Goal: Task Accomplishment & Management: Manage account settings

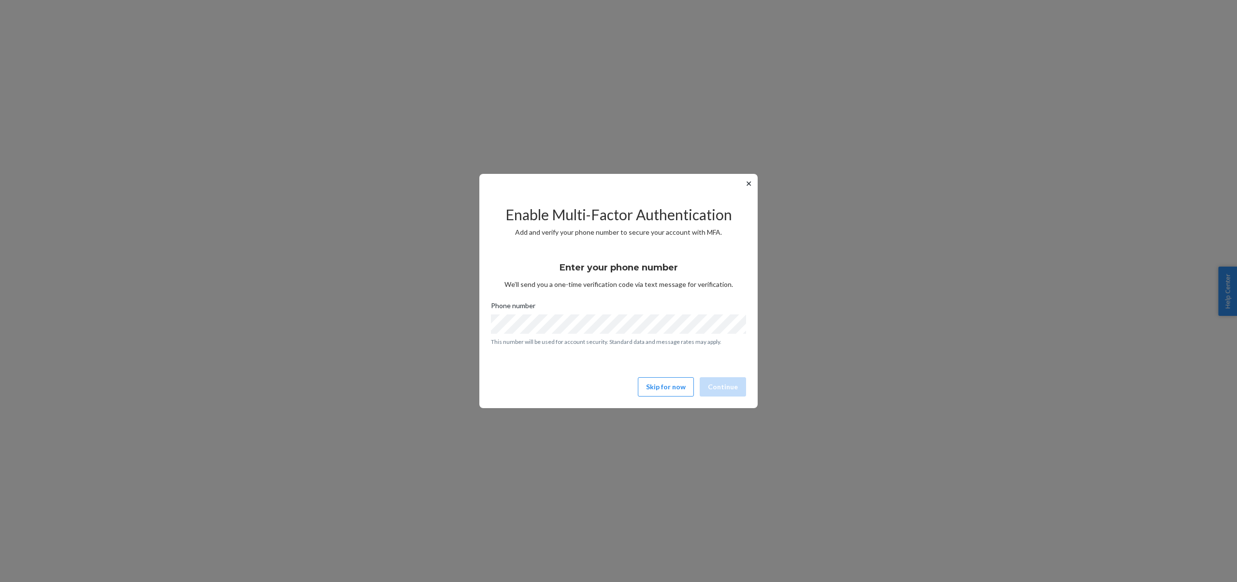
click at [750, 184] on button "✕" at bounding box center [749, 184] width 10 height 12
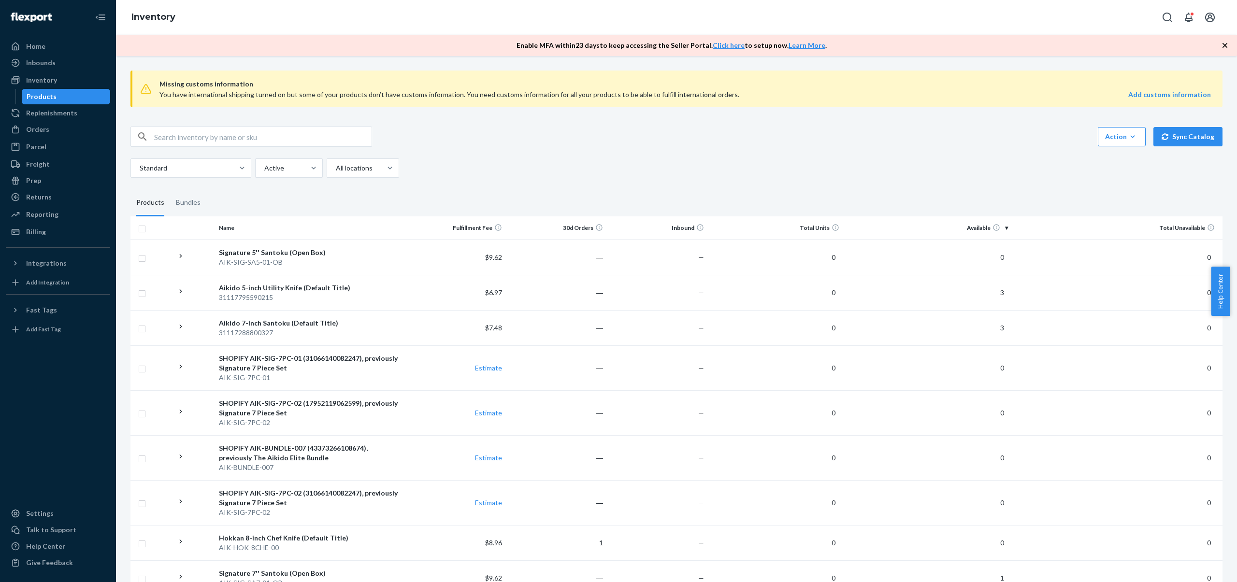
click at [973, 229] on th "Available" at bounding box center [927, 228] width 169 height 23
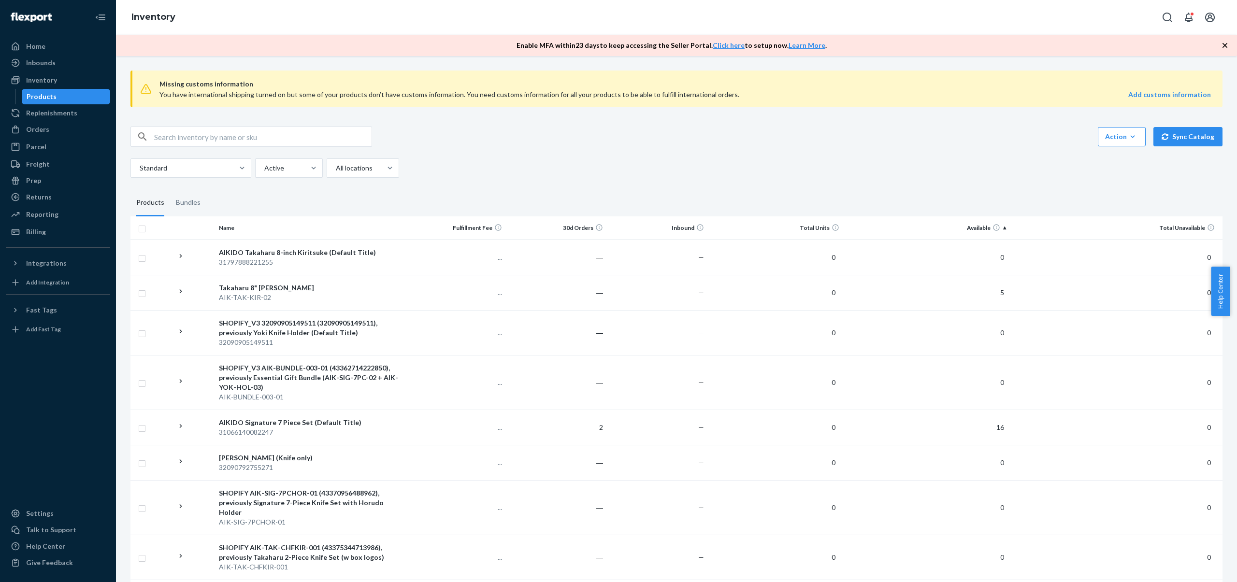
click at [973, 229] on th "Available" at bounding box center [927, 228] width 169 height 23
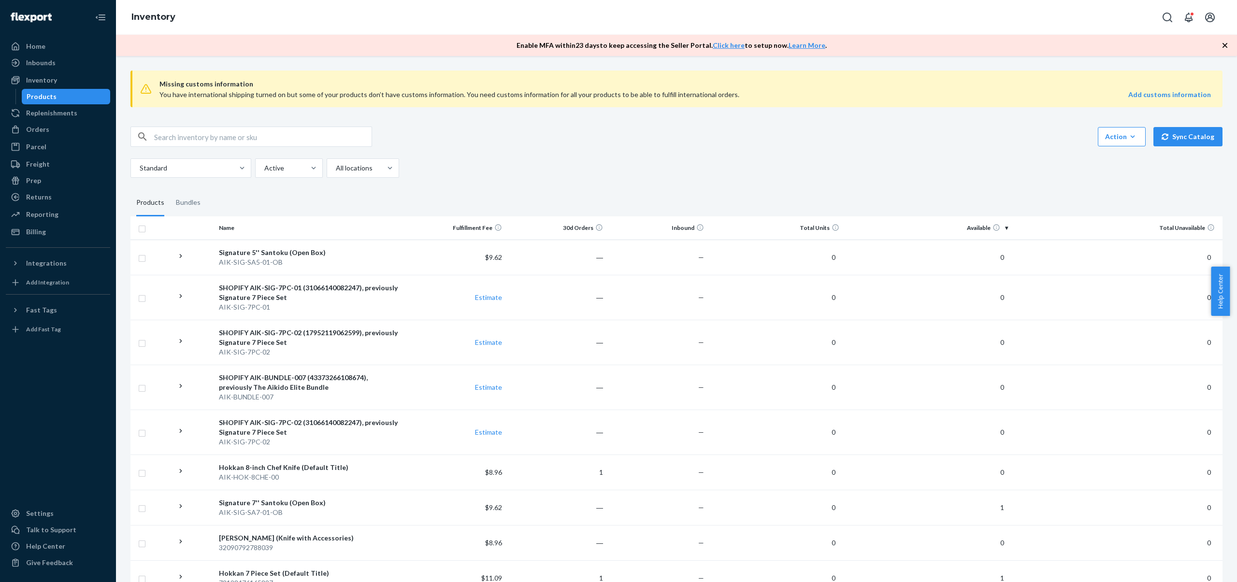
click at [220, 139] on input "text" at bounding box center [263, 136] width 218 height 19
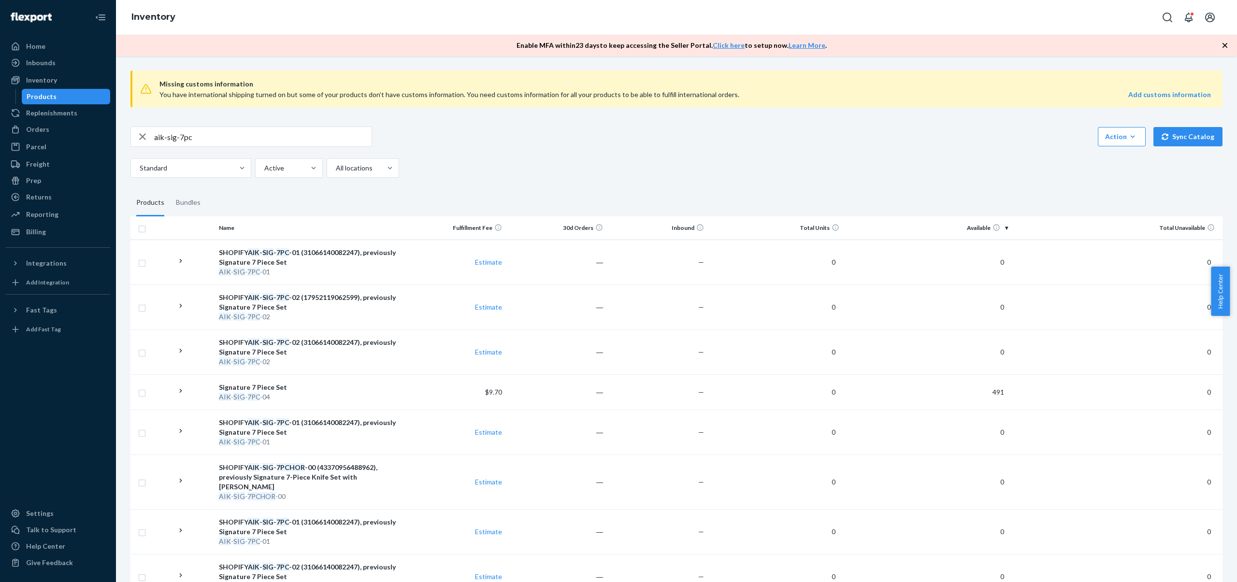
click at [973, 225] on th "Available" at bounding box center [927, 228] width 169 height 23
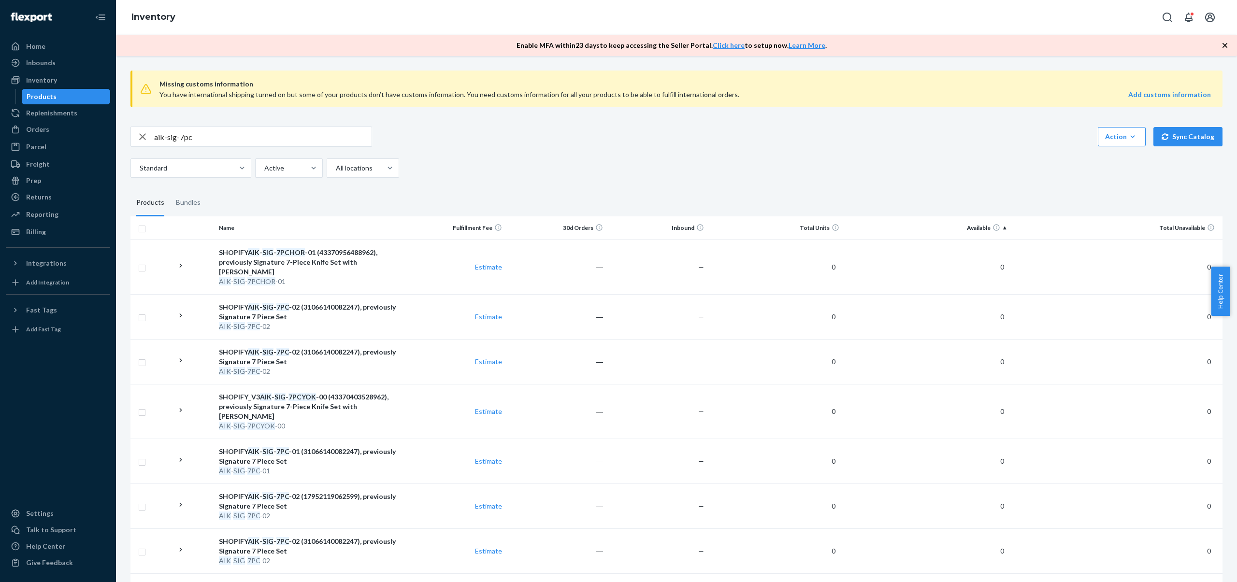
click at [973, 225] on th "Available" at bounding box center [927, 228] width 169 height 23
click at [184, 138] on input "aik-sig-7pc" at bounding box center [263, 136] width 218 height 19
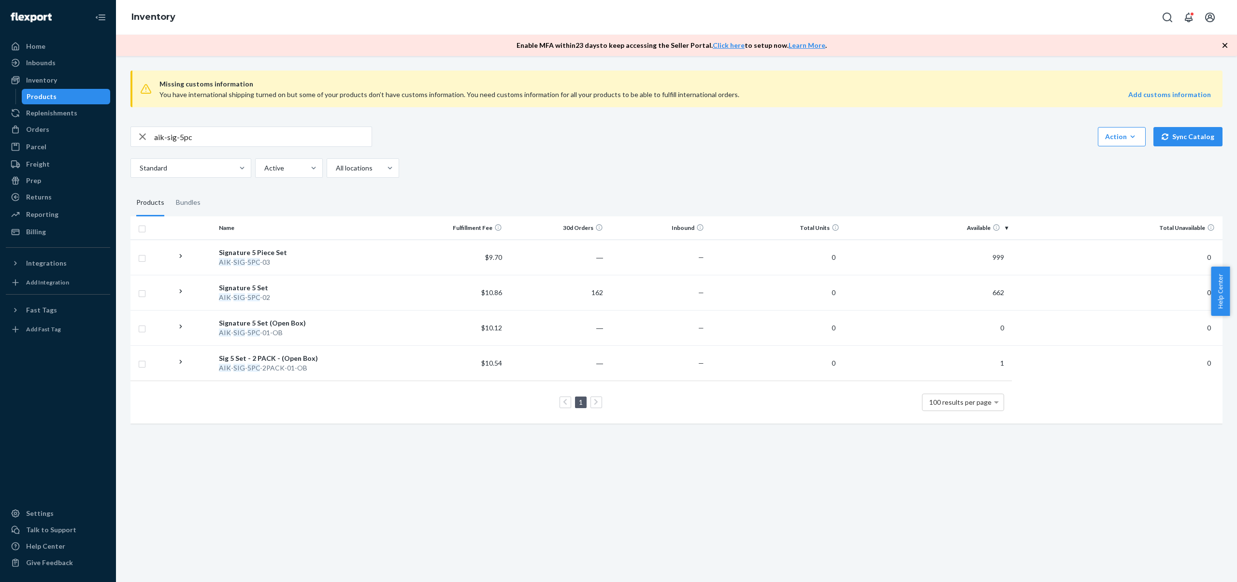
click at [201, 136] on input "aik-sig-5pc" at bounding box center [263, 136] width 218 height 19
click at [236, 138] on input "aik-sig-5pc" at bounding box center [263, 136] width 218 height 19
type input "aik-sig-5p"
click at [800, 123] on div "Missing customs information You have international shipping turned on but some …" at bounding box center [676, 248] width 1107 height 371
click at [53, 59] on div "Inbounds" at bounding box center [40, 63] width 29 height 10
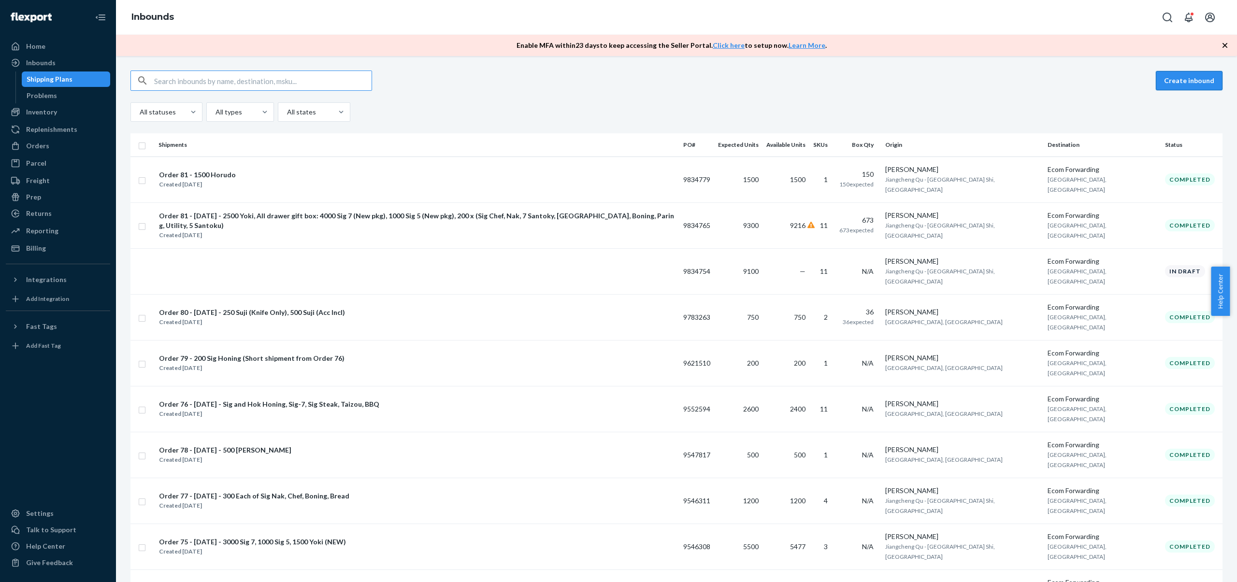
click at [1196, 80] on button "Create inbound" at bounding box center [1189, 80] width 67 height 19
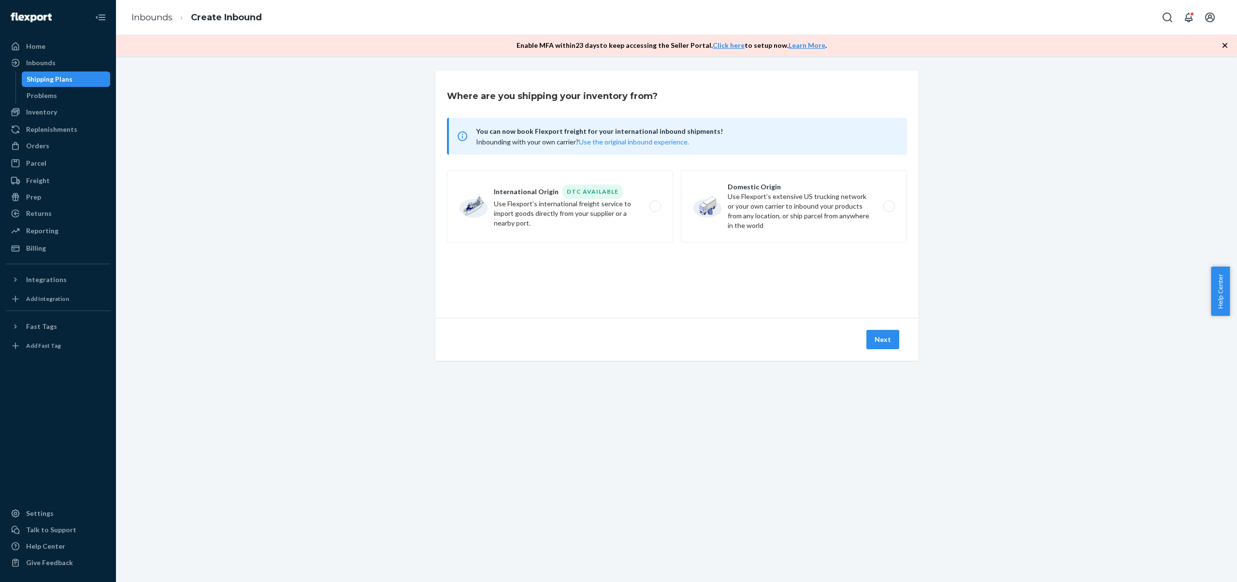
click at [42, 77] on div "Shipping Plans" at bounding box center [50, 79] width 46 height 10
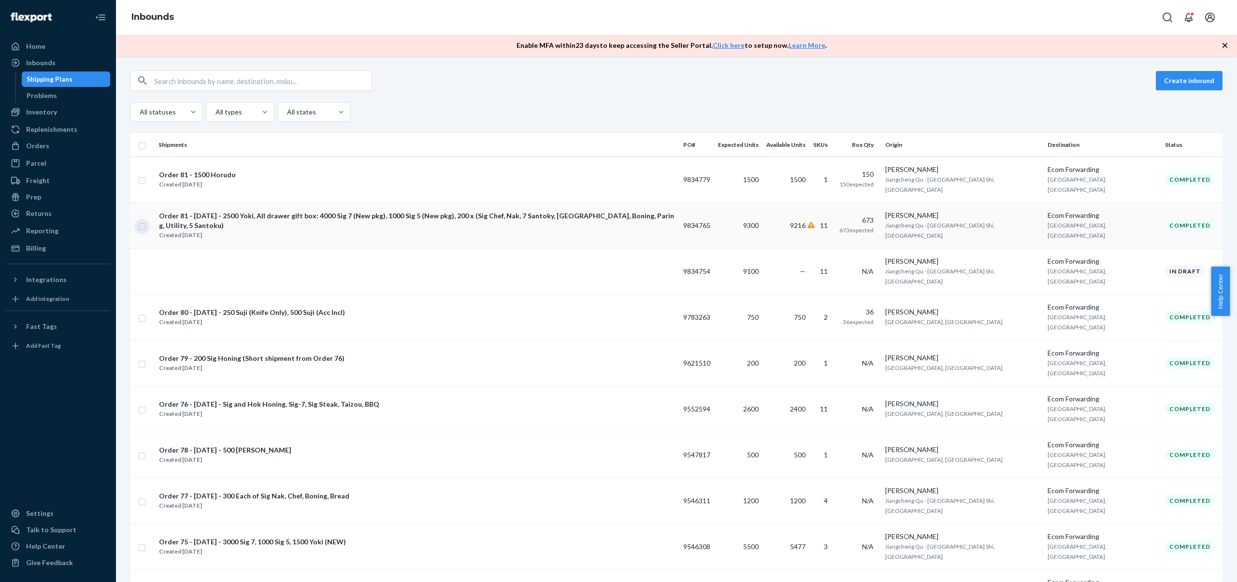
click at [142, 220] on input "checkbox" at bounding box center [142, 225] width 8 height 10
click at [1074, 76] on div "Duplicate" at bounding box center [1069, 81] width 32 height 10
checkbox input "false"
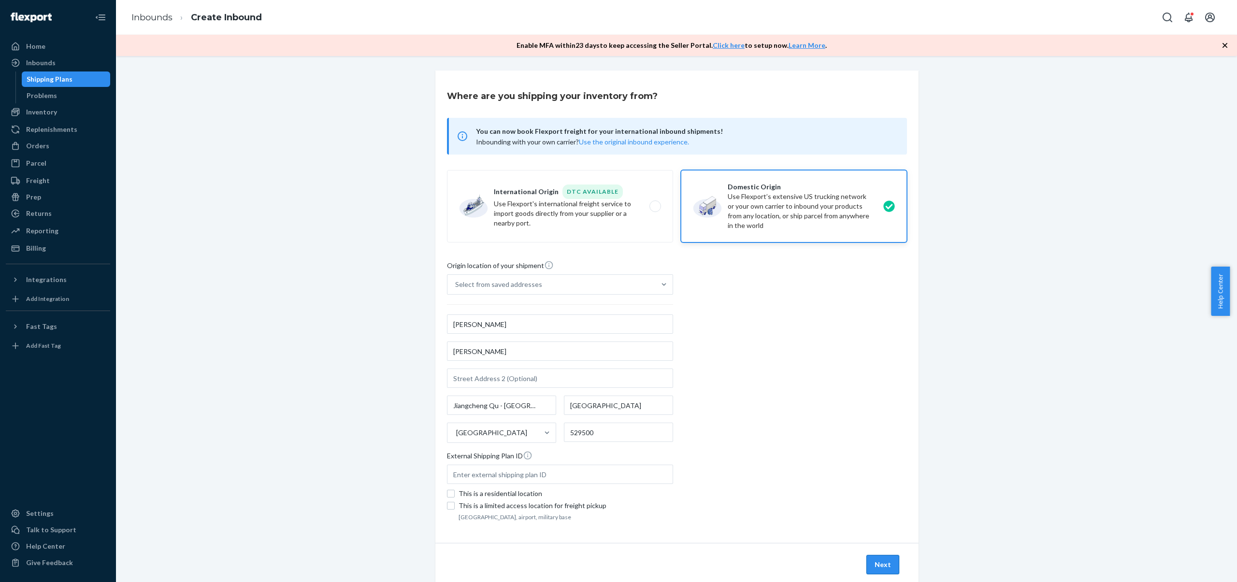
click at [874, 560] on button "Next" at bounding box center [883, 564] width 33 height 19
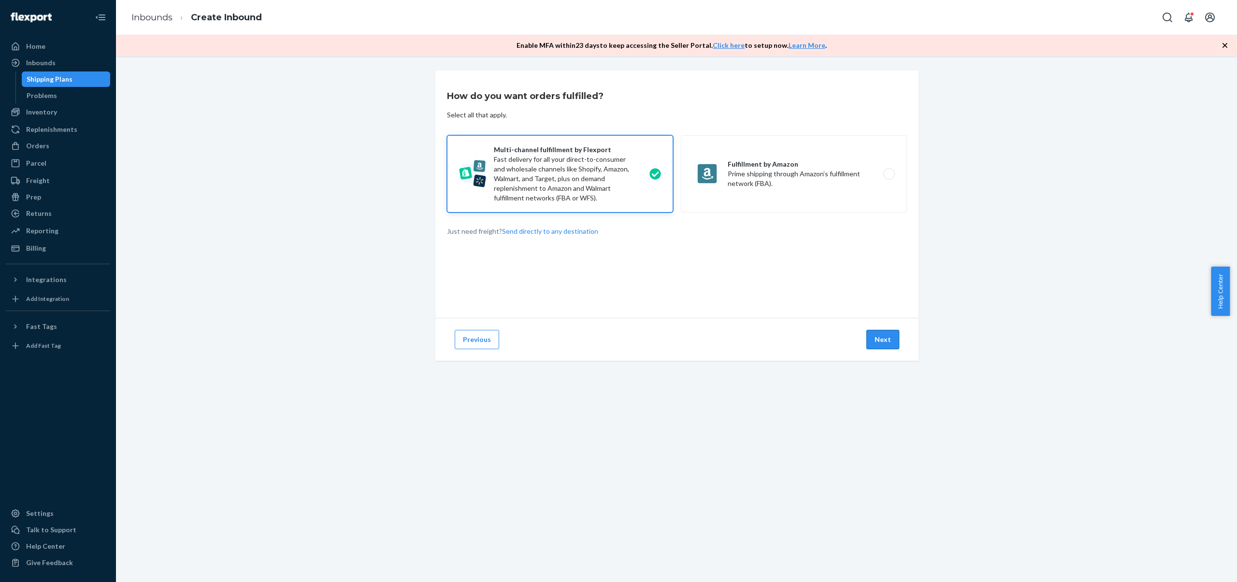
click at [884, 339] on button "Next" at bounding box center [883, 339] width 33 height 19
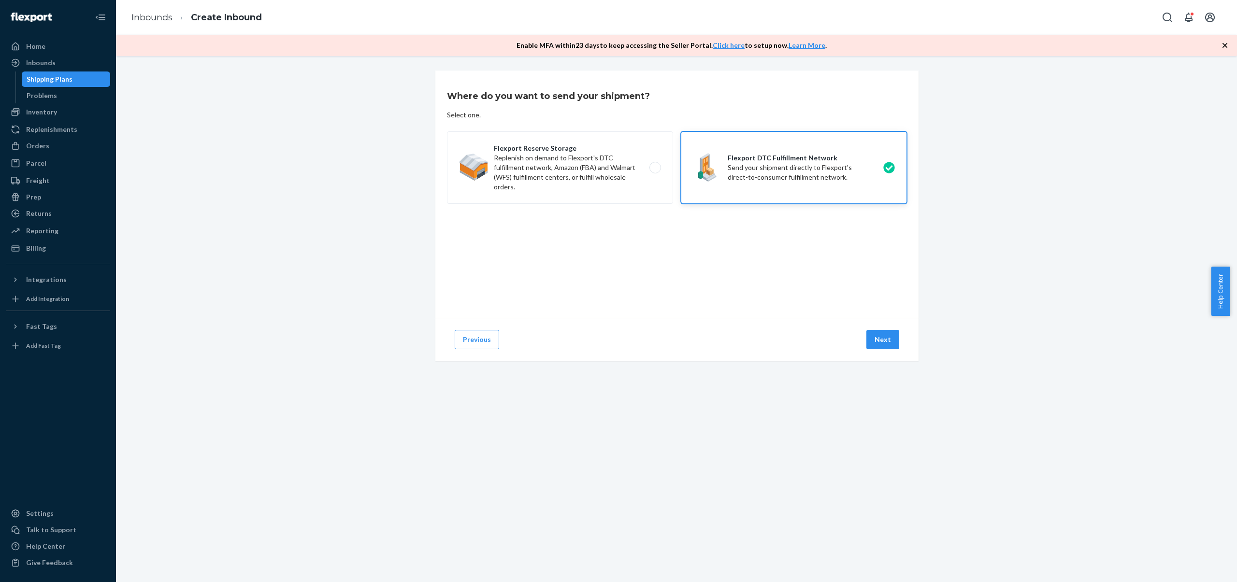
click at [884, 339] on button "Next" at bounding box center [883, 339] width 33 height 19
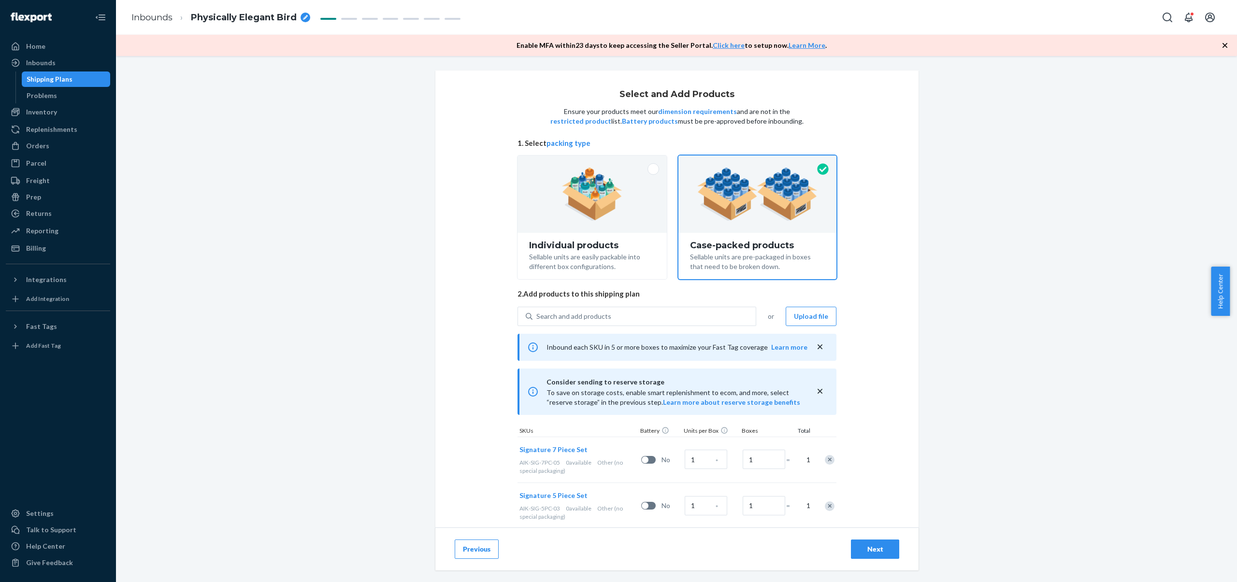
click at [1004, 270] on div "Select and Add Products Ensure your products meet our dimension requirements an…" at bounding box center [676, 240] width 1107 height 338
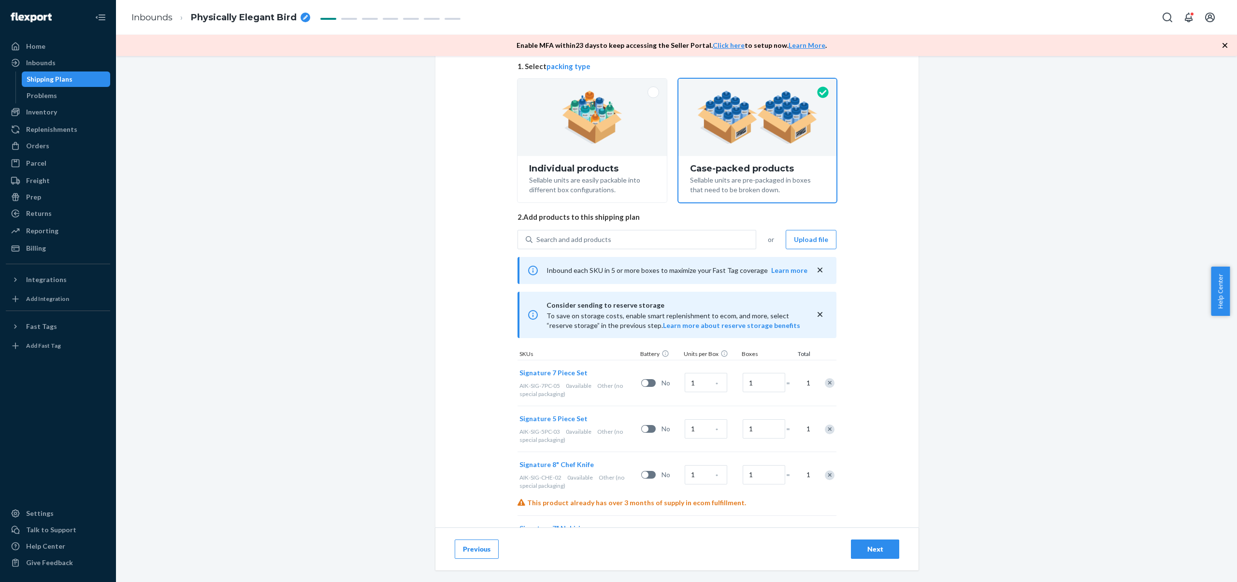
scroll to position [166, 0]
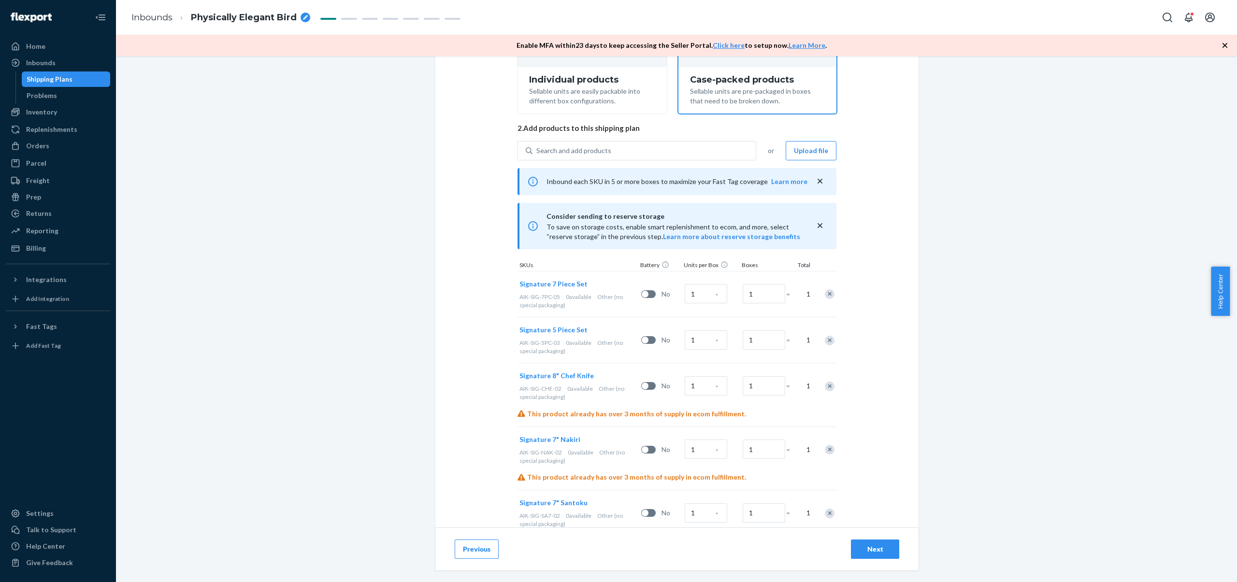
click at [827, 298] on div "Remove Item" at bounding box center [830, 295] width 10 height 10
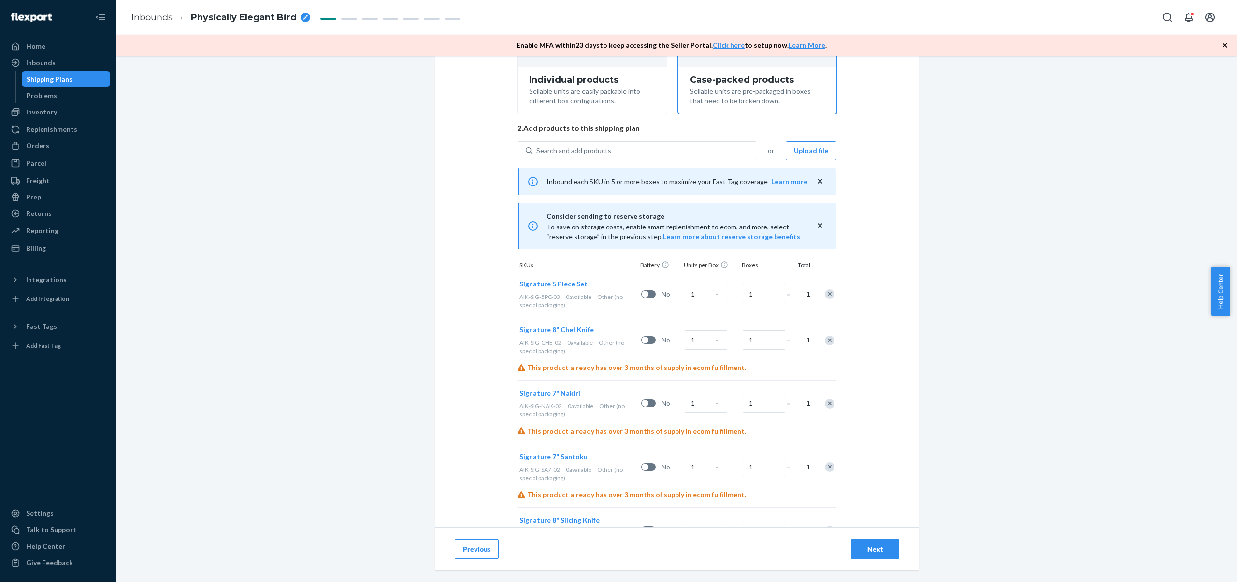
click at [827, 298] on div "Remove Item" at bounding box center [830, 295] width 10 height 10
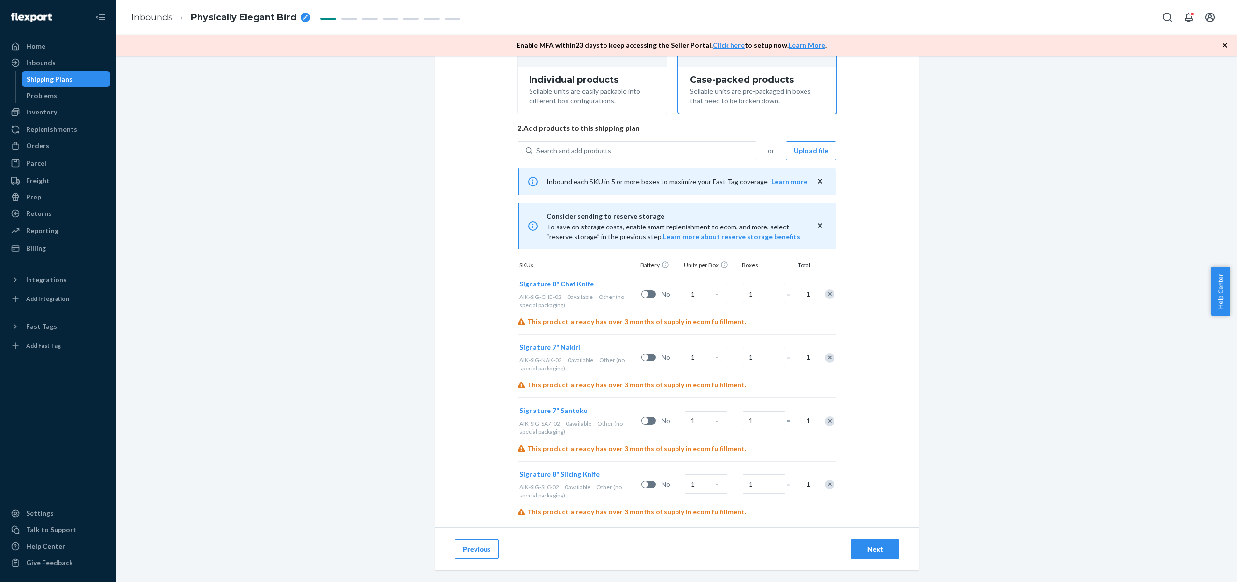
click at [827, 298] on div "Remove Item" at bounding box center [830, 295] width 10 height 10
click at [827, 298] on div at bounding box center [825, 294] width 24 height 26
click at [827, 298] on div "Remove Item" at bounding box center [830, 295] width 10 height 10
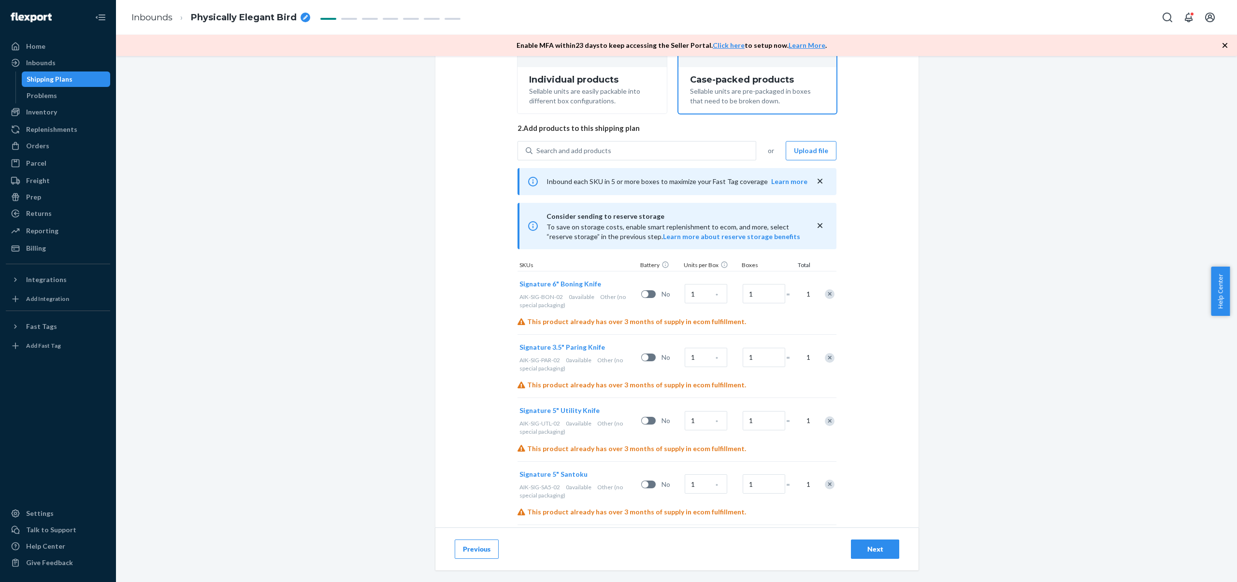
click at [827, 297] on div at bounding box center [825, 294] width 24 height 26
click at [827, 297] on div "Remove Item" at bounding box center [830, 295] width 10 height 10
click at [827, 297] on div "Signature 8" Slicing Knife AIK-SIG-SLC-02 0 available Other (no special packagi…" at bounding box center [677, 425] width 319 height 309
click at [826, 297] on div "Remove Item" at bounding box center [830, 295] width 10 height 10
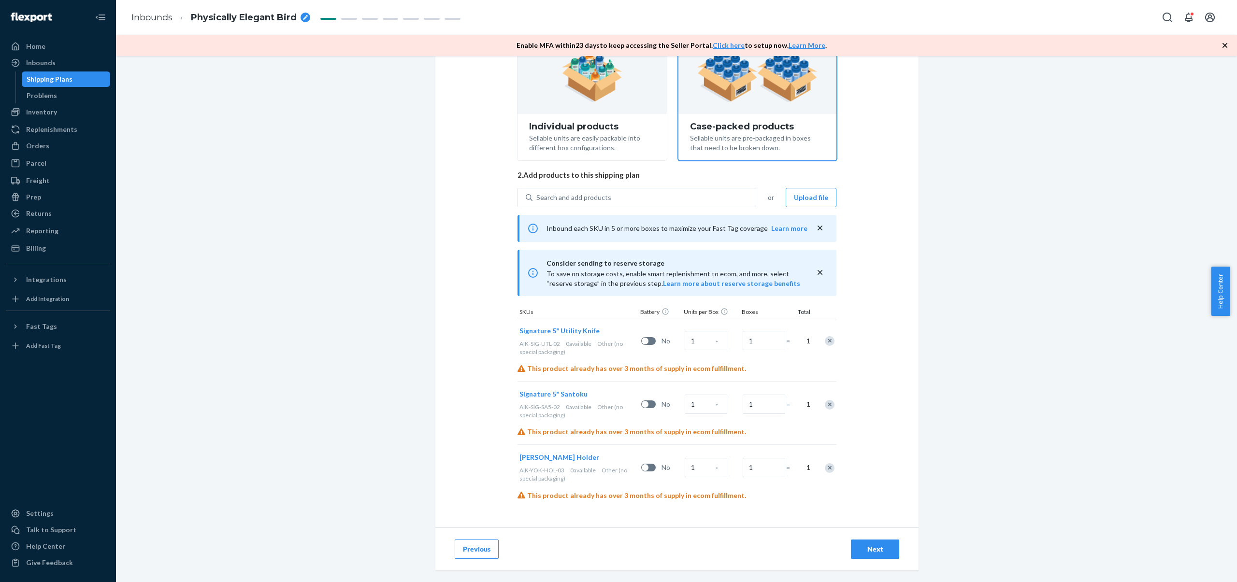
click at [826, 297] on div "Search and add products or Upload file Inbound each SKU in 5 or more boxes to m…" at bounding box center [677, 344] width 319 height 313
click at [827, 343] on div "Remove Item" at bounding box center [830, 341] width 10 height 10
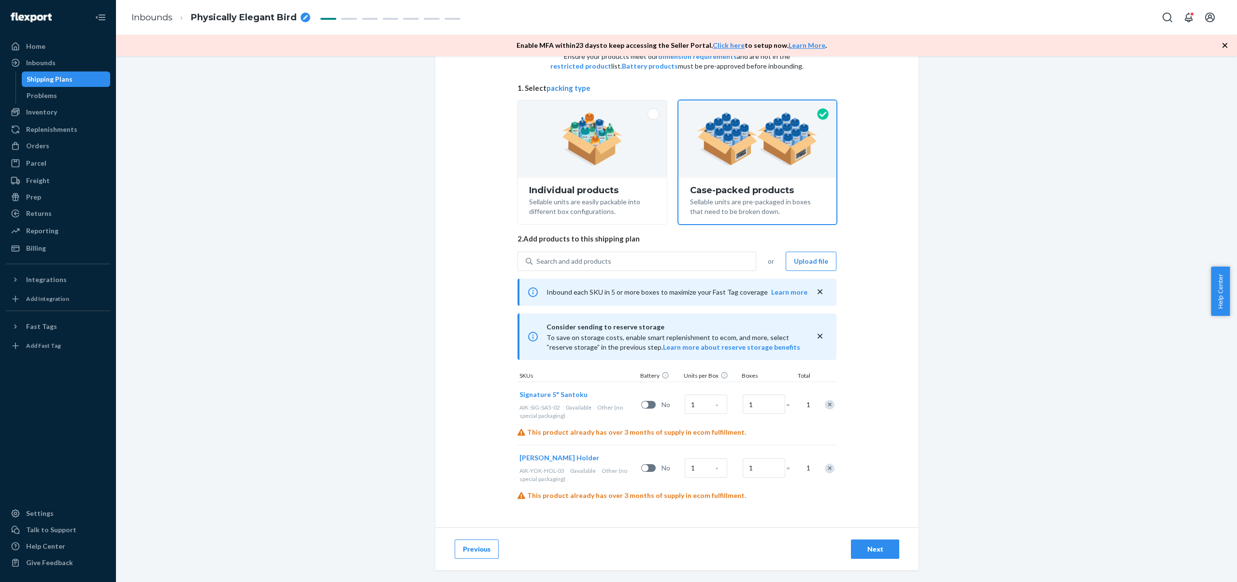
scroll to position [55, 0]
click at [832, 403] on div at bounding box center [825, 405] width 24 height 26
click at [826, 406] on div "Remove Item" at bounding box center [830, 405] width 10 height 10
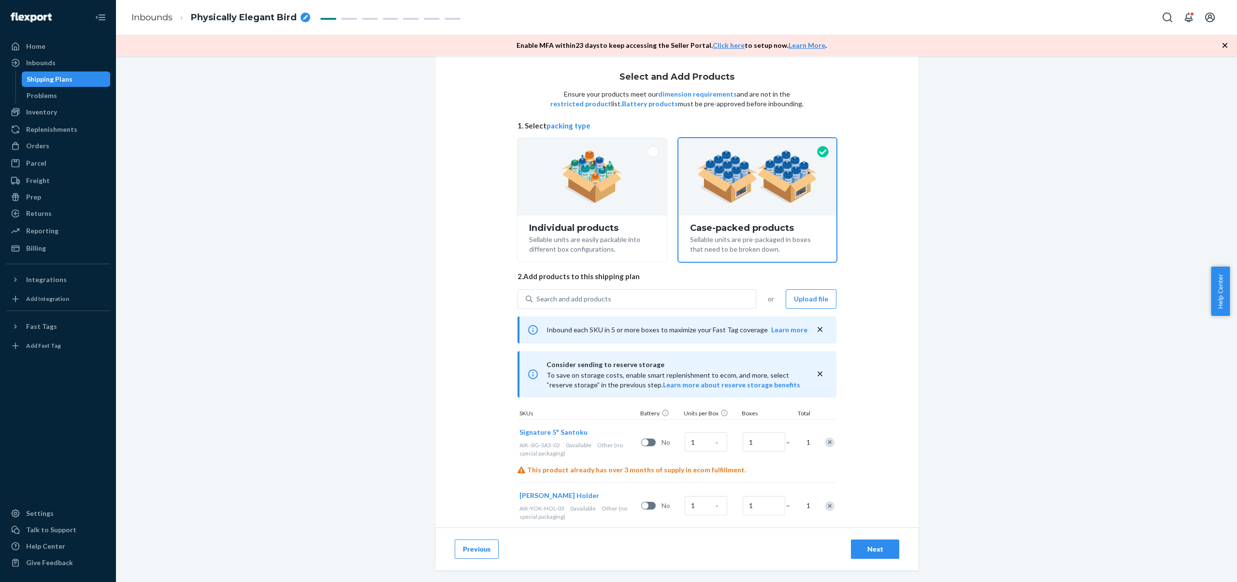
scroll to position [0, 0]
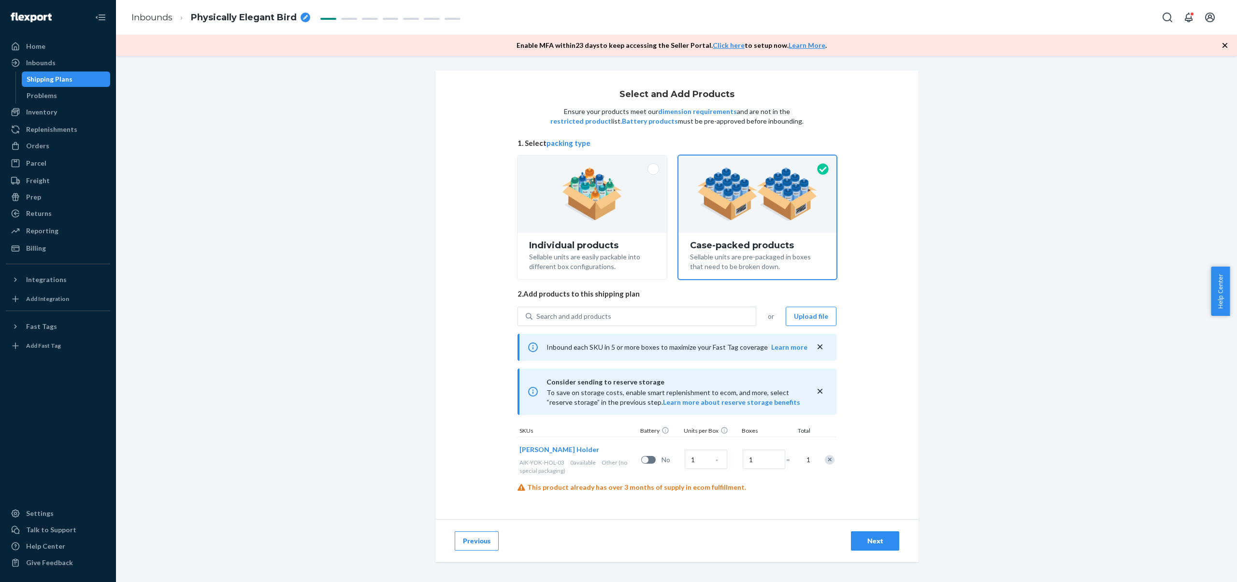
click at [827, 463] on div "Remove Item" at bounding box center [830, 460] width 10 height 10
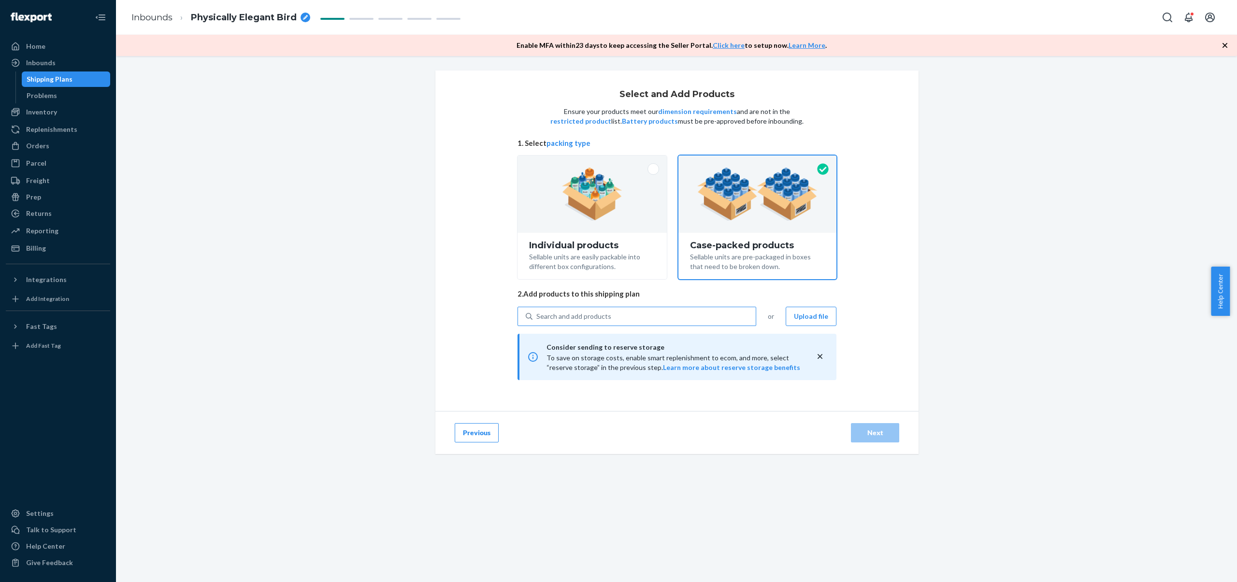
click at [682, 315] on div "Search and add products" at bounding box center [644, 316] width 223 height 17
click at [538, 315] on input "Search and add products" at bounding box center [537, 317] width 1 height 10
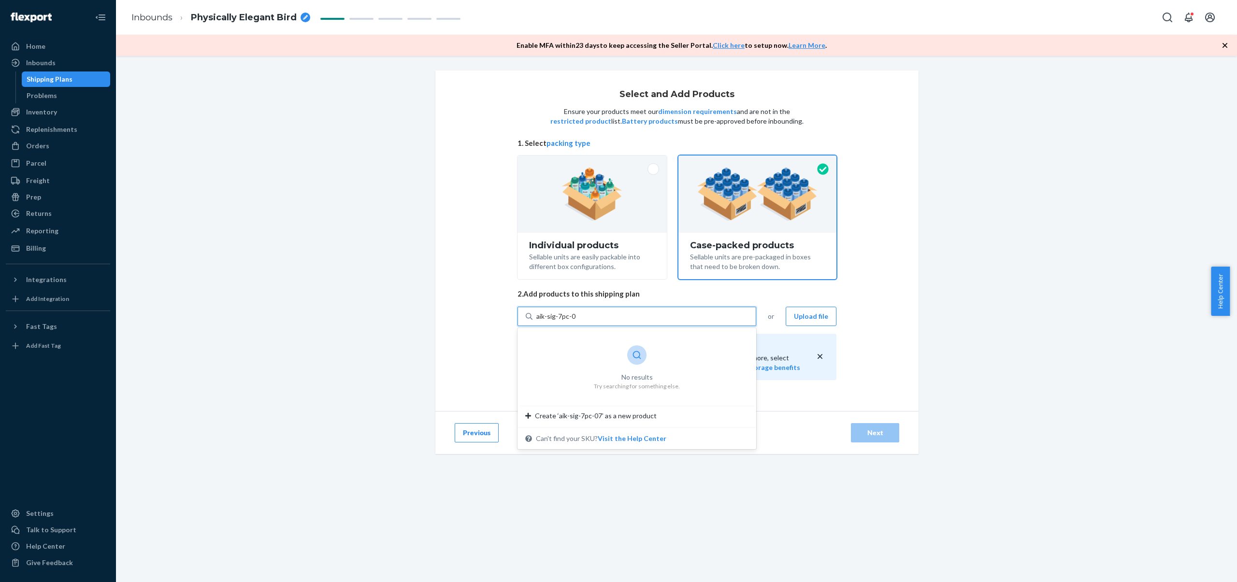
type input "aik-sig-7pc-06"
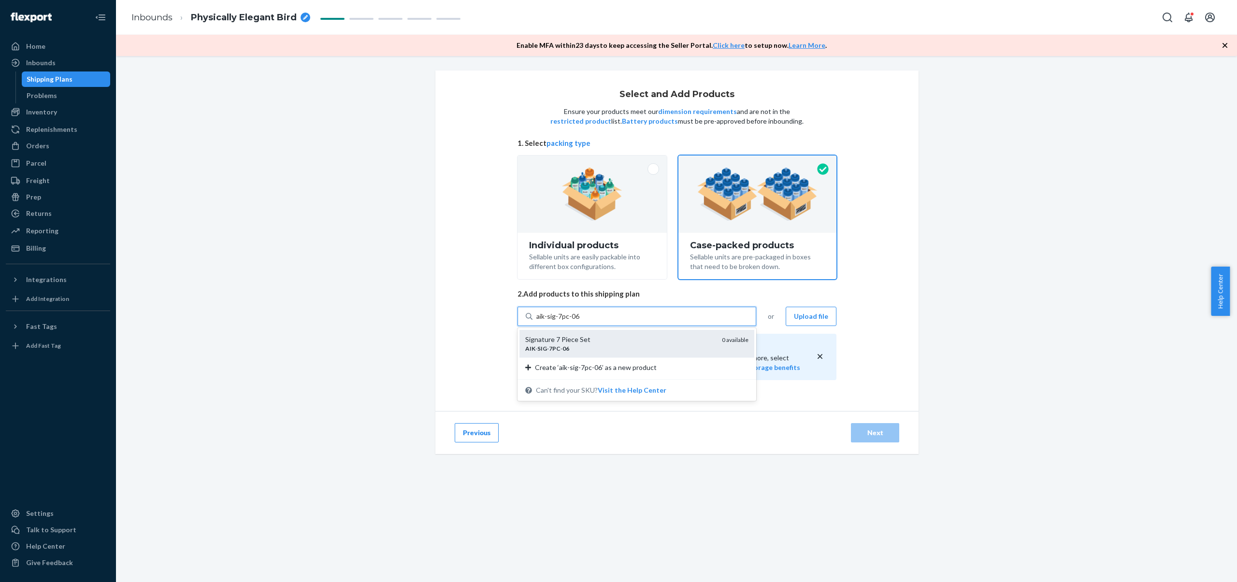
click at [620, 343] on div "Signature 7 Piece Set" at bounding box center [619, 340] width 189 height 10
click at [580, 321] on input "aik-sig-7pc-06" at bounding box center [559, 317] width 44 height 10
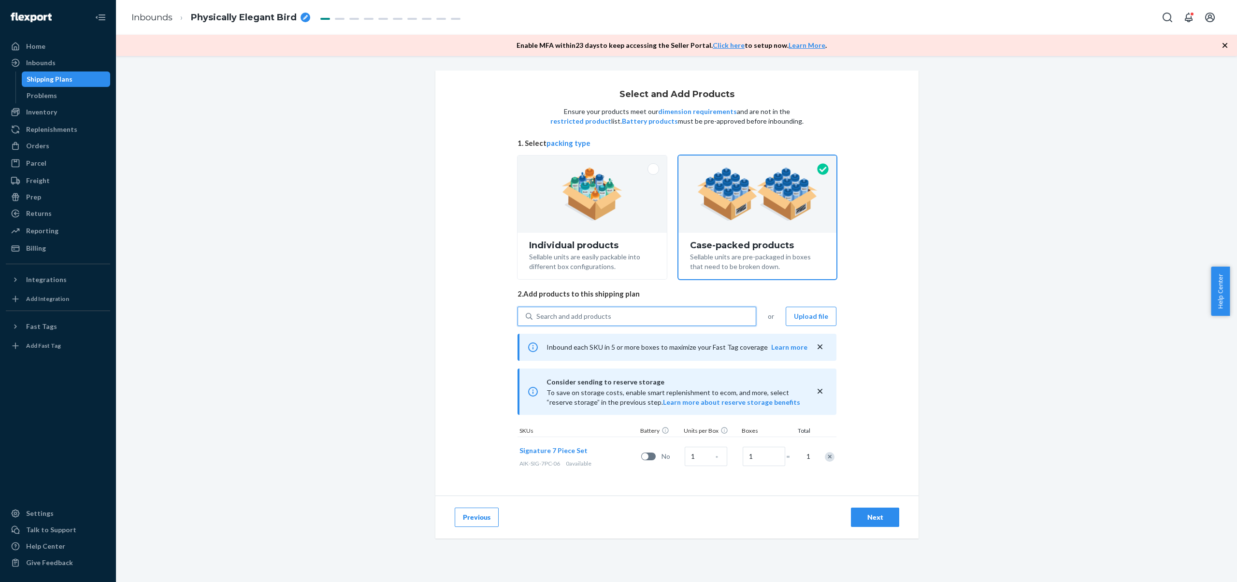
click at [577, 320] on div "Search and add products" at bounding box center [574, 317] width 75 height 10
click at [538, 320] on input "0 results available. Use Up and Down to choose options, press Enter to select t…" at bounding box center [537, 317] width 1 height 10
paste input "aik-sig-7pc-06"
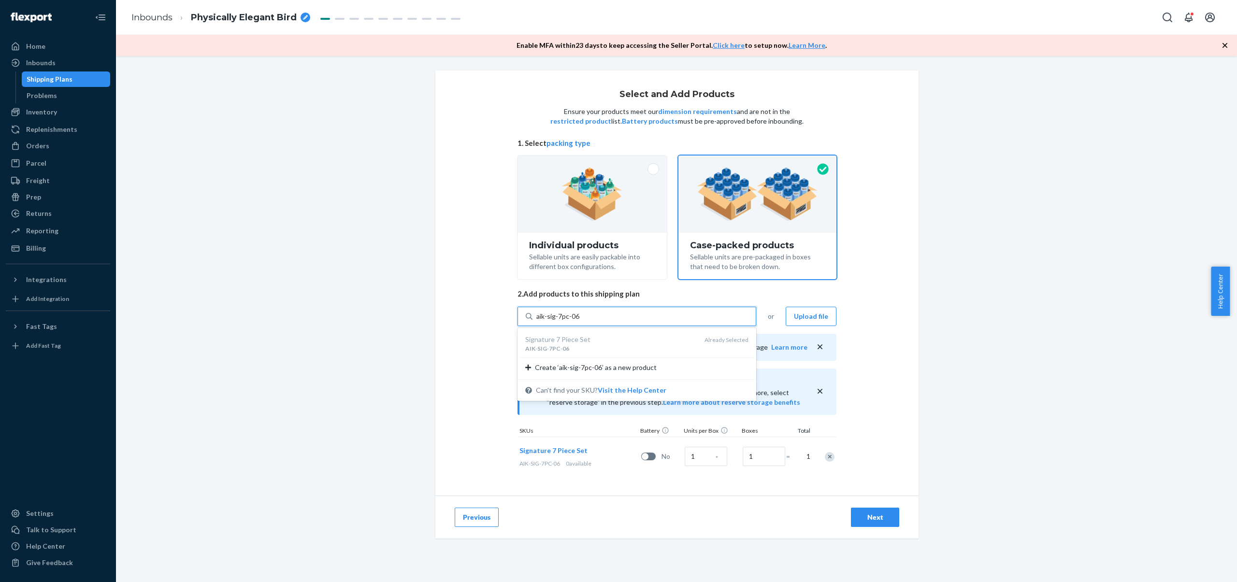
drag, startPoint x: 555, startPoint y: 317, endPoint x: 598, endPoint y: 316, distance: 43.0
click at [598, 316] on div "aik-sig-7pc-06 aik-sig-7pc-06" at bounding box center [644, 316] width 223 height 17
type input "aik-sig-5pc-"
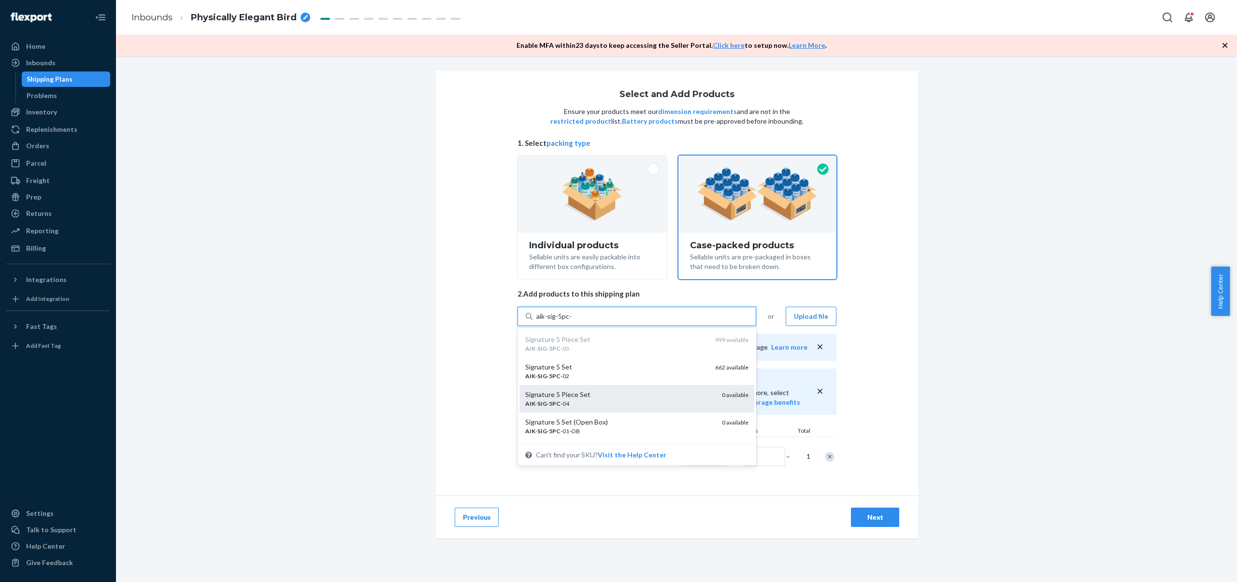
click at [625, 398] on div "Signature 5 Piece Set" at bounding box center [619, 395] width 189 height 10
click at [572, 321] on input "aik-sig-5pc-" at bounding box center [555, 317] width 36 height 10
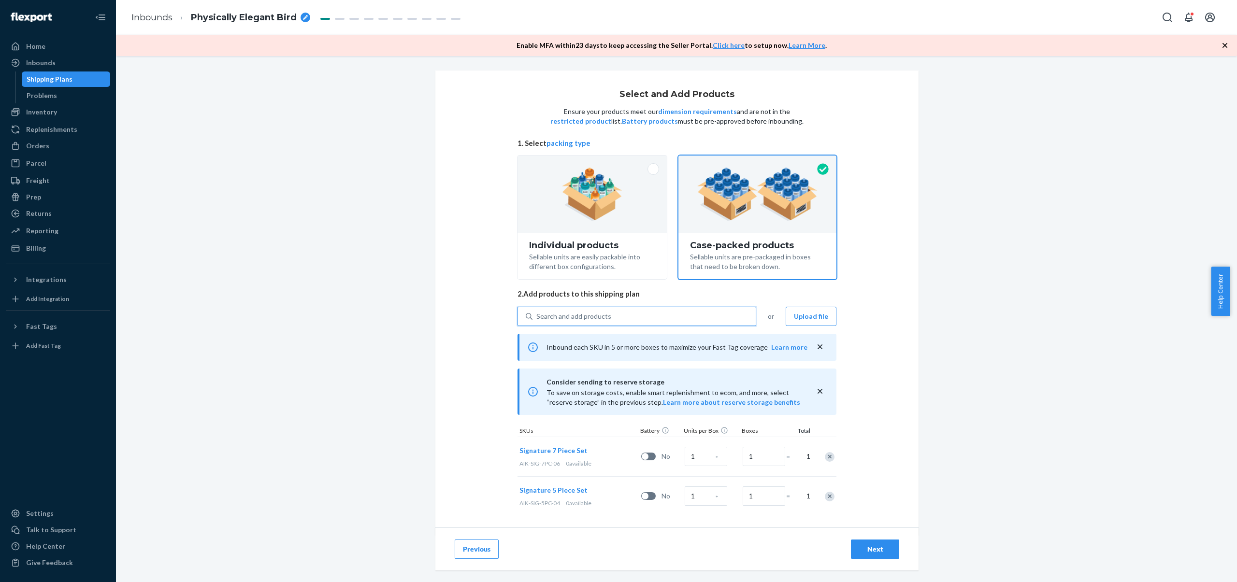
scroll to position [8, 0]
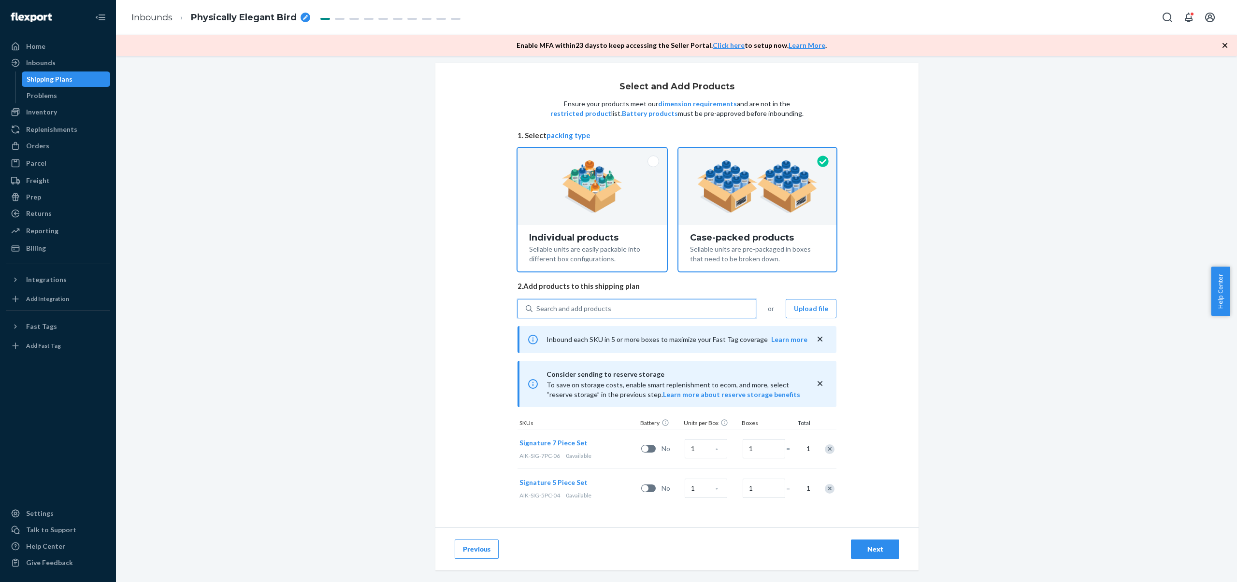
click at [616, 233] on div "Individual products" at bounding box center [592, 238] width 126 height 10
click at [596, 154] on input "Individual products Sellable units are easily packable into different box confi…" at bounding box center [592, 151] width 6 height 6
radio input "true"
radio input "false"
click at [600, 313] on div "Search and add products" at bounding box center [574, 309] width 75 height 10
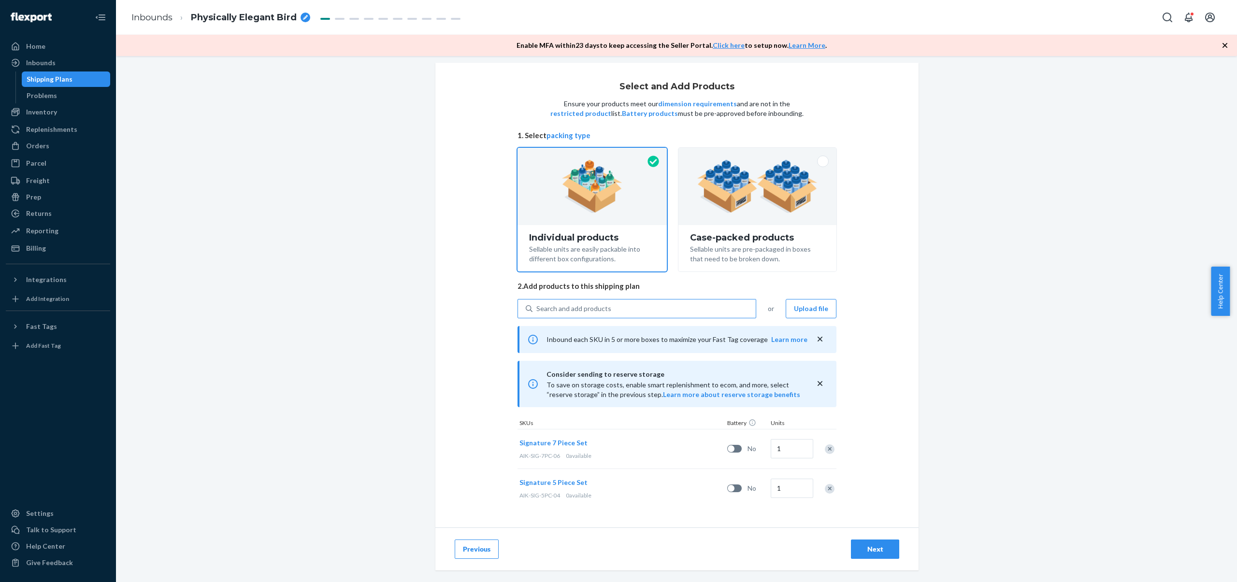
click at [538, 313] on input "Search and add products" at bounding box center [537, 309] width 1 height 10
paste input "DQLBPMME52E"
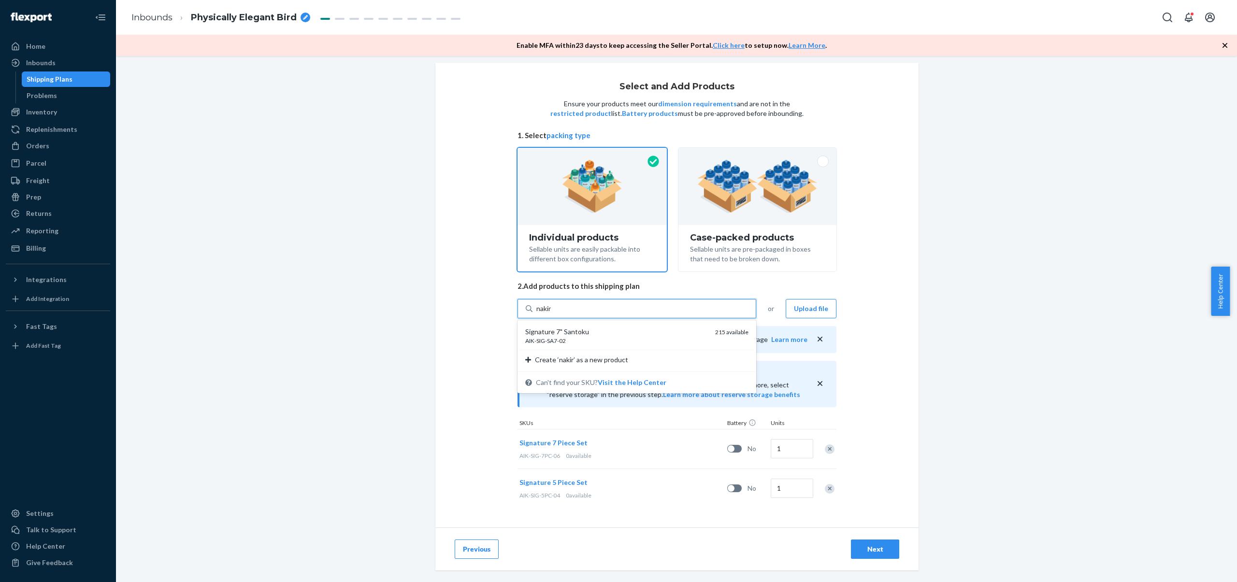
type input "nakiri"
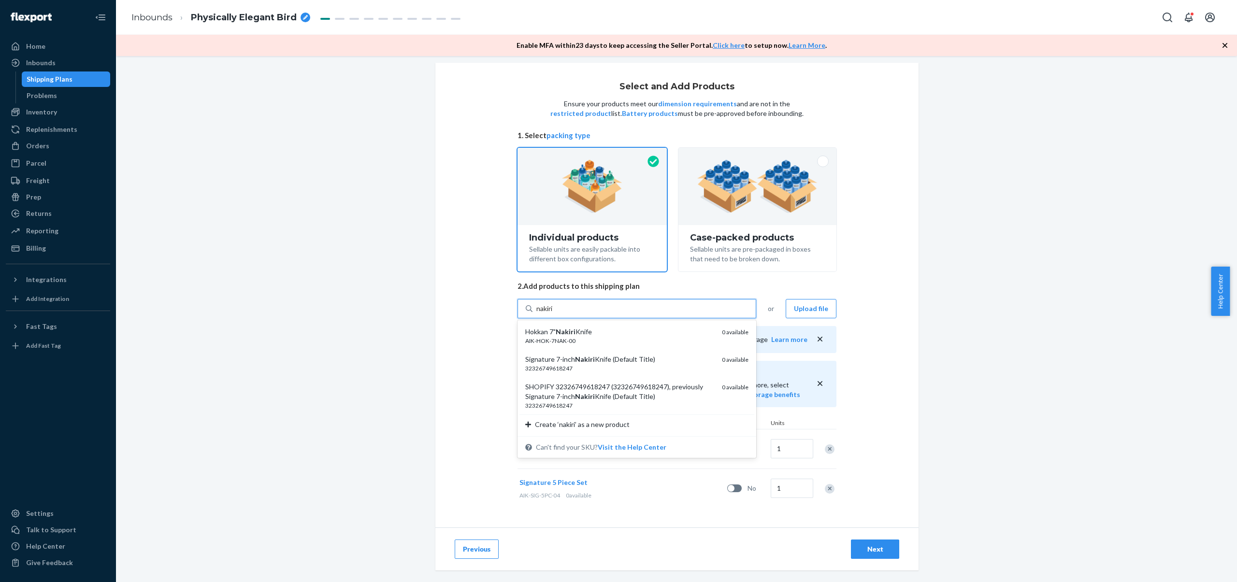
scroll to position [0, 0]
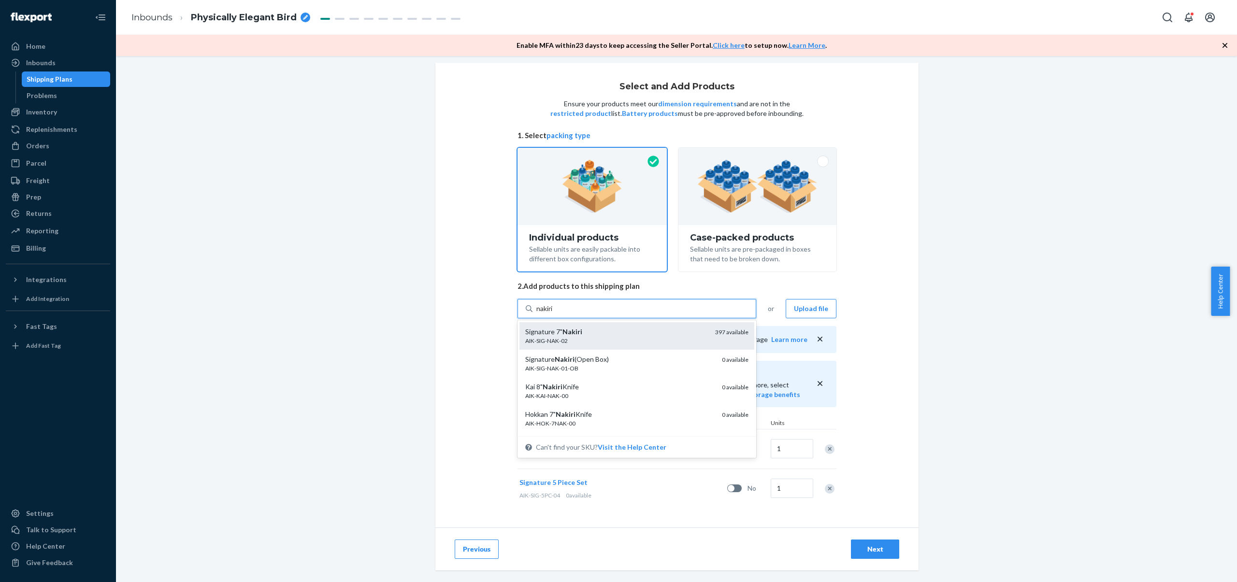
click at [684, 337] on div "AIK-SIG-NAK-02" at bounding box center [616, 341] width 182 height 8
click at [554, 314] on input "nakiri" at bounding box center [546, 309] width 18 height 10
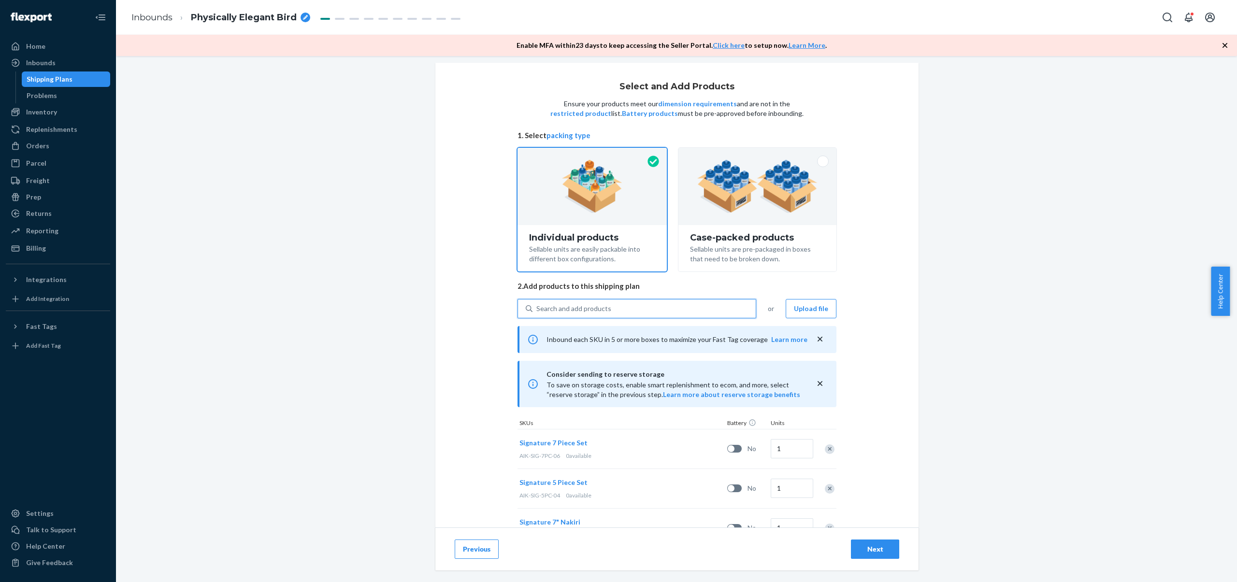
click at [673, 313] on div "Search and add products" at bounding box center [644, 308] width 223 height 17
click at [538, 313] on input "0 results available. Use Up and Down to choose options, press Enter to select t…" at bounding box center [537, 309] width 1 height 10
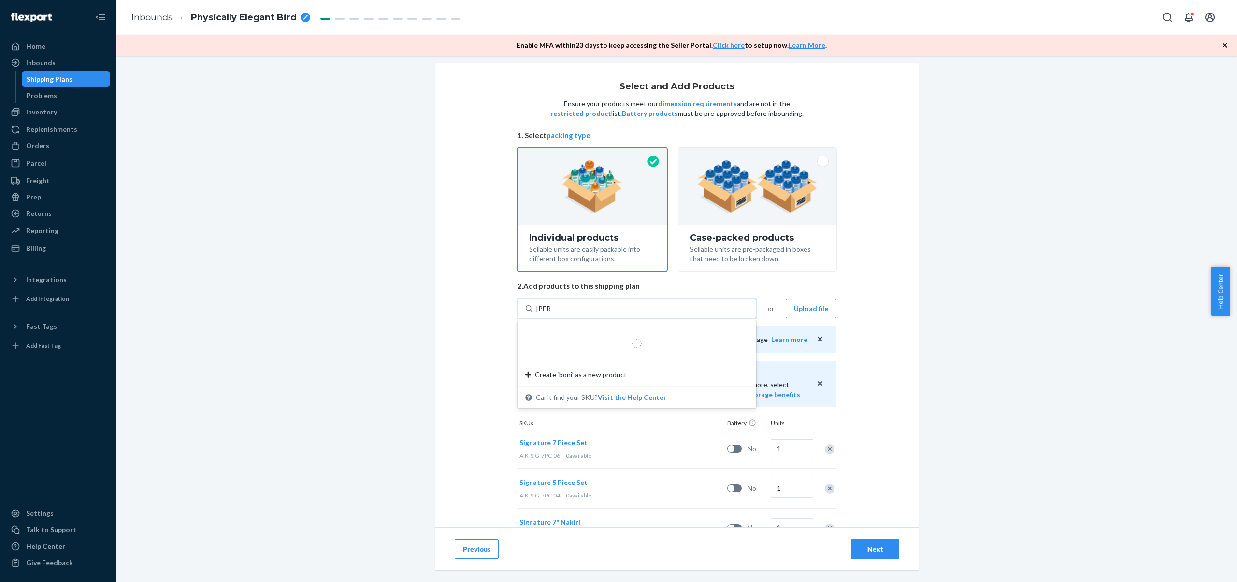
type input "boning"
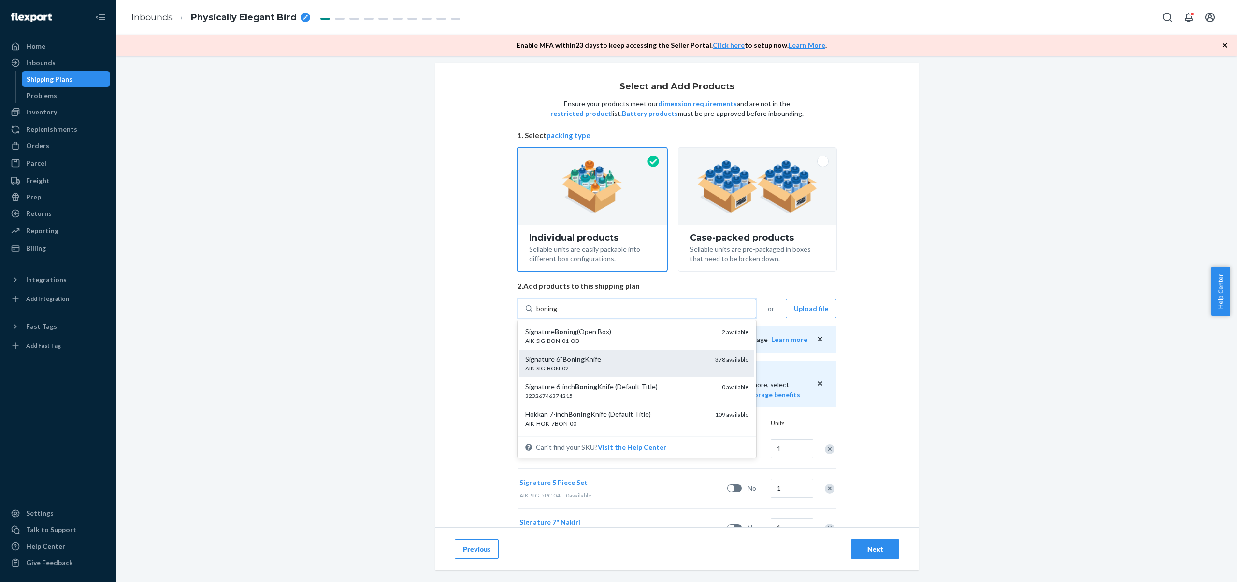
click at [677, 365] on div "AIK-SIG-BON-02" at bounding box center [616, 368] width 182 height 8
click at [558, 314] on input "boning" at bounding box center [547, 309] width 21 height 10
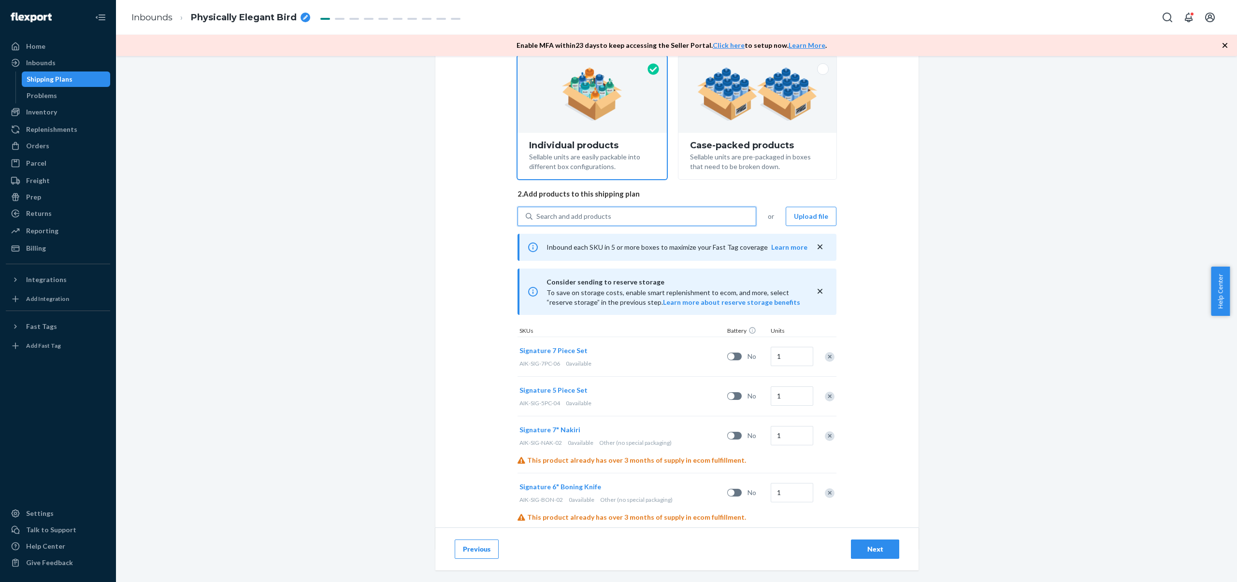
scroll to position [122, 0]
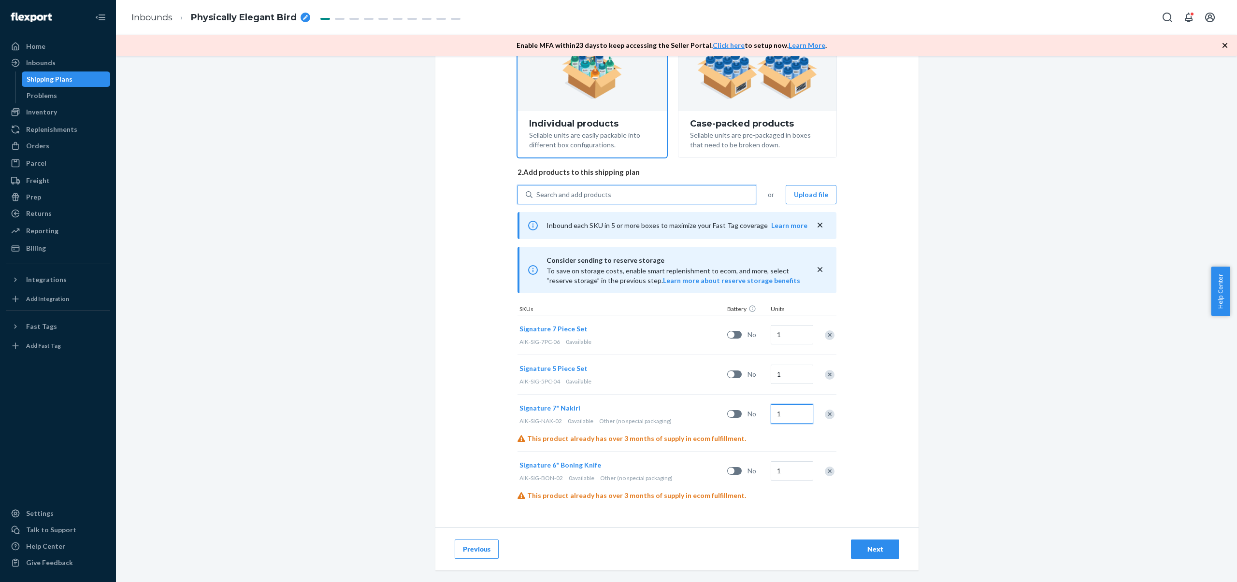
click at [794, 415] on input "1" at bounding box center [792, 414] width 43 height 19
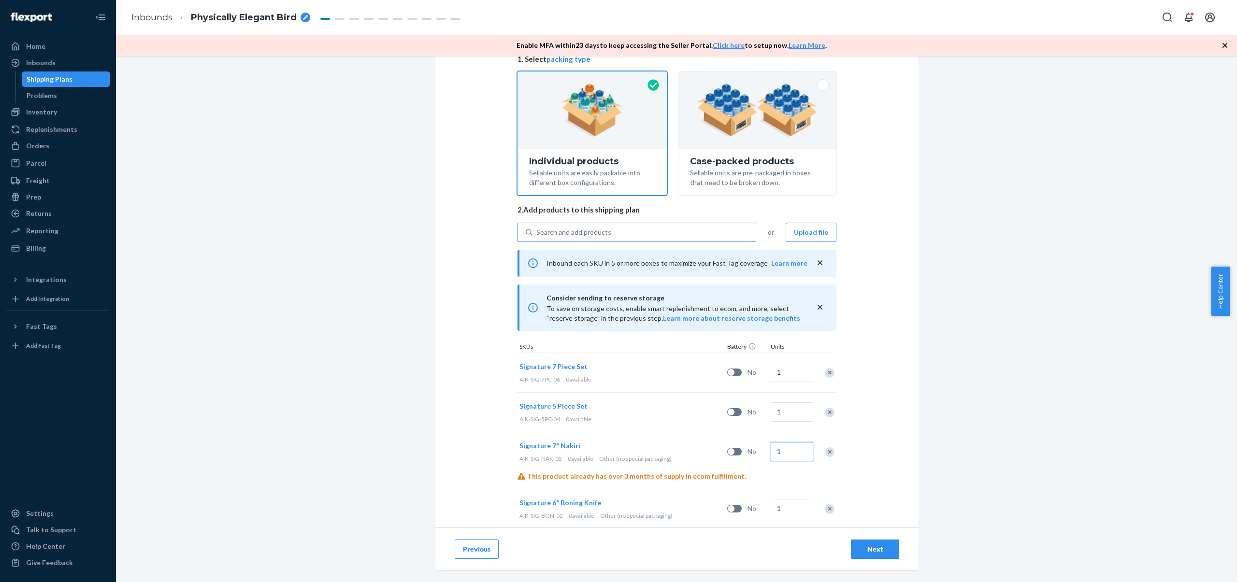
scroll to position [0, 0]
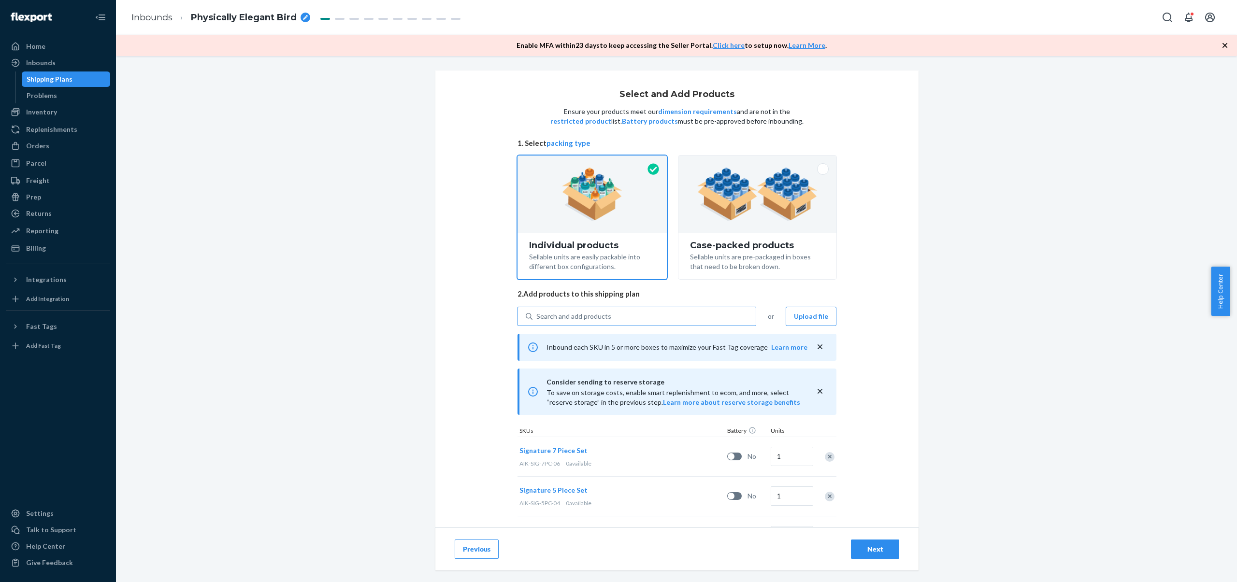
click at [566, 317] on div "Search and add products" at bounding box center [574, 317] width 75 height 10
click at [538, 317] on input "Search and add products" at bounding box center [537, 317] width 1 height 10
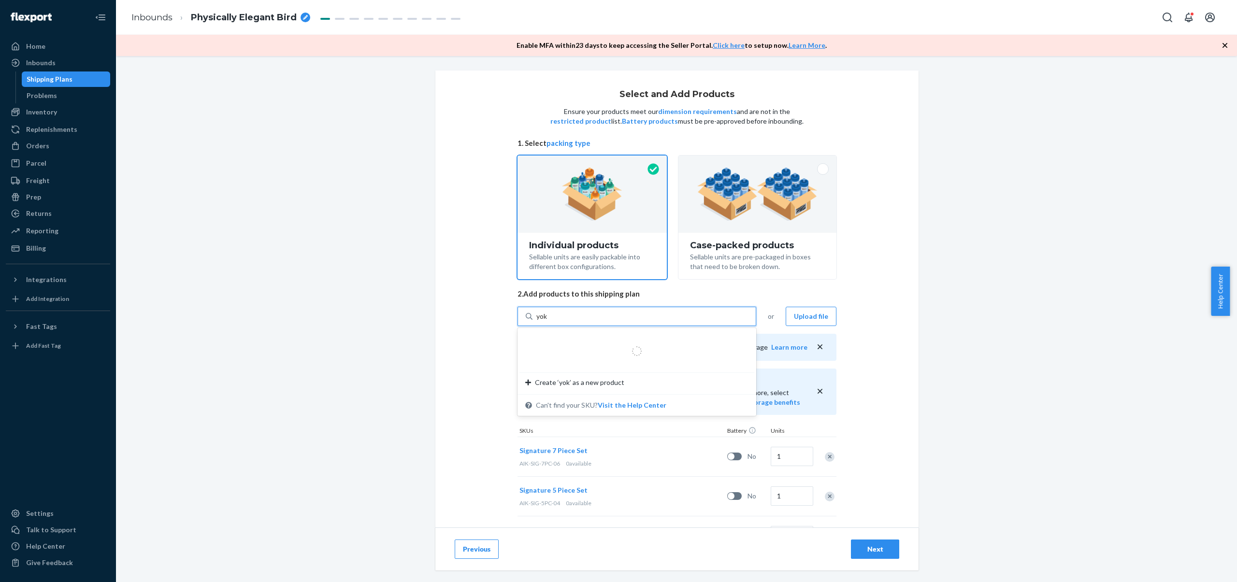
type input "yoki"
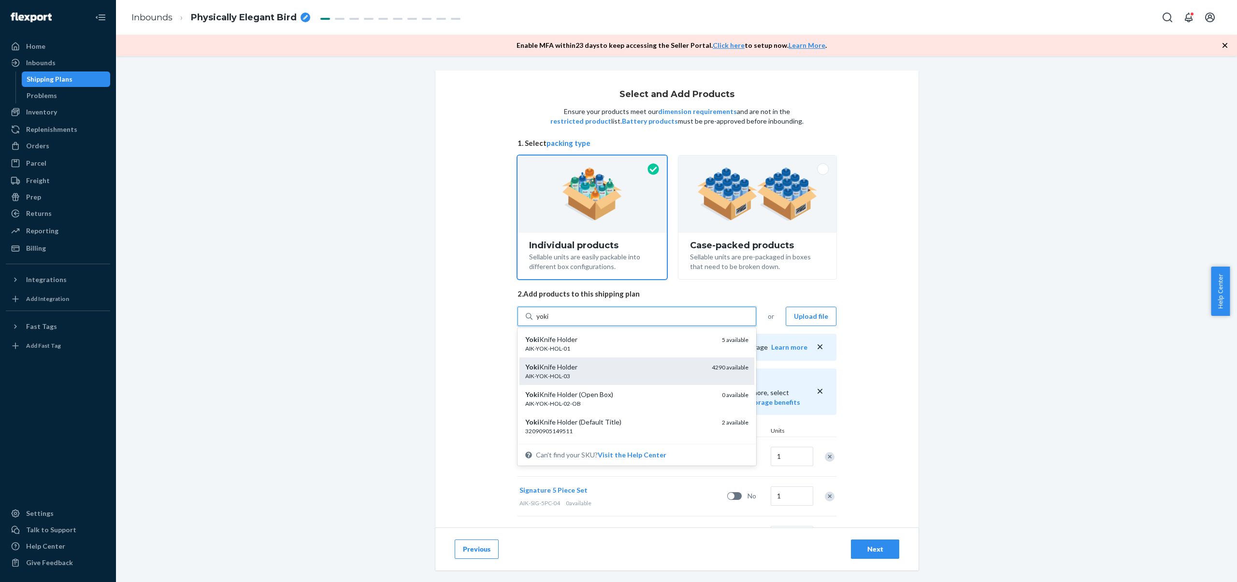
click at [655, 367] on div "Yoki Knife Holder" at bounding box center [614, 368] width 179 height 10
click at [550, 321] on input "yoki" at bounding box center [544, 317] width 14 height 10
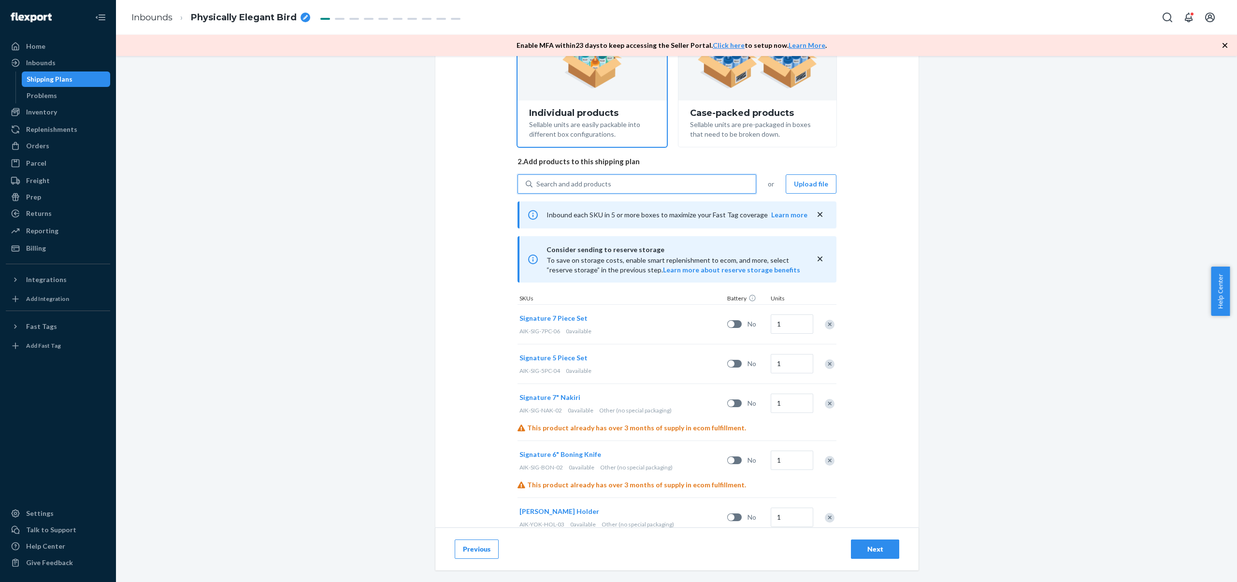
scroll to position [120, 0]
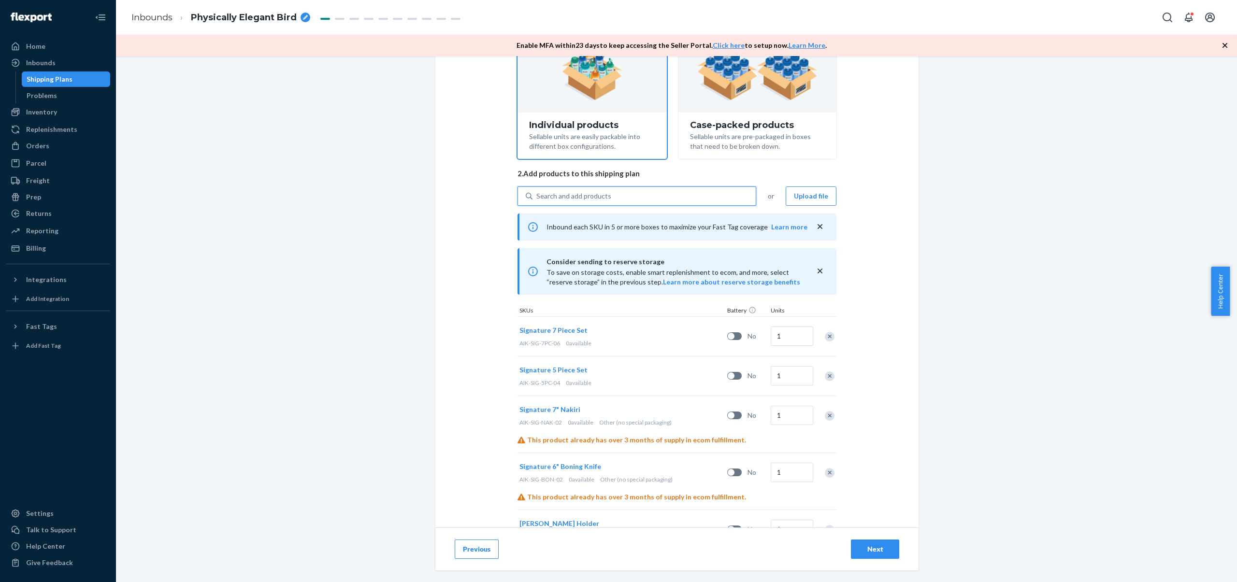
click at [571, 203] on div "Search and add products" at bounding box center [644, 196] width 223 height 17
click at [538, 201] on input "0 results available. Use Up and Down to choose options, press Enter to select t…" at bounding box center [537, 196] width 1 height 10
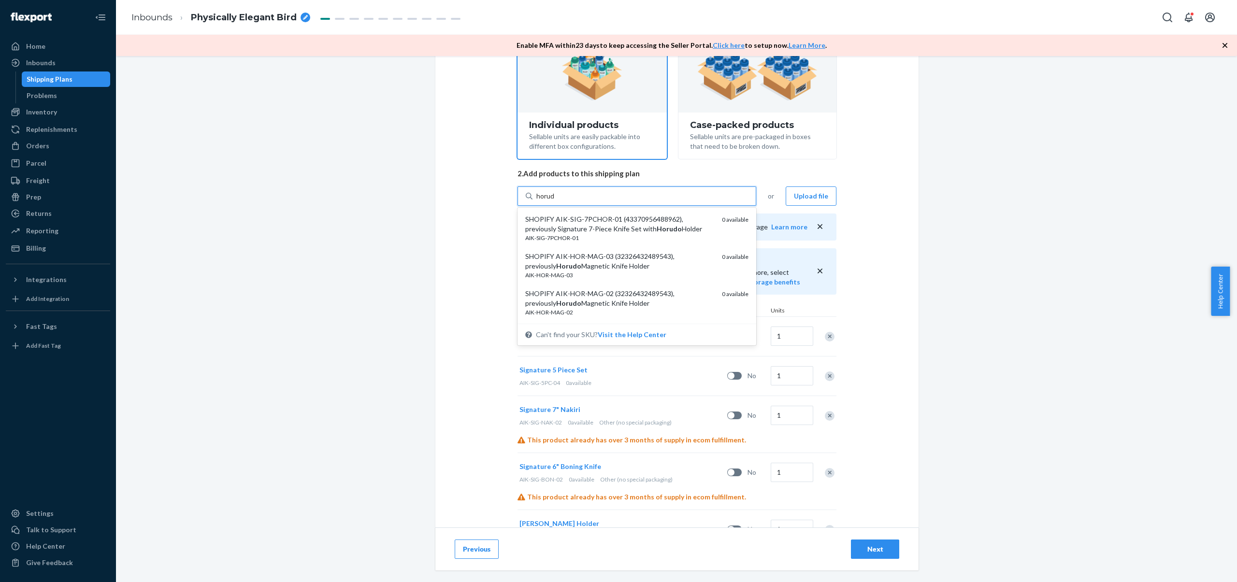
type input "horudo"
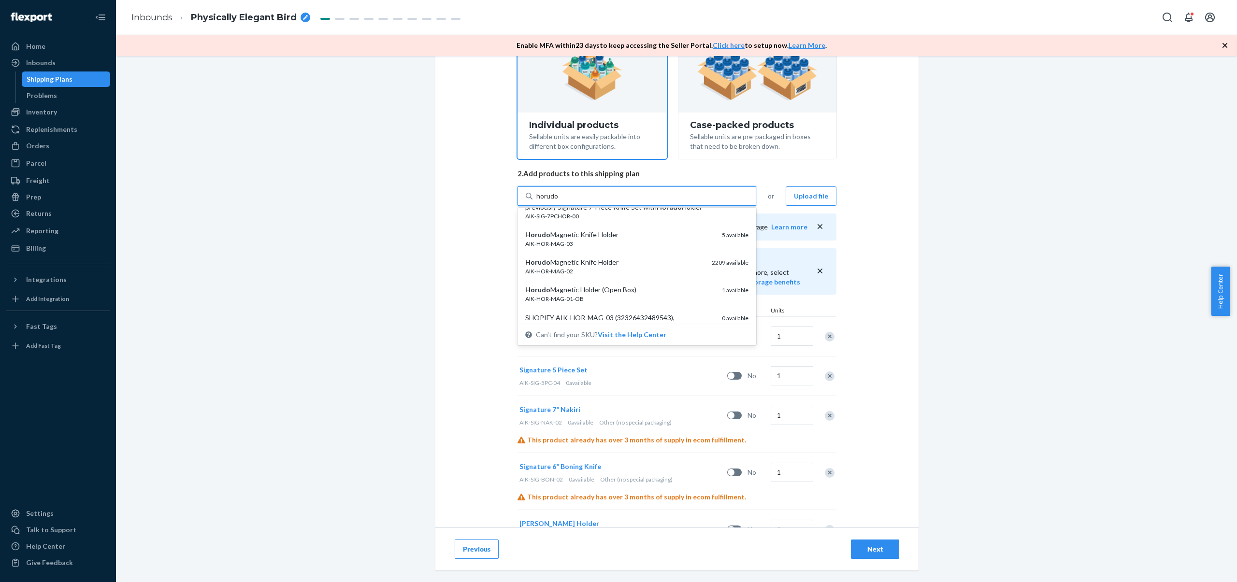
scroll to position [129, 0]
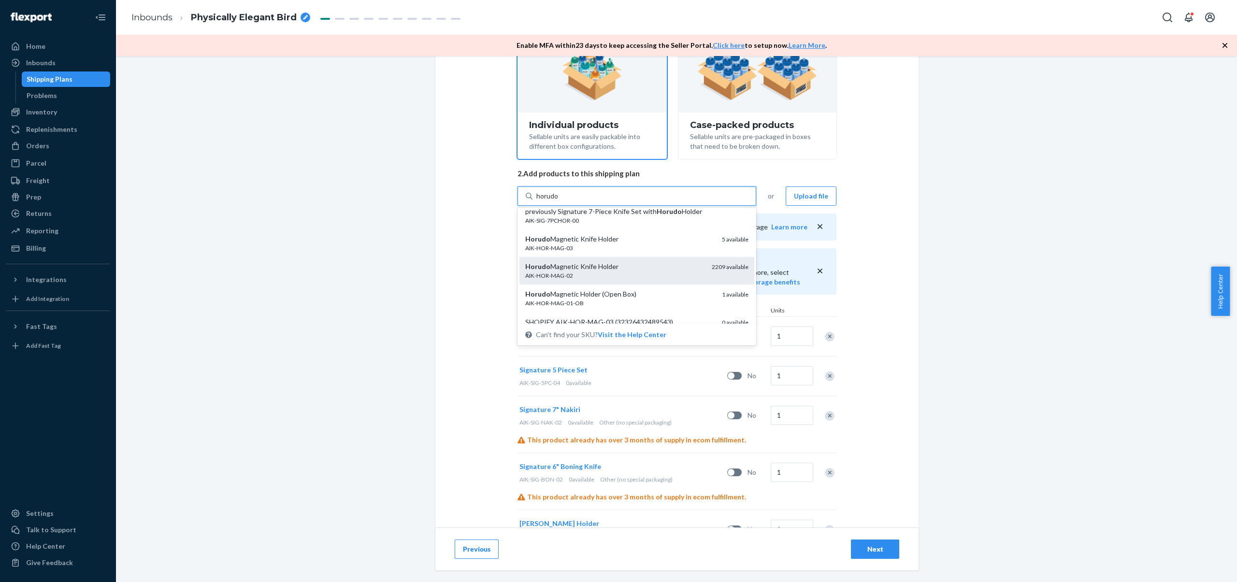
click at [657, 261] on div "Horudo Magnetic Knife Holder AIK-HOR-MAG-02 2209 available" at bounding box center [637, 271] width 235 height 28
click at [559, 201] on input "horudo" at bounding box center [548, 196] width 23 height 10
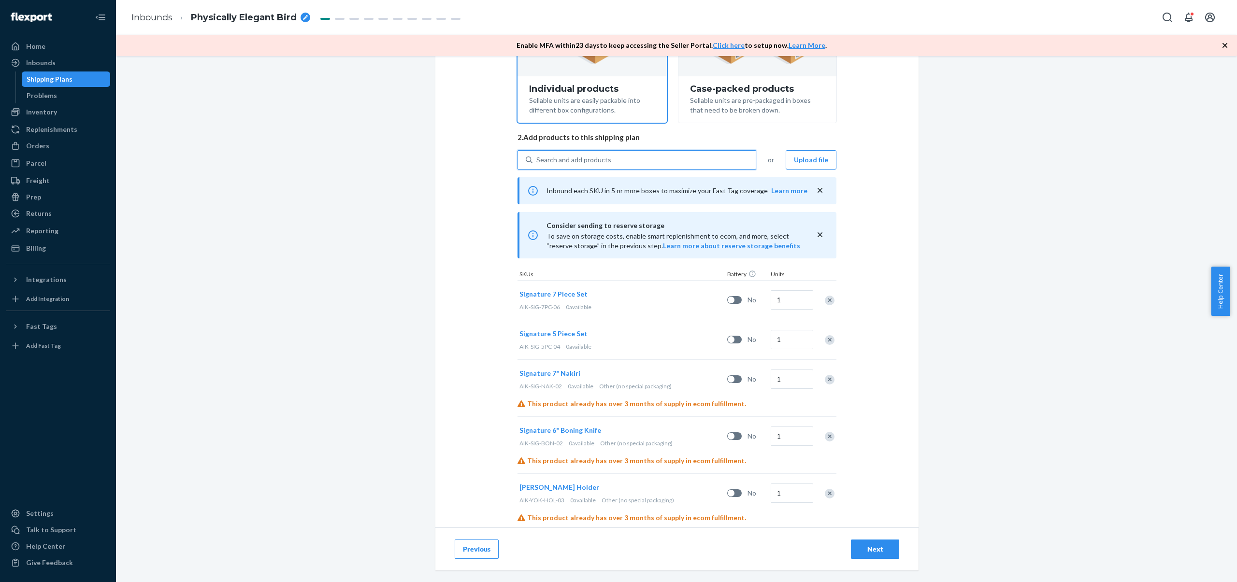
scroll to position [236, 0]
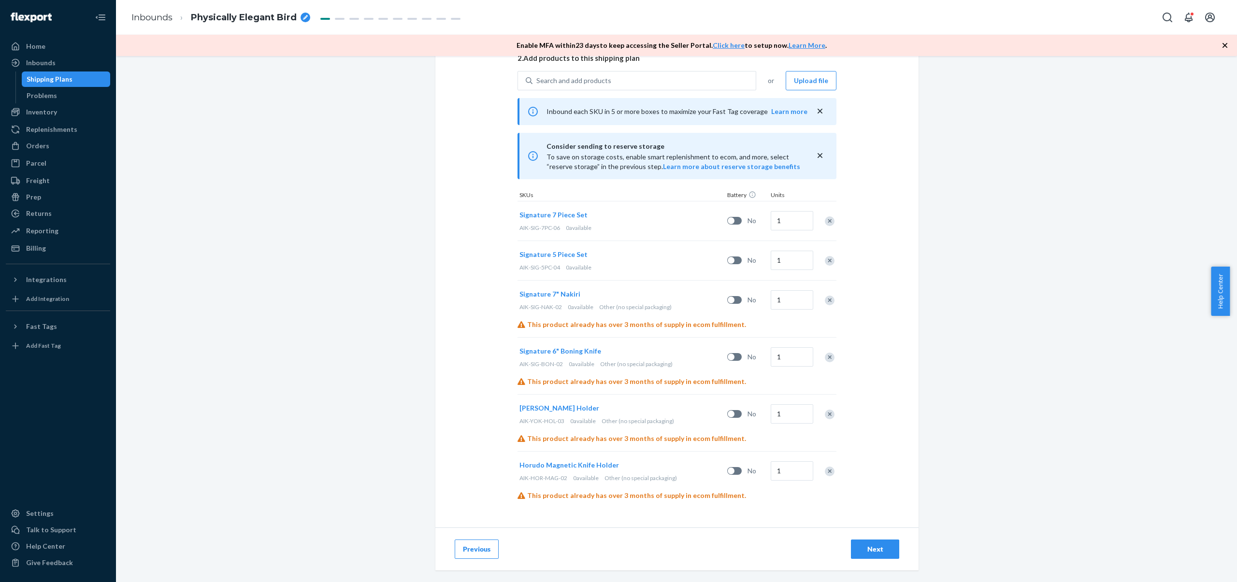
click at [825, 471] on div "Remove Item" at bounding box center [830, 472] width 10 height 10
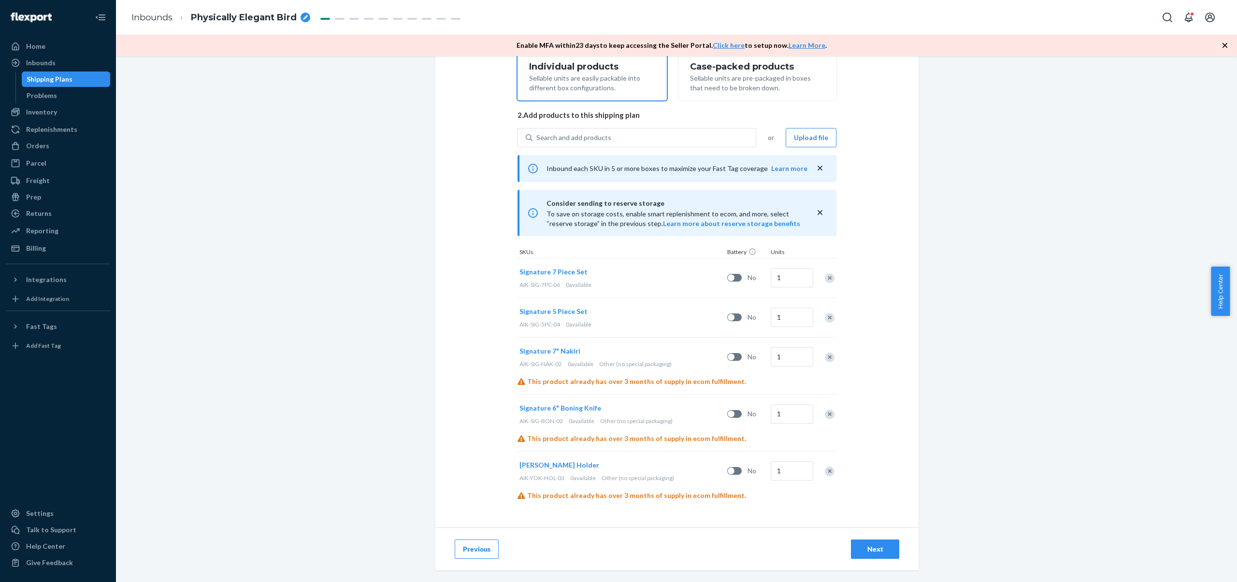
scroll to position [179, 0]
click at [787, 276] on input "1" at bounding box center [792, 277] width 43 height 19
type input "4000"
click at [792, 323] on input "1" at bounding box center [792, 317] width 43 height 19
type input "2000"
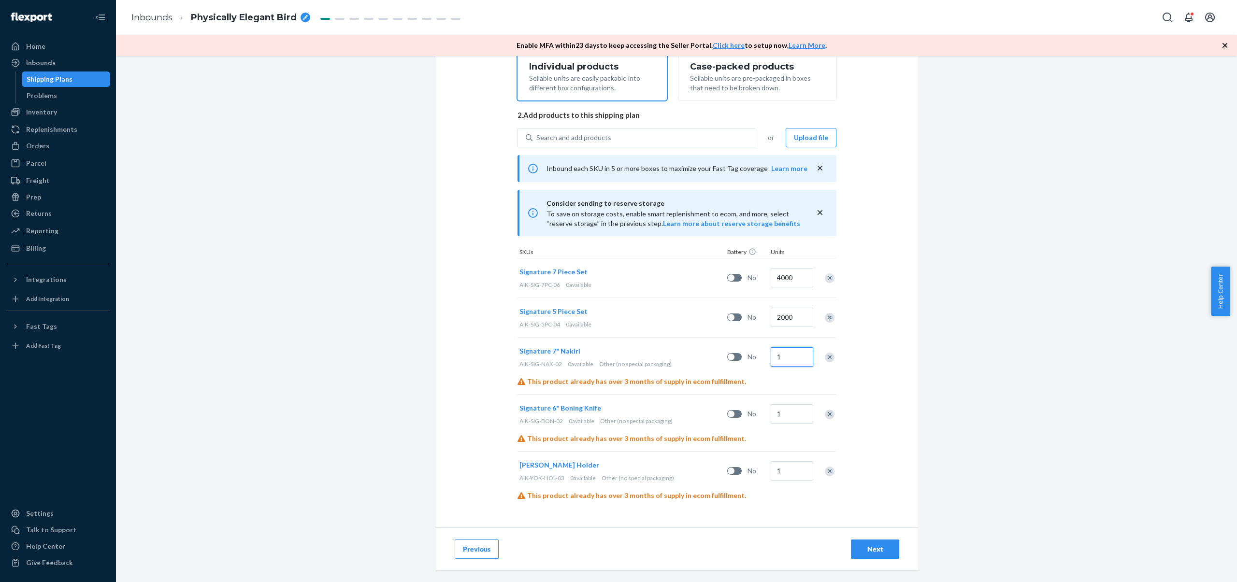
click at [791, 356] on input "1" at bounding box center [792, 357] width 43 height 19
type input "1000"
click at [785, 419] on input "1" at bounding box center [792, 414] width 43 height 19
type input "400"
drag, startPoint x: 924, startPoint y: 381, endPoint x: 912, endPoint y: 389, distance: 14.8
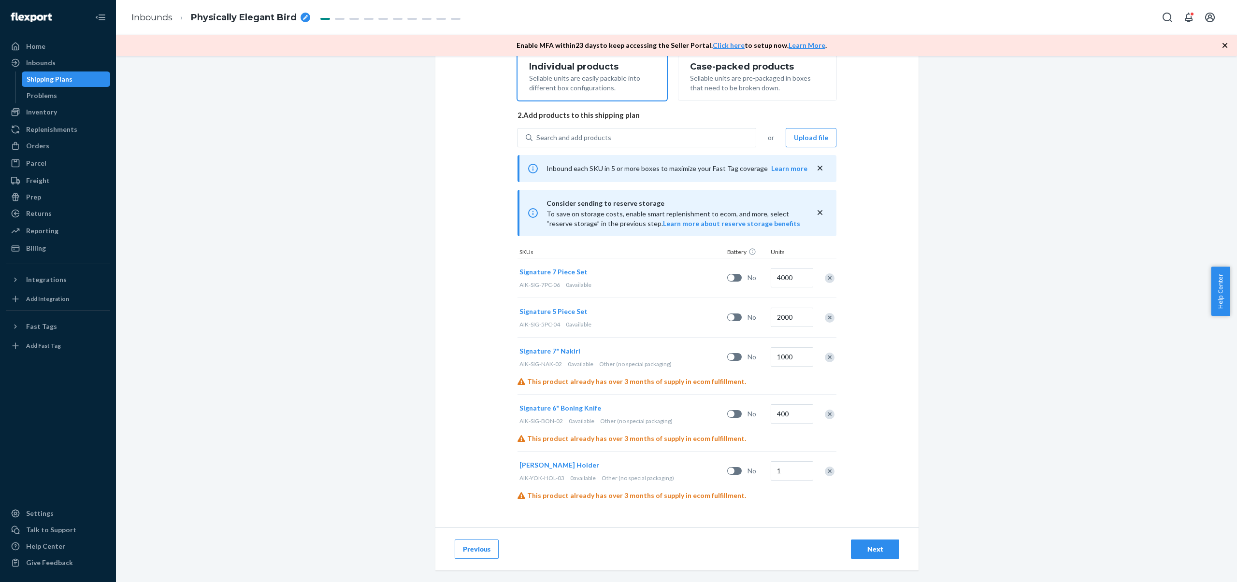
click at [924, 381] on div "Select and Add Products Ensure your products meet our dimension requirements an…" at bounding box center [676, 319] width 1121 height 526
click at [774, 479] on input "1" at bounding box center [792, 471] width 43 height 19
type input "2200"
click at [1075, 308] on div "Select and Add Products Ensure your products meet our dimension requirements an…" at bounding box center [676, 319] width 1121 height 526
click at [235, 18] on span "Physically Elegant Bird" at bounding box center [244, 18] width 106 height 13
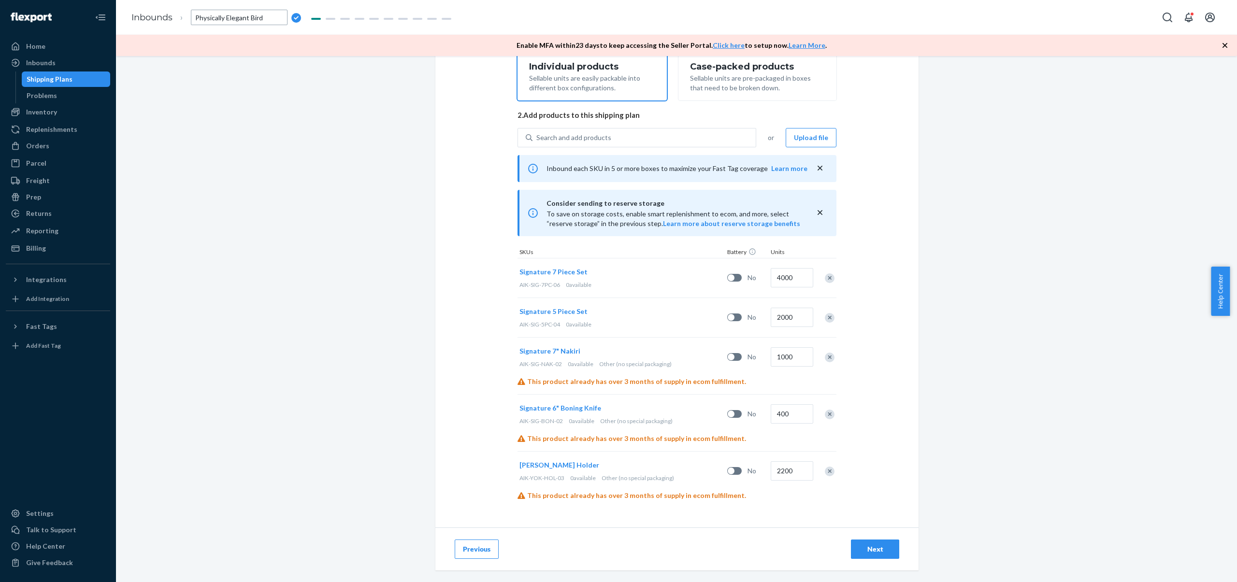
type input "Order 82 - [DATE] - 4000 Sig-7 + 2000 Sig-5 (Mag. New Pkg), 1000 Nakiri, 400 Bo…"
click at [879, 551] on div "Next" at bounding box center [875, 550] width 32 height 10
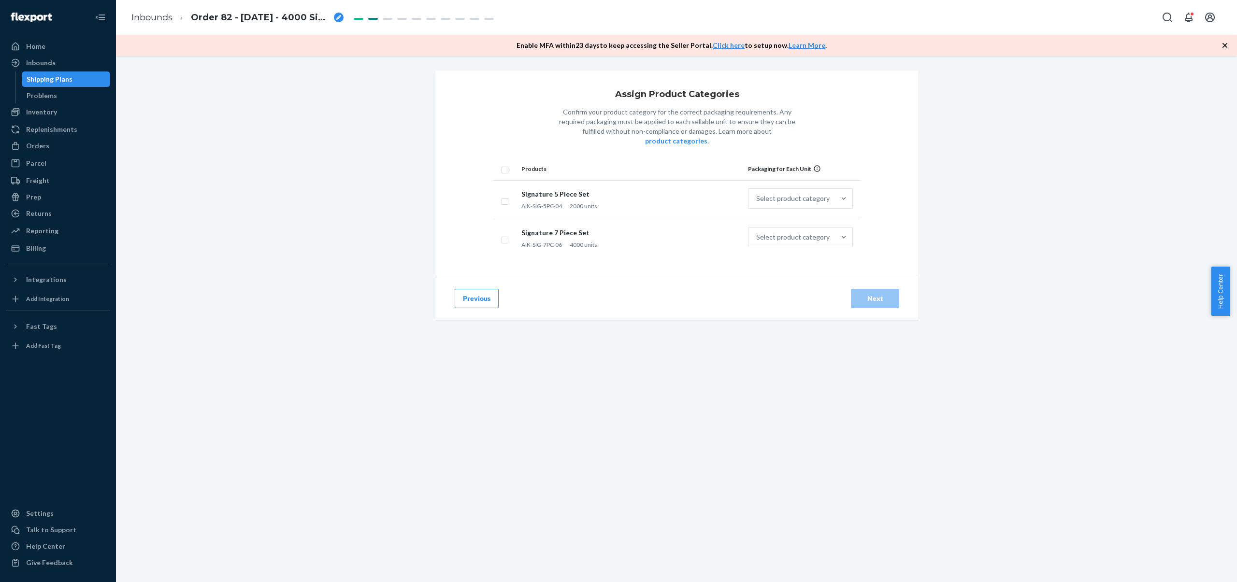
click at [504, 164] on input "checkbox" at bounding box center [505, 169] width 8 height 10
checkbox input "true"
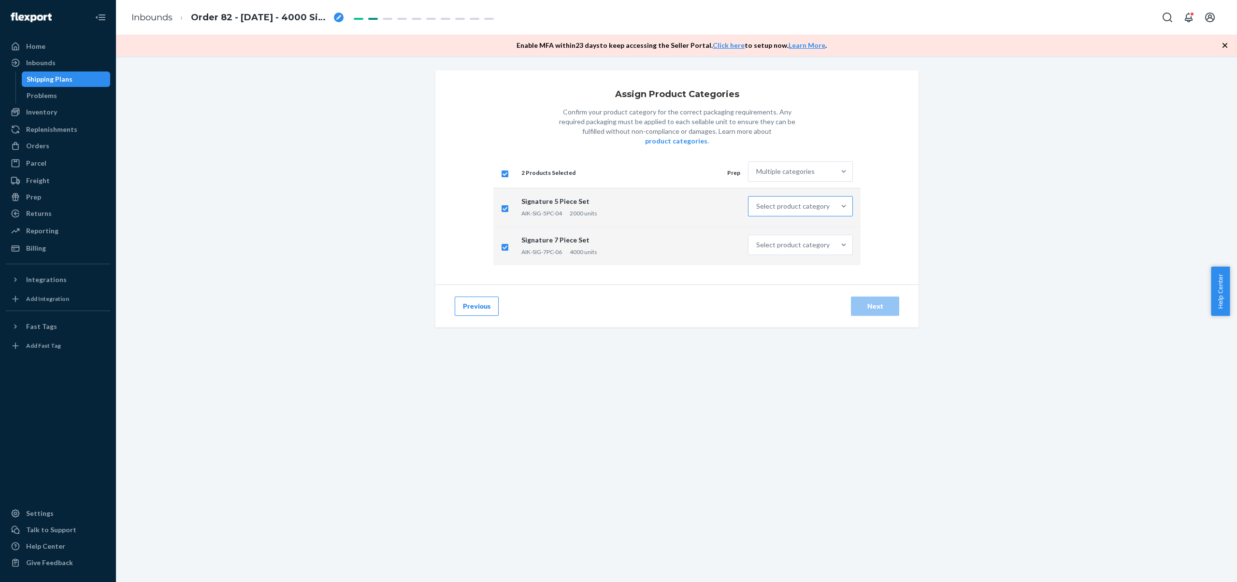
click at [803, 202] on div "Select product category" at bounding box center [792, 207] width 73 height 10
click at [757, 202] on input "Select product category" at bounding box center [756, 207] width 1 height 10
checkbox input "true"
click at [801, 167] on div "Multiple categories" at bounding box center [785, 172] width 58 height 10
click at [757, 167] on input "Multiple categories" at bounding box center [756, 172] width 1 height 10
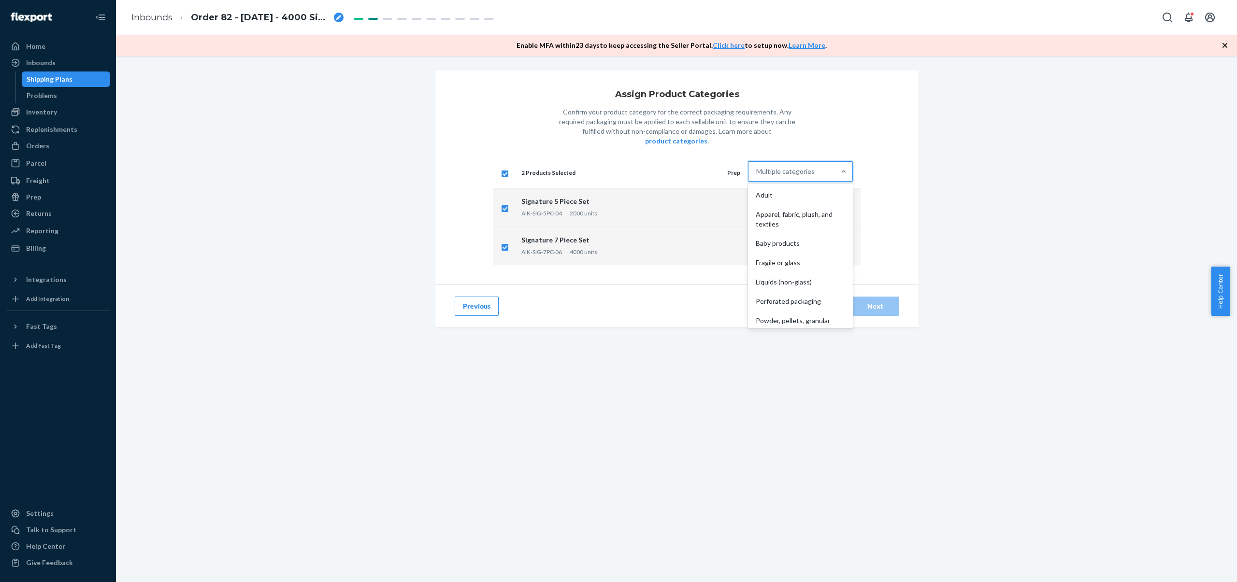
scroll to position [72, 0]
click at [800, 307] on div "Other (no special packaging)" at bounding box center [800, 316] width 101 height 19
click at [757, 176] on input "option Other (no special packaging) focused, 10 of 10. 10 results available. Us…" at bounding box center [756, 172] width 1 height 10
click at [882, 302] on div "Next" at bounding box center [875, 307] width 32 height 10
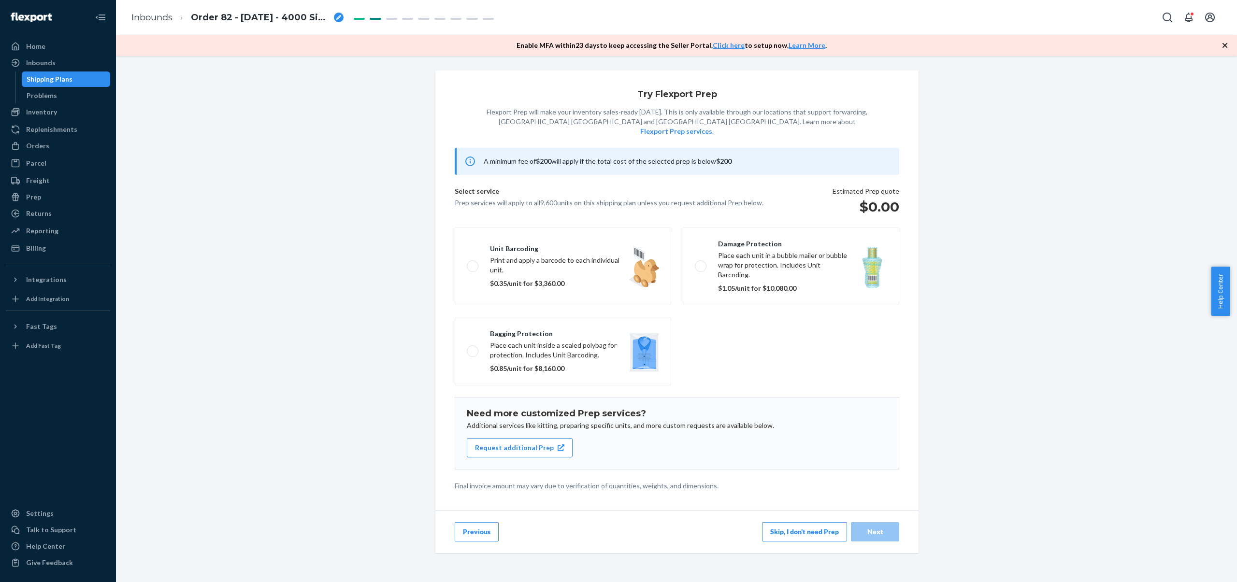
click at [807, 523] on button "Skip, I don't need Prep" at bounding box center [804, 532] width 85 height 19
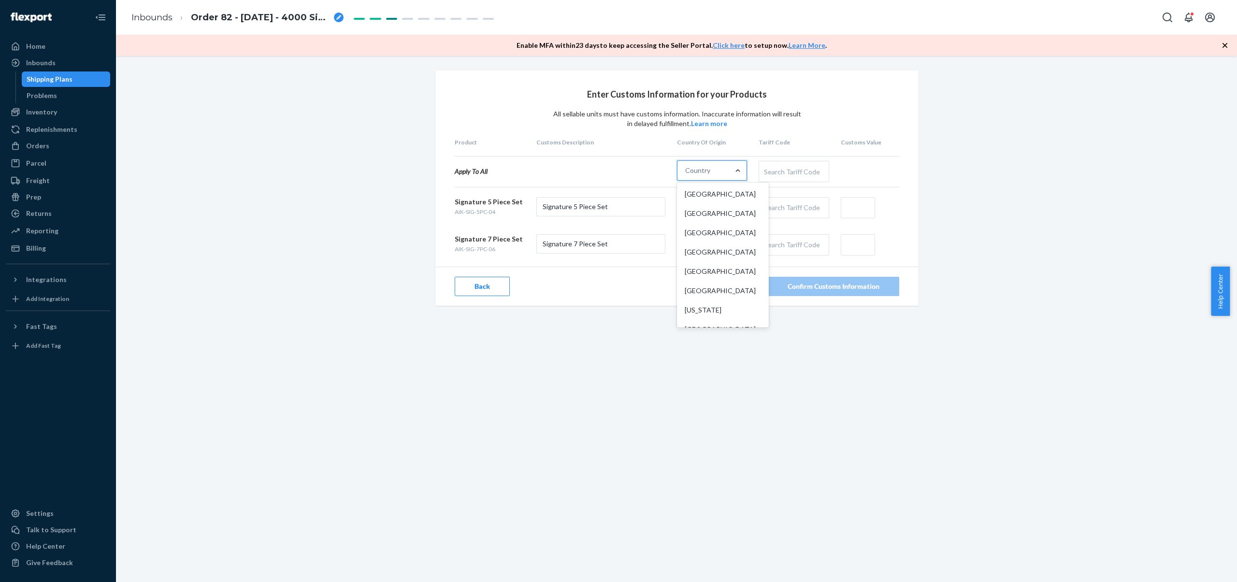
click at [741, 166] on div at bounding box center [737, 171] width 17 height 10
click at [686, 166] on input "option United States focused, 1 of 249. 249 results available. Use Up and Down …" at bounding box center [685, 171] width 1 height 10
click at [722, 217] on div "[GEOGRAPHIC_DATA]" at bounding box center [723, 213] width 88 height 19
click at [686, 175] on input "option China focused, 2 of 249. 249 results available. Use Up and Down to choos…" at bounding box center [685, 171] width 1 height 10
click at [807, 172] on div "Search Tariff Code" at bounding box center [793, 171] width 69 height 20
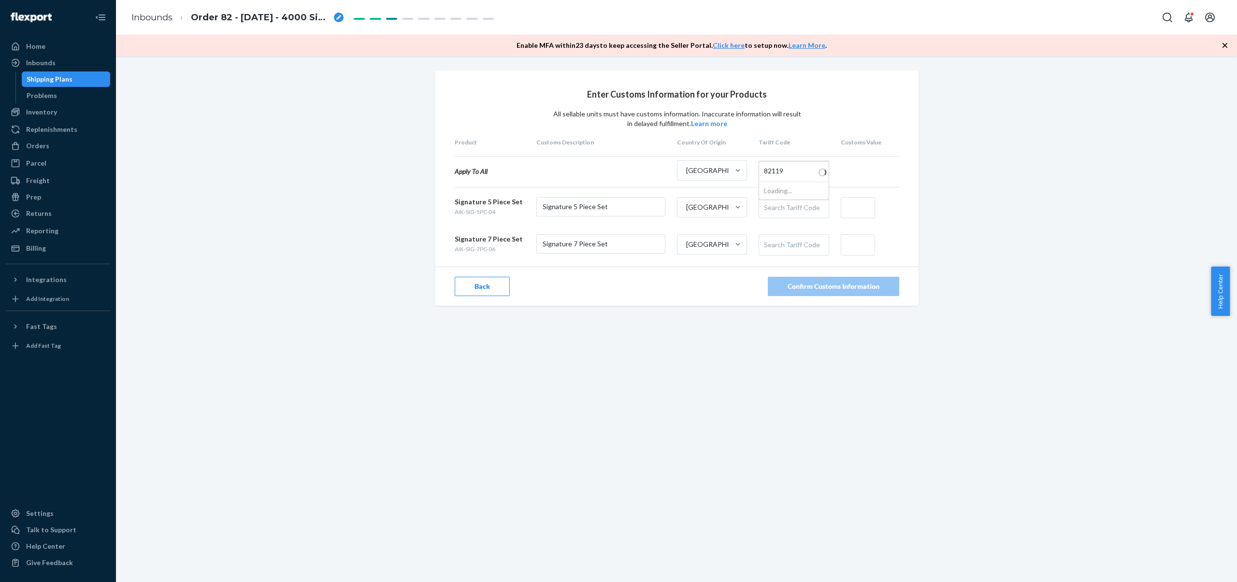
type input "821191"
click at [856, 210] on input "text" at bounding box center [858, 207] width 34 height 21
type input "$135"
type input "$160"
click at [847, 289] on div "Confirm Customs Information" at bounding box center [834, 287] width 92 height 10
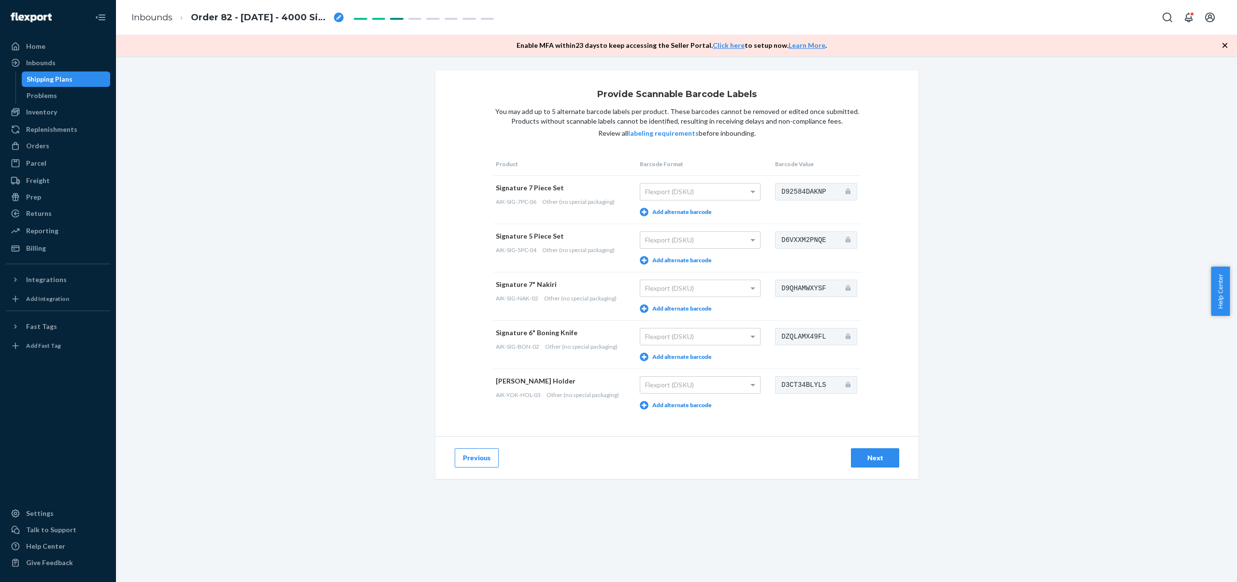
click at [866, 457] on div "Next" at bounding box center [875, 458] width 32 height 10
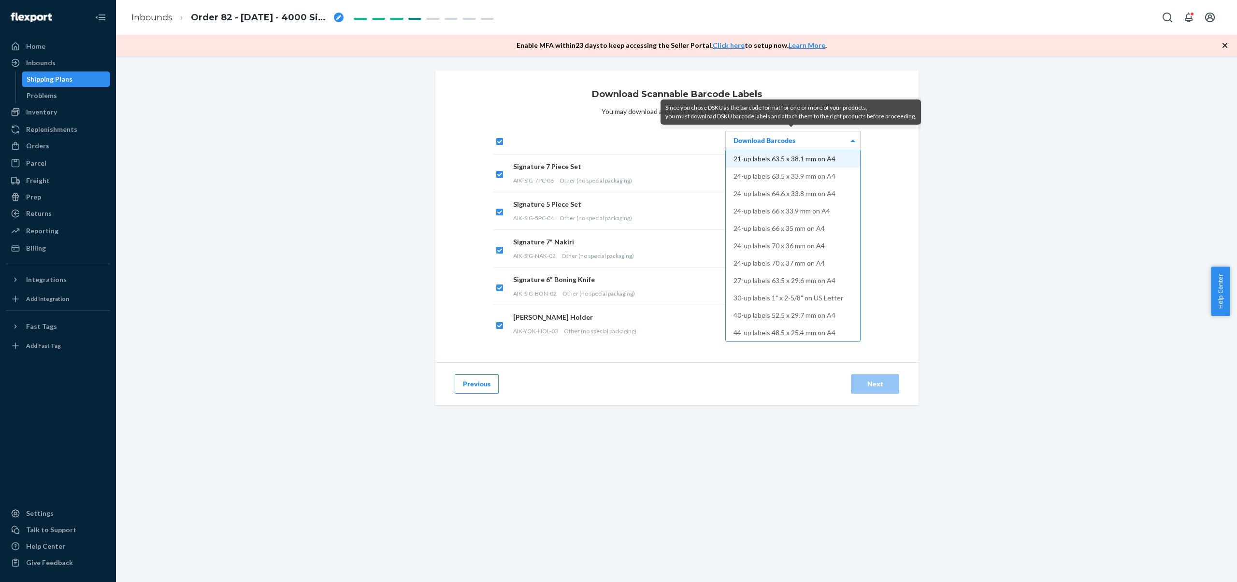
click at [770, 145] on div "Download Barcodes" at bounding box center [793, 140] width 134 height 18
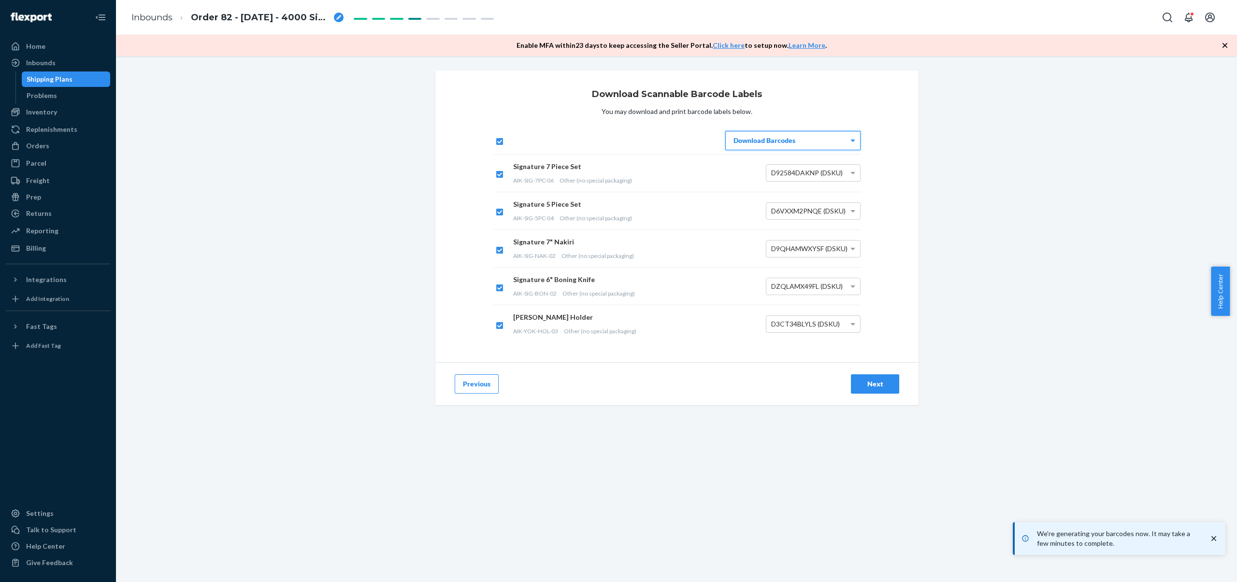
click at [883, 383] on div "Next" at bounding box center [875, 384] width 32 height 10
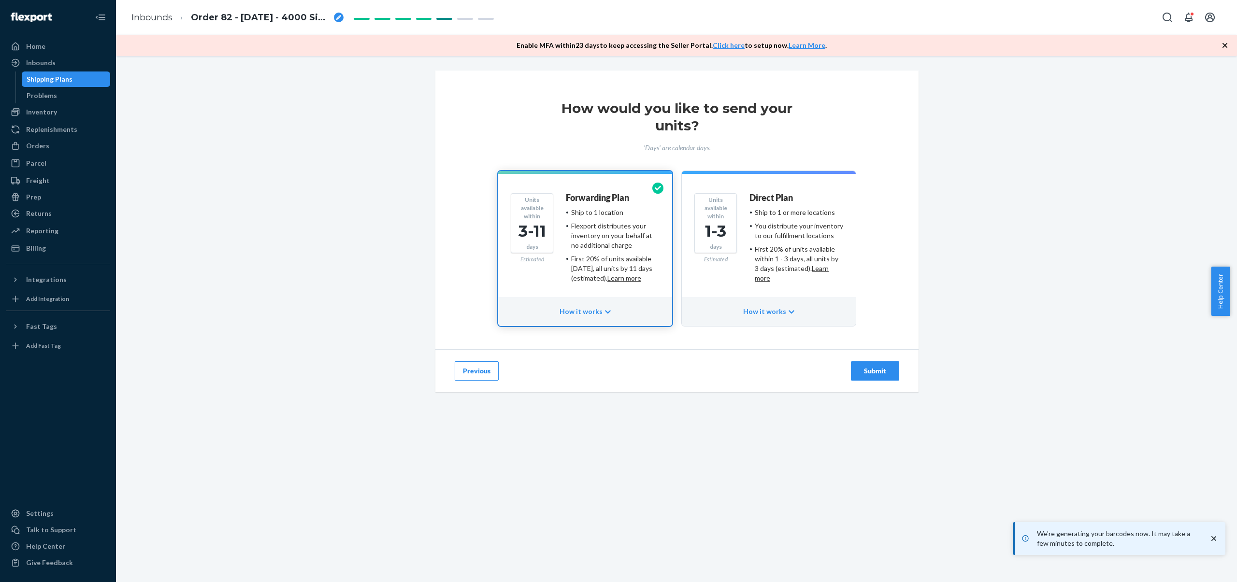
click at [871, 371] on div "Submit" at bounding box center [875, 371] width 32 height 10
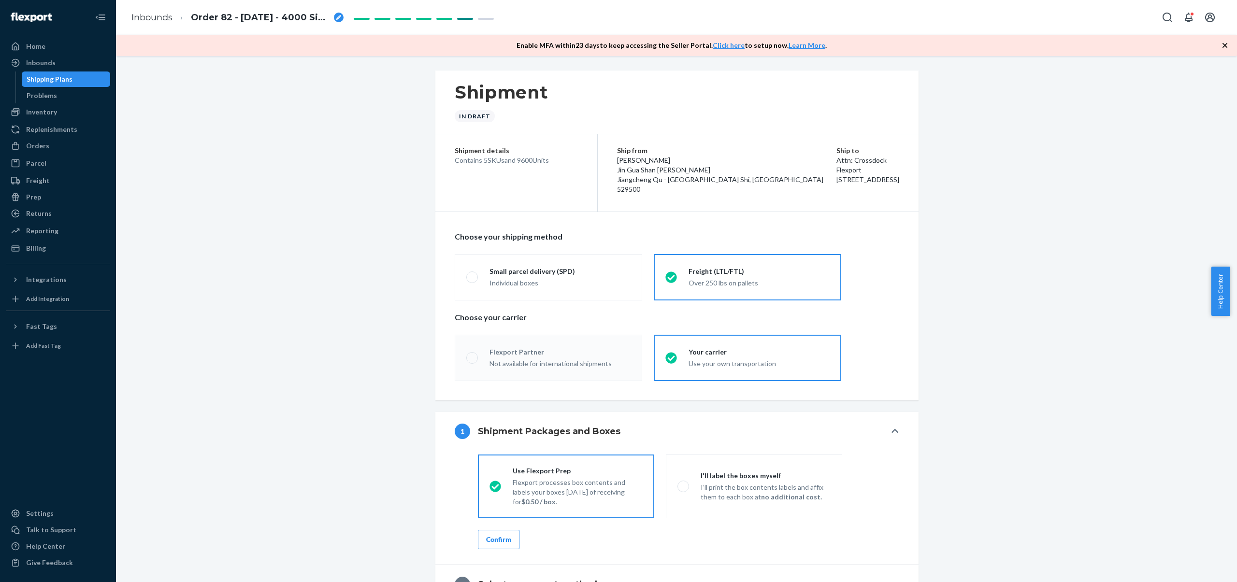
radio input "true"
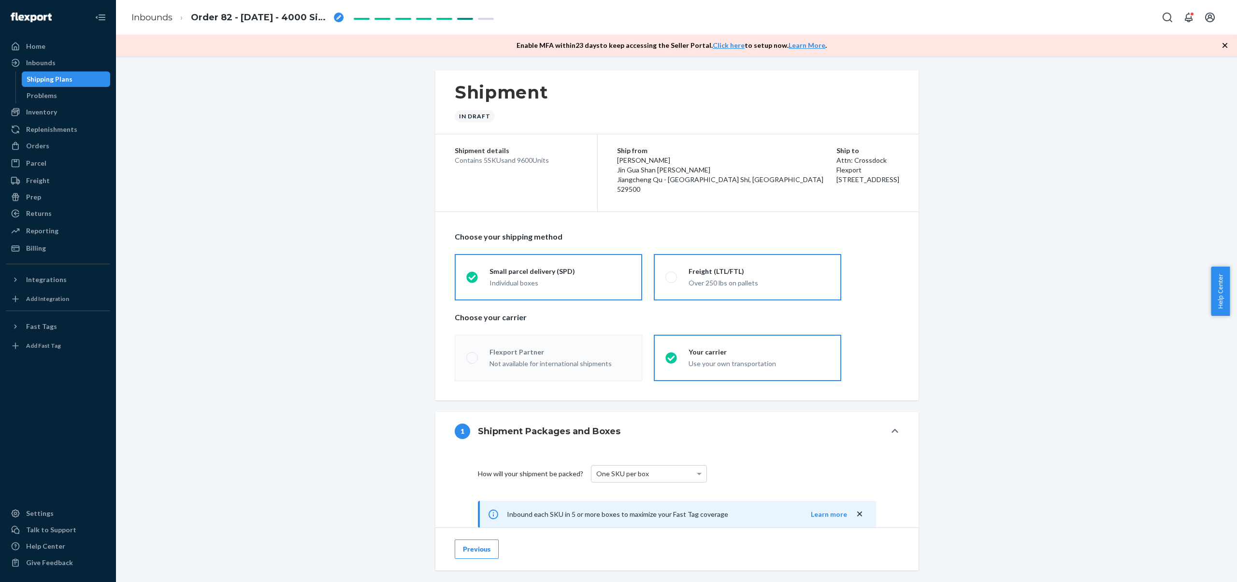
click at [722, 294] on label "Freight (LTL/FTL) Over 250 lbs on pallets" at bounding box center [748, 277] width 188 height 46
click at [672, 280] on input "Freight (LTL/FTL) Over 250 lbs on pallets" at bounding box center [669, 277] width 6 height 6
radio input "true"
radio input "false"
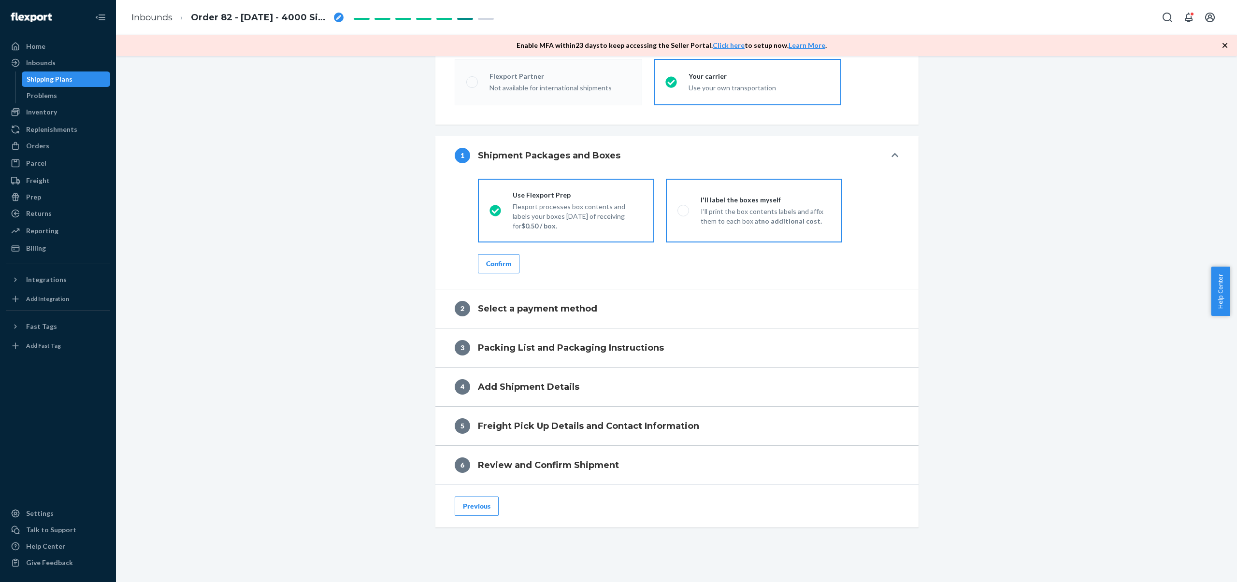
scroll to position [276, 0]
click at [742, 207] on p "I’ll print the box contents labels and affix them to each box at no additional …" at bounding box center [766, 215] width 130 height 19
click at [684, 207] on input "I'll label the boxes myself I’ll print the box contents labels and affix them t…" at bounding box center [681, 210] width 6 height 6
radio input "true"
radio input "false"
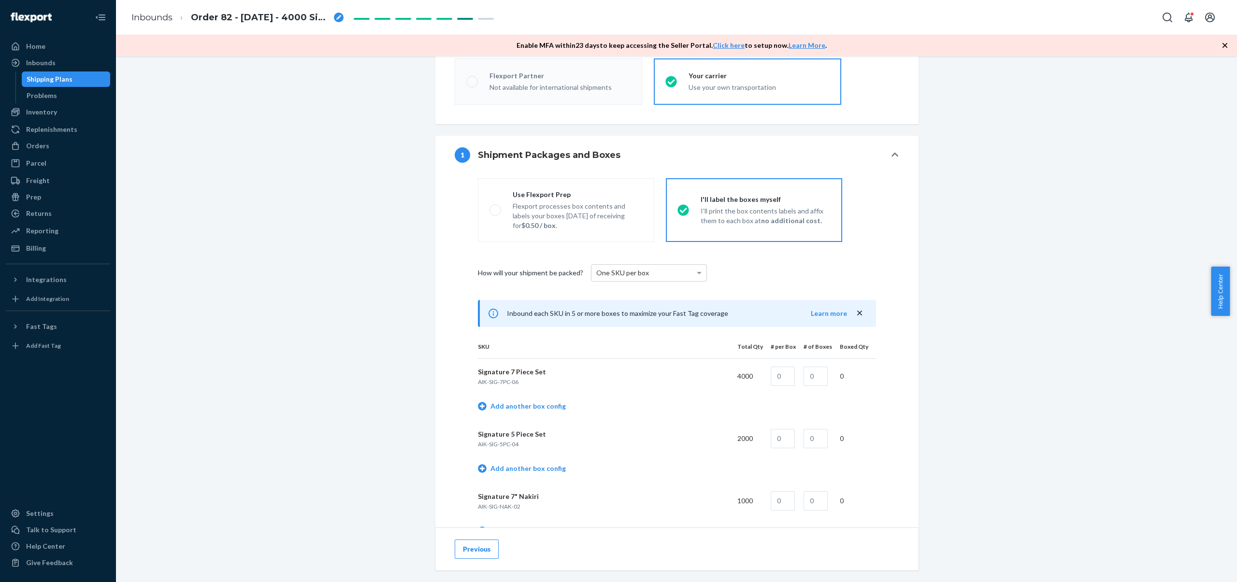
scroll to position [431, 0]
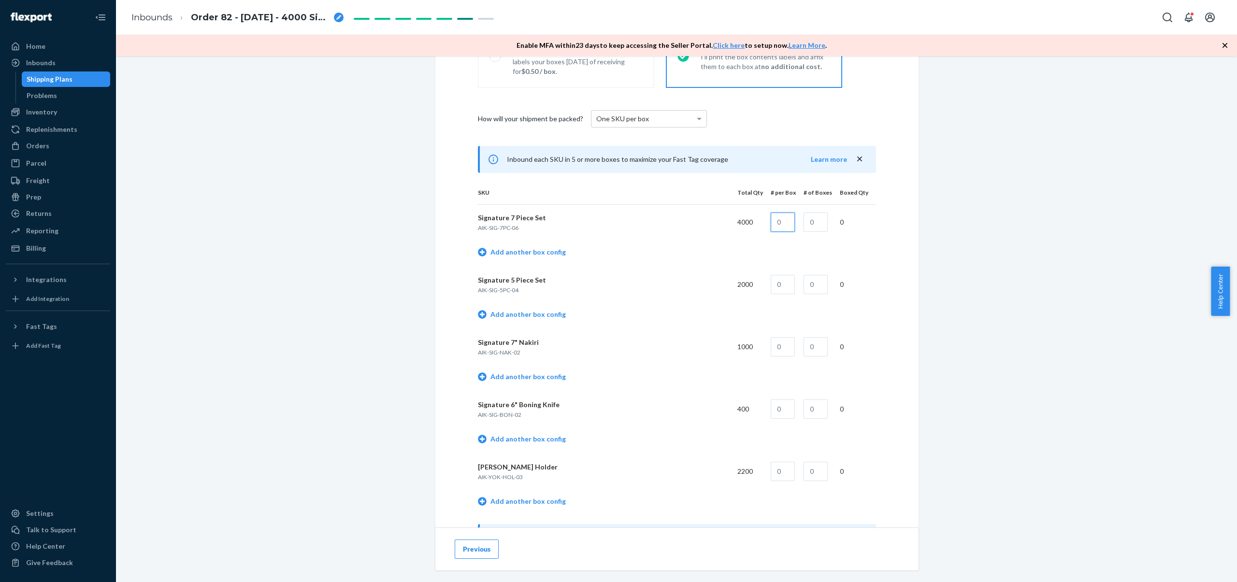
click at [782, 223] on input "text" at bounding box center [783, 222] width 24 height 19
type input "10"
click at [820, 219] on input "text" at bounding box center [816, 222] width 24 height 19
type input "400"
click at [789, 291] on input "text" at bounding box center [783, 284] width 24 height 19
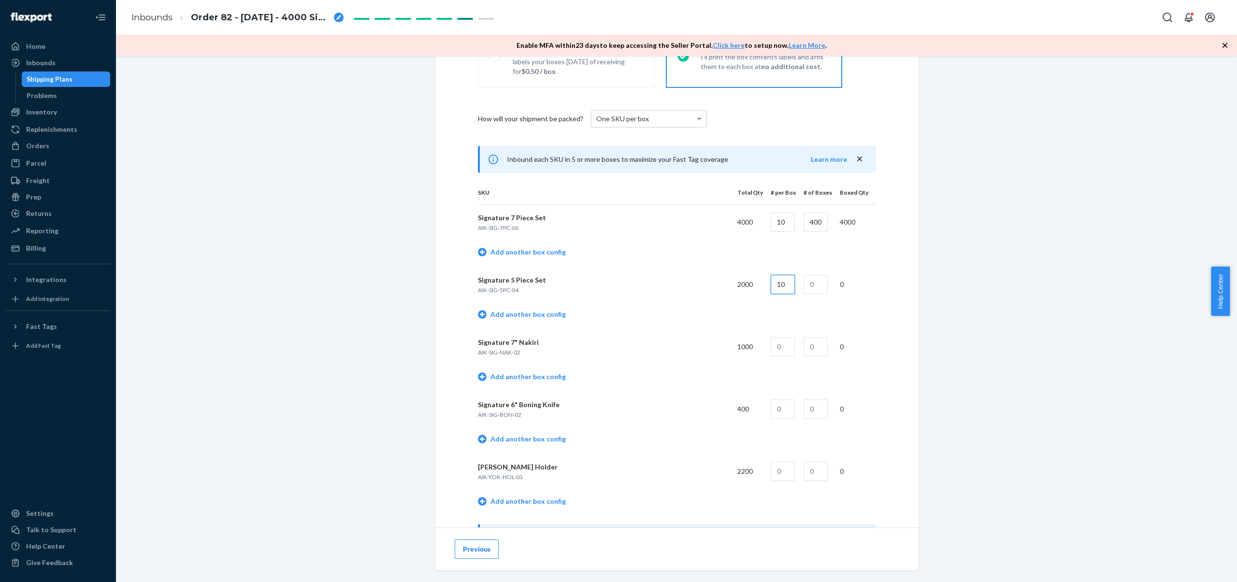
type input "10"
type input "200"
click at [795, 343] on input "text" at bounding box center [783, 346] width 24 height 19
type input "50"
type input "20"
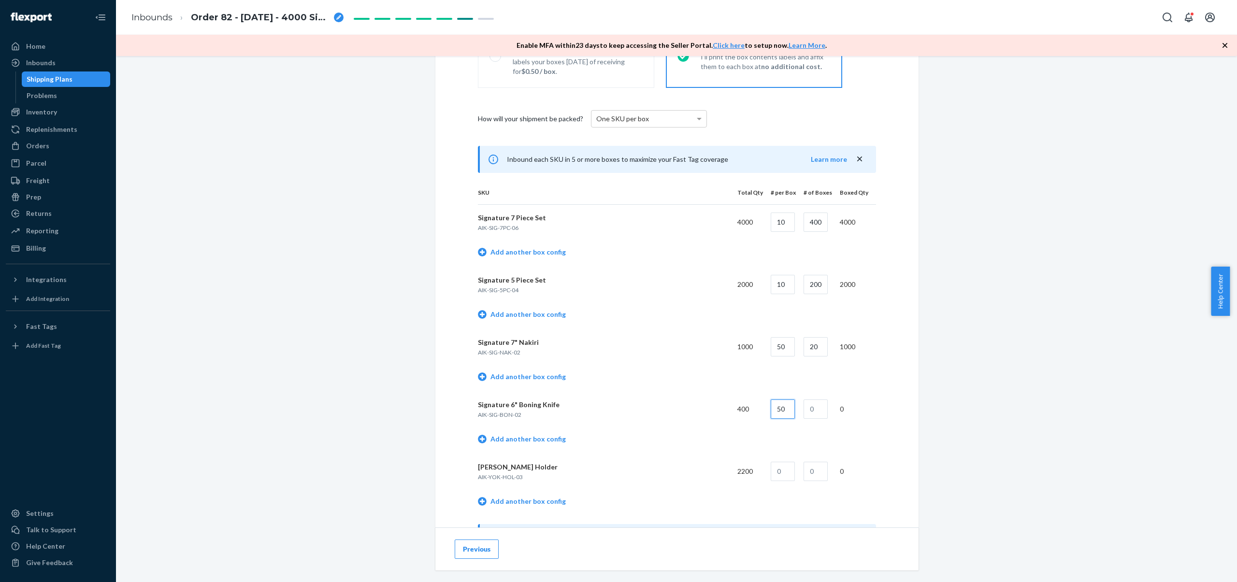
type input "50"
type input "8"
type input "18"
type input "122"
click at [520, 502] on link "Add another box config" at bounding box center [522, 502] width 88 height 10
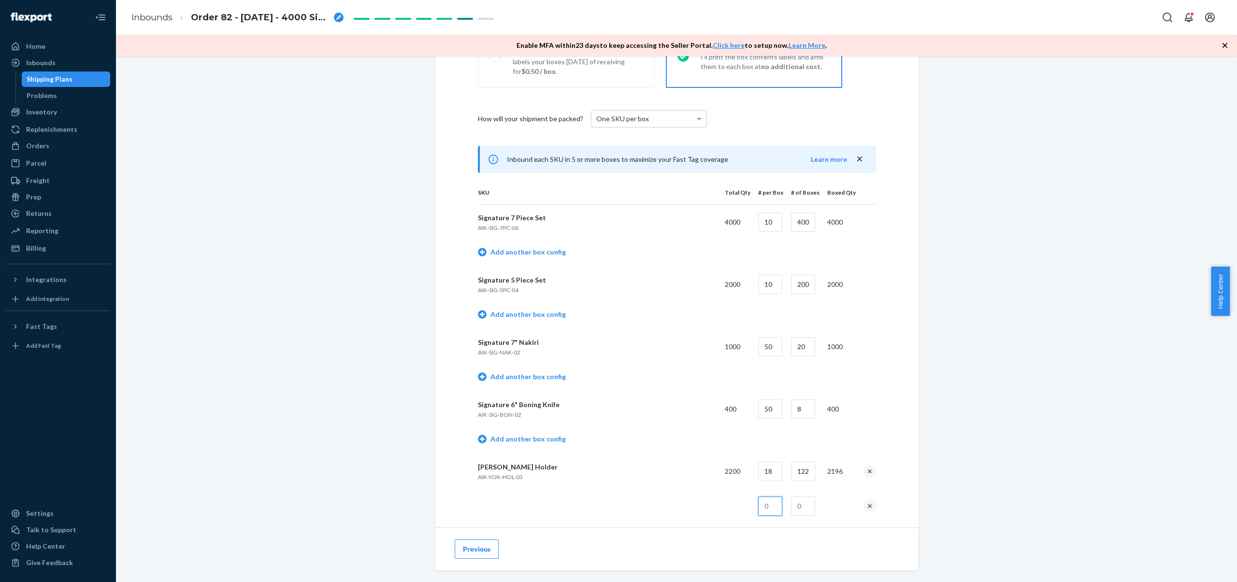
click at [780, 508] on input "text" at bounding box center [770, 506] width 24 height 19
type input "4"
type input "1"
click at [907, 389] on div "Use Flexport Prep Flexport processes box contents and labels your boxes within …" at bounding box center [677, 332] width 483 height 624
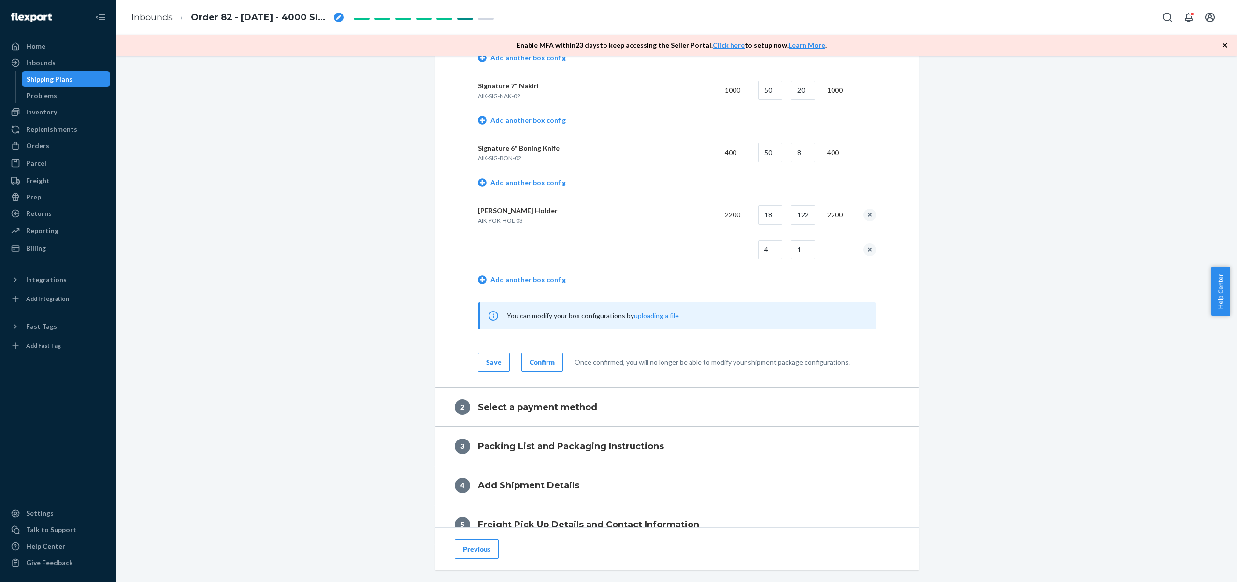
scroll to position [661, 0]
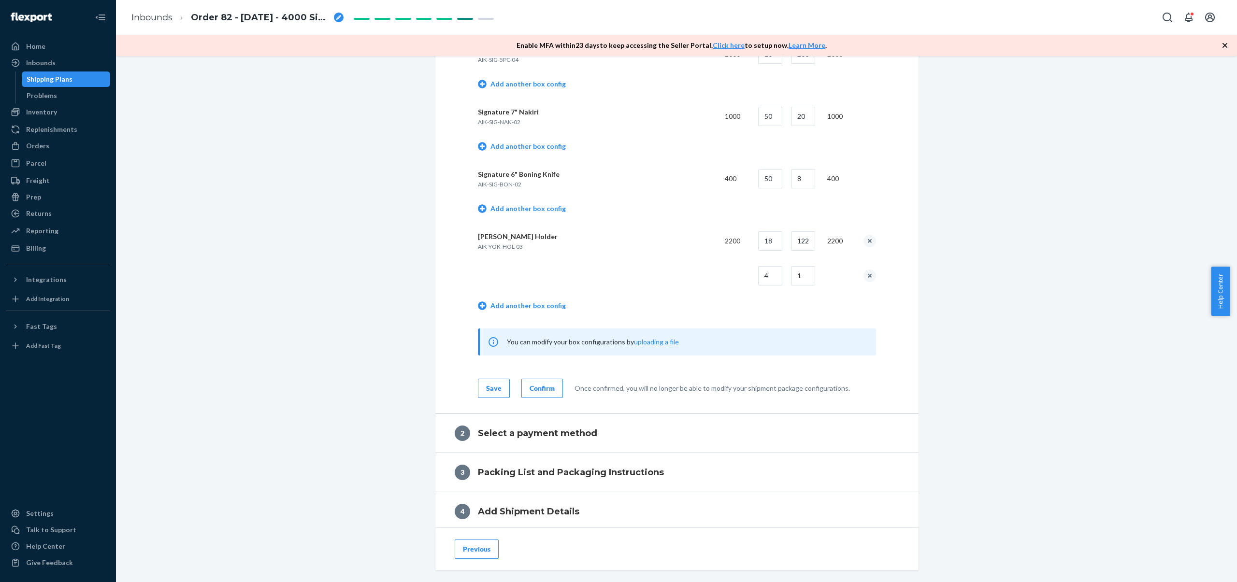
click at [491, 388] on div "Save" at bounding box center [493, 389] width 15 height 10
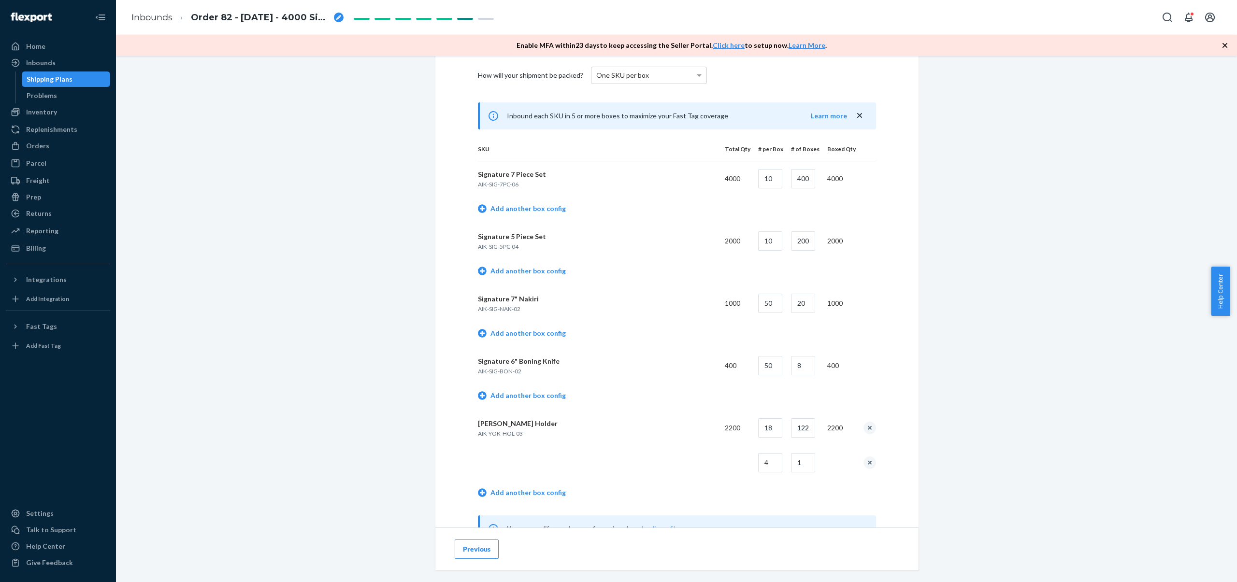
scroll to position [780, 0]
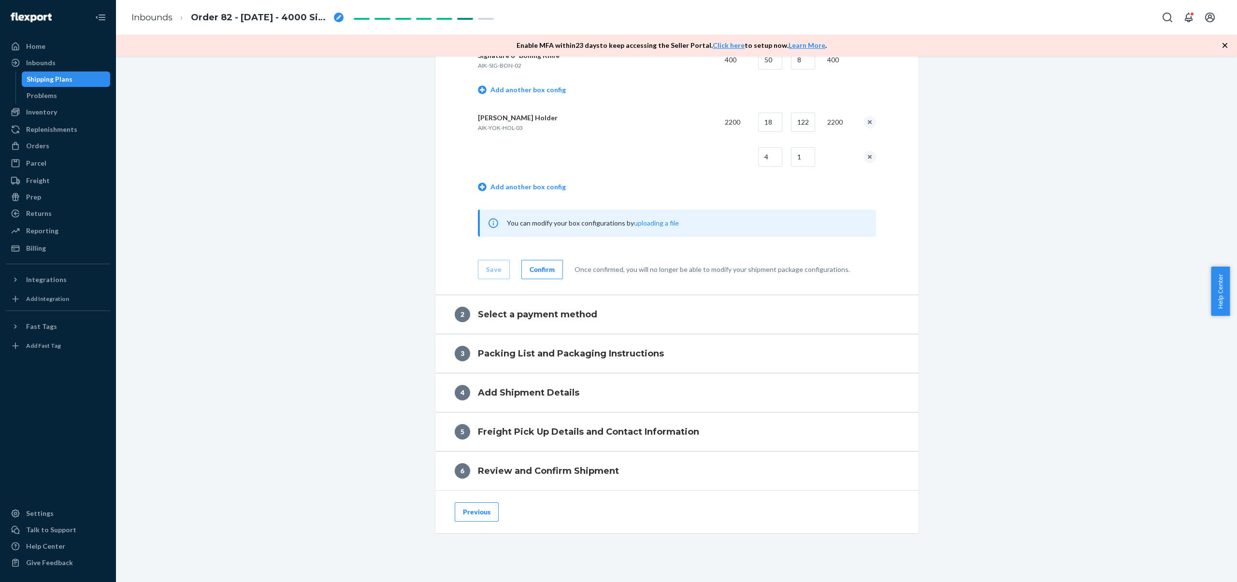
click at [544, 269] on div "Confirm" at bounding box center [542, 270] width 25 height 10
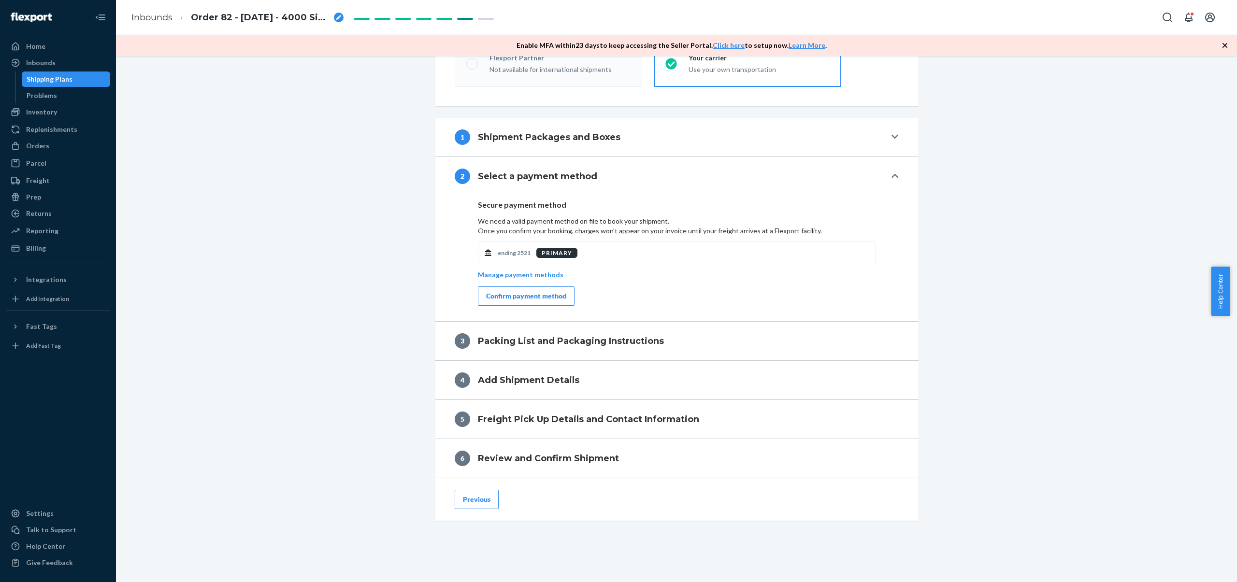
scroll to position [298, 0]
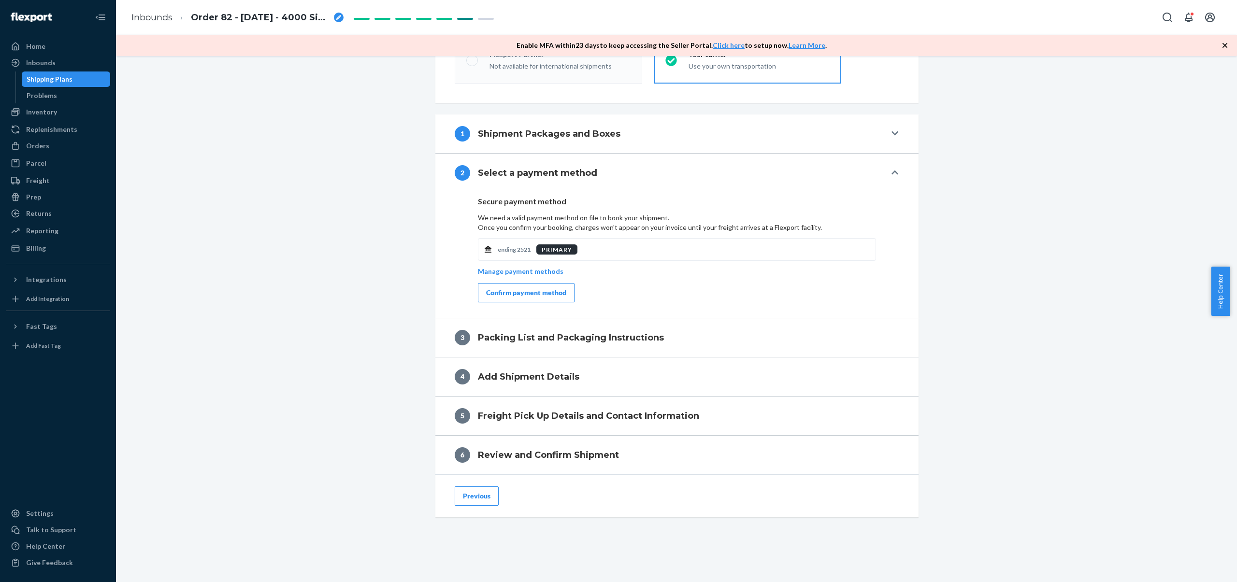
click at [553, 296] on div "Confirm payment method" at bounding box center [526, 293] width 80 height 10
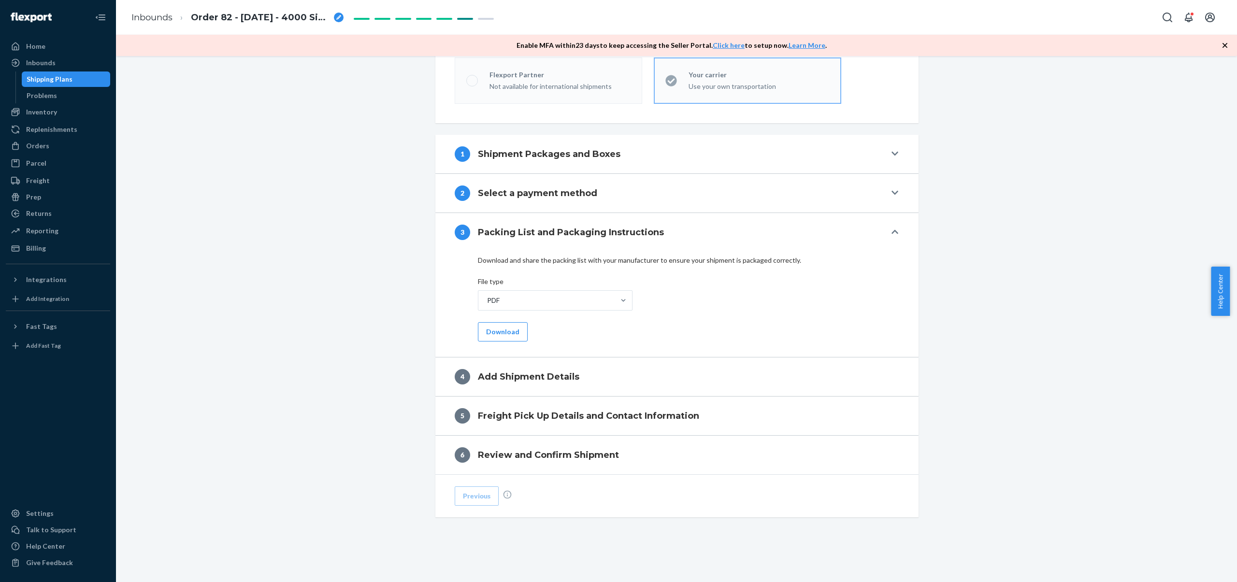
scroll to position [277, 0]
click at [499, 334] on button "Download" at bounding box center [503, 331] width 50 height 19
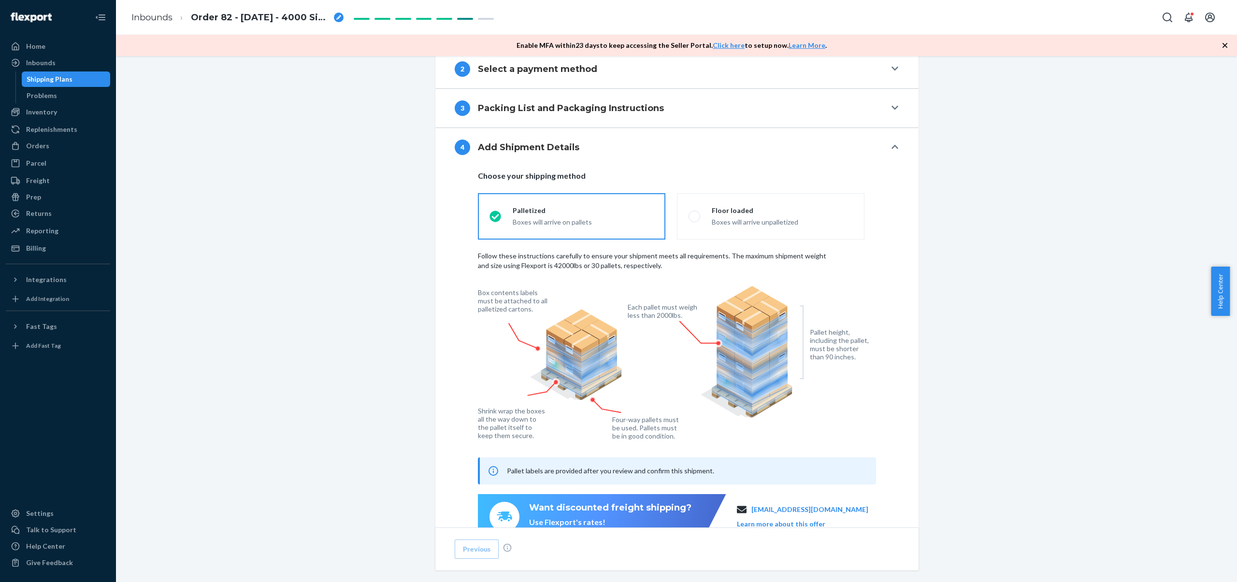
scroll to position [468, 0]
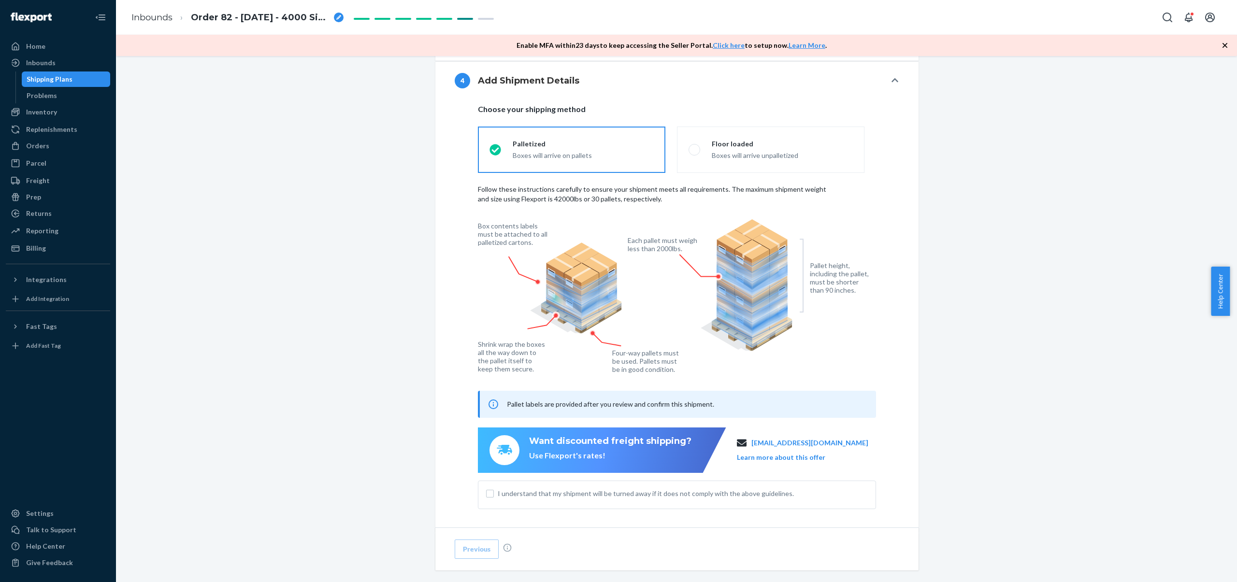
click at [586, 497] on span "I understand that my shipment will be turned away if it does not comply with th…" at bounding box center [683, 494] width 370 height 10
click at [494, 497] on input "I understand that my shipment will be turned away if it does not comply with th…" at bounding box center [490, 494] width 8 height 8
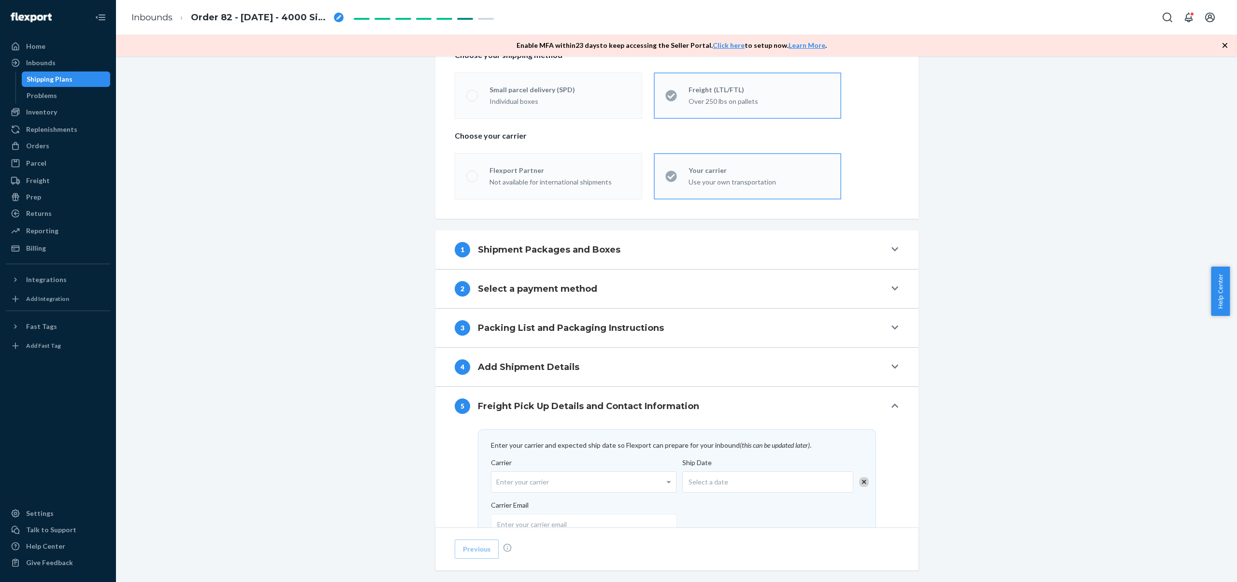
scroll to position [227, 0]
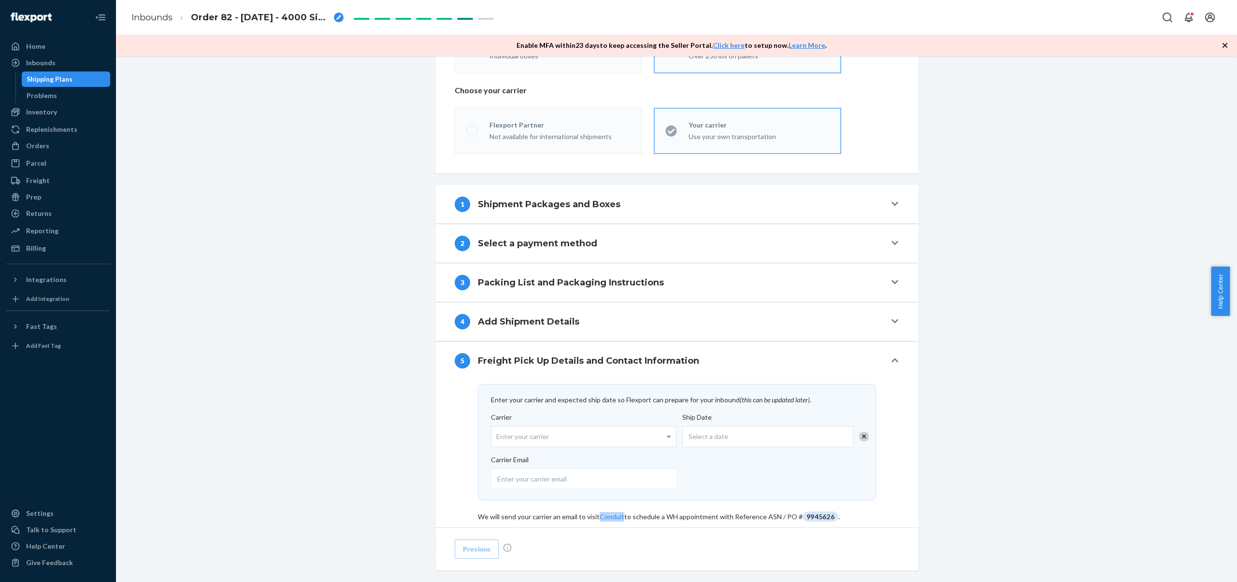
click at [864, 314] on div "4 Add Shipment Details" at bounding box center [670, 321] width 431 height 15
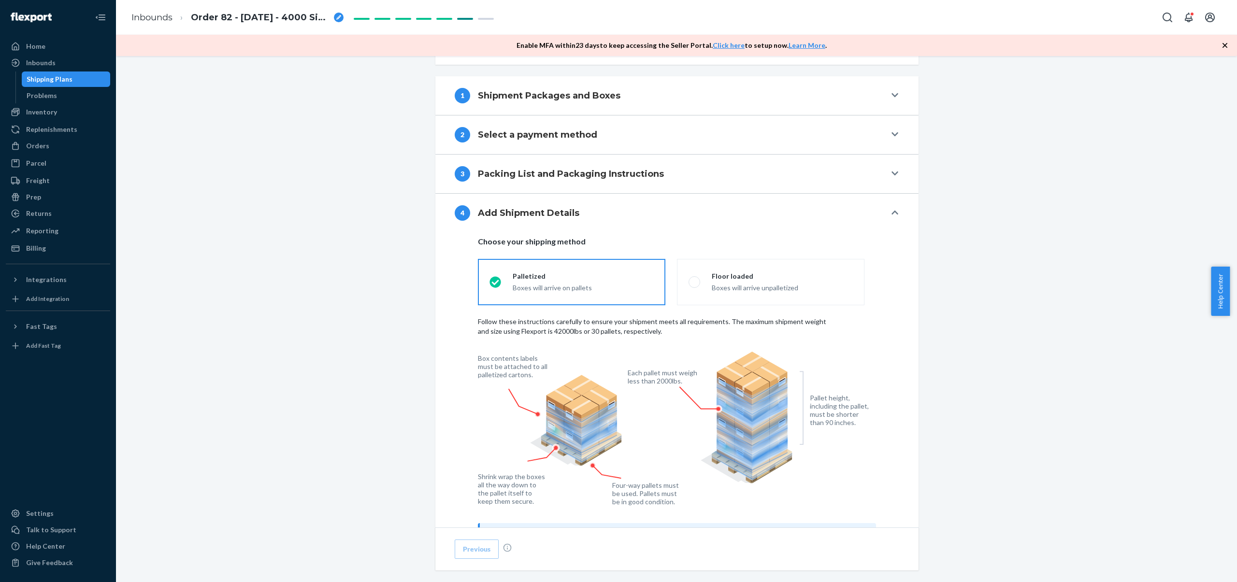
scroll to position [427, 0]
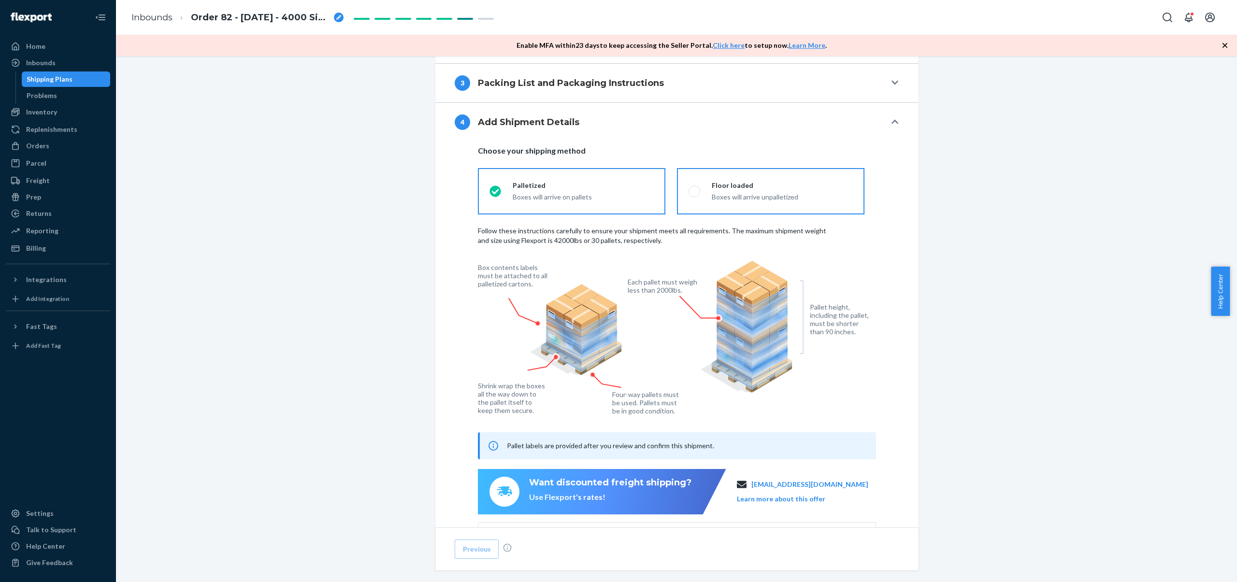
click at [753, 197] on div "Boxes will arrive unpalletized" at bounding box center [782, 197] width 141 height 10
click at [695, 194] on input "Floor loaded Boxes will arrive unpalletized" at bounding box center [692, 191] width 6 height 6
radio input "true"
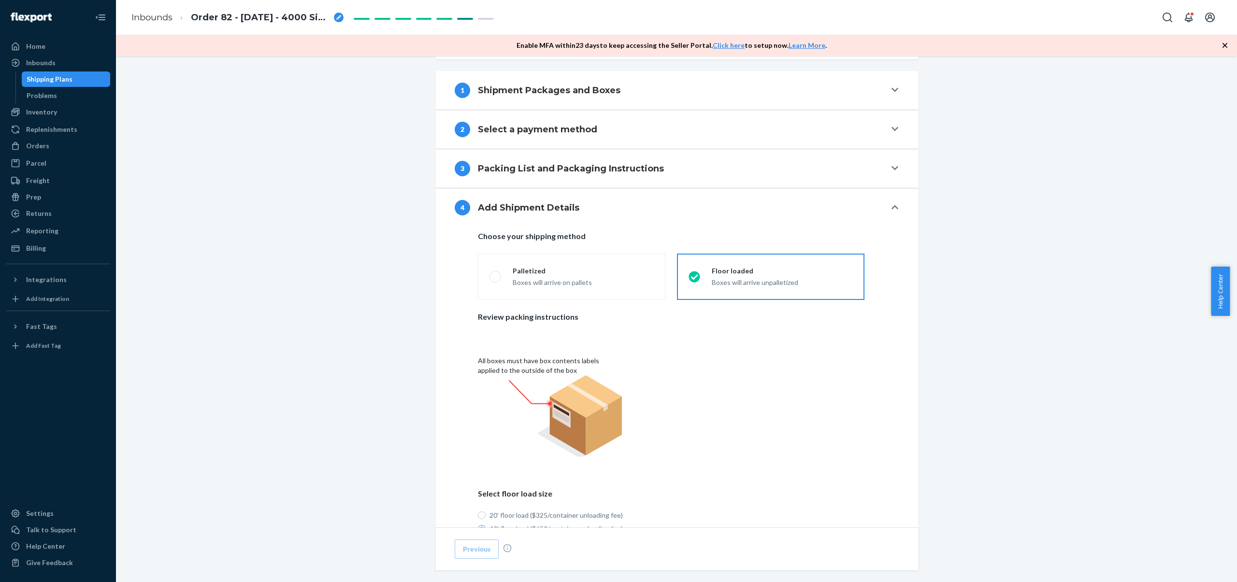
scroll to position [302, 0]
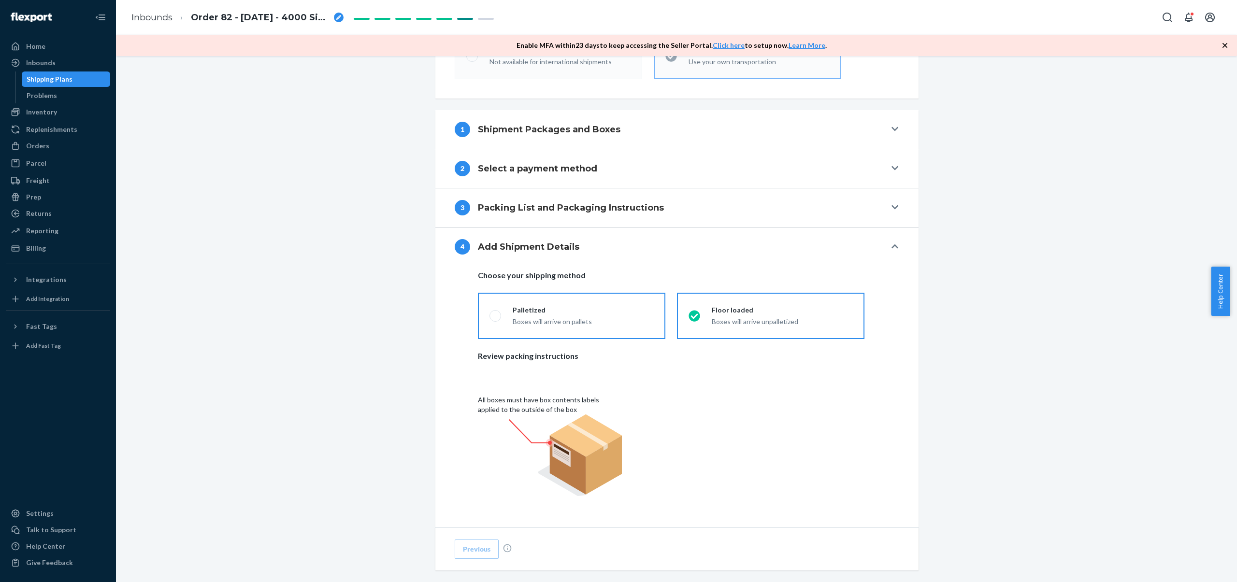
click at [569, 305] on div "Palletized" at bounding box center [583, 310] width 141 height 10
click at [496, 313] on input "Palletized Boxes will arrive on pallets" at bounding box center [493, 316] width 6 height 6
radio input "true"
radio input "false"
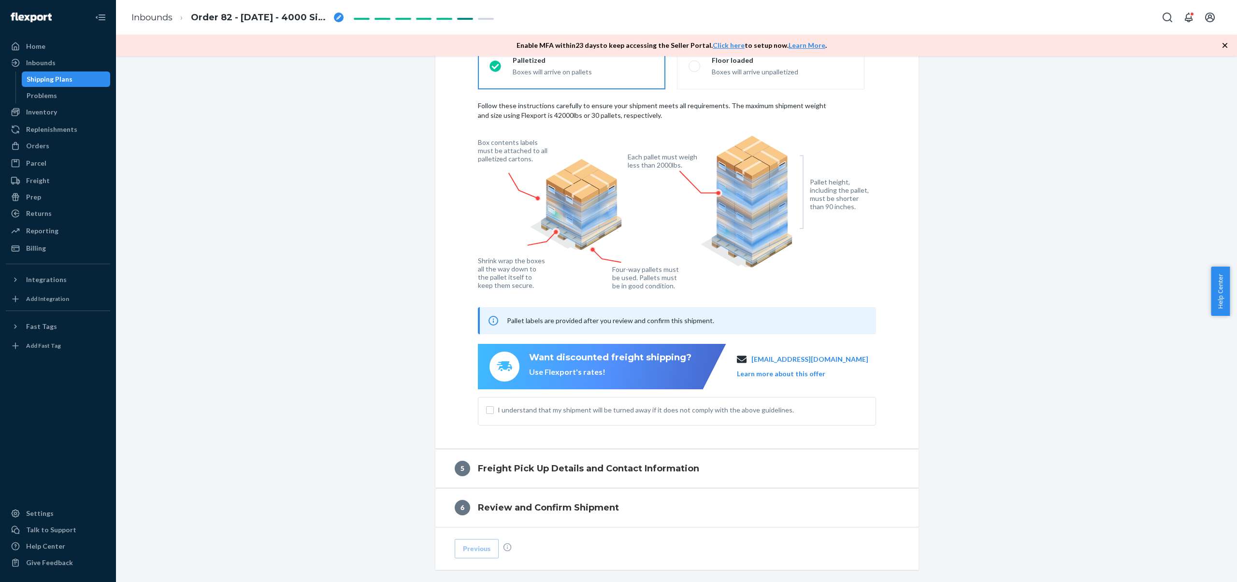
scroll to position [605, 0]
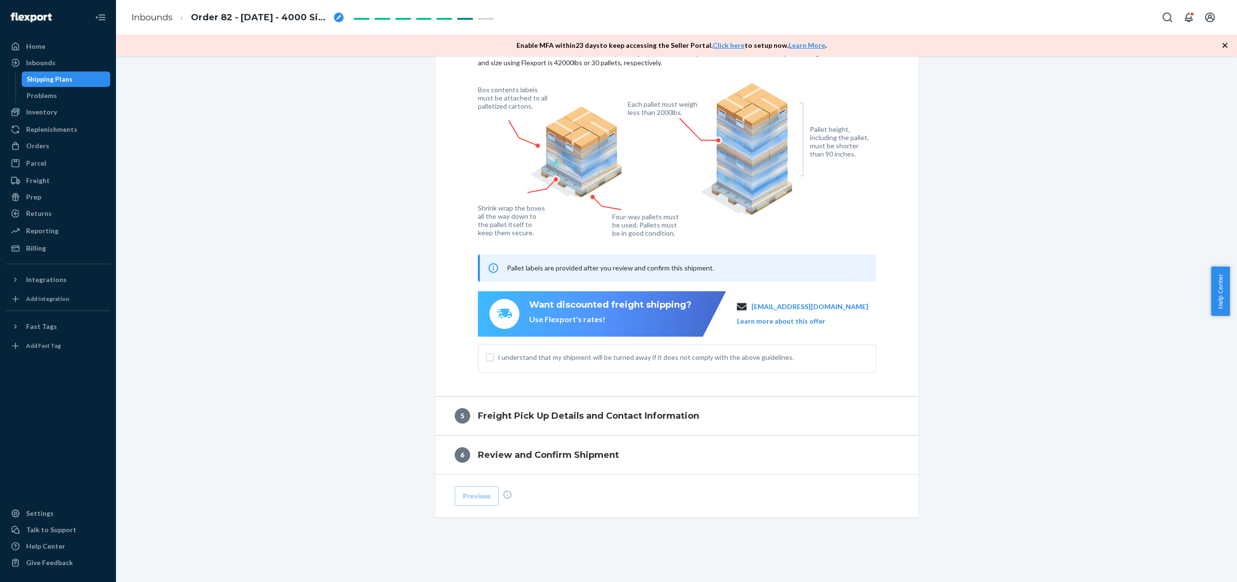
click at [725, 355] on span "I understand that my shipment will be turned away if it does not comply with th…" at bounding box center [683, 358] width 370 height 10
click at [494, 355] on input "I understand that my shipment will be turned away if it does not comply with th…" at bounding box center [490, 358] width 8 height 8
checkbox input "true"
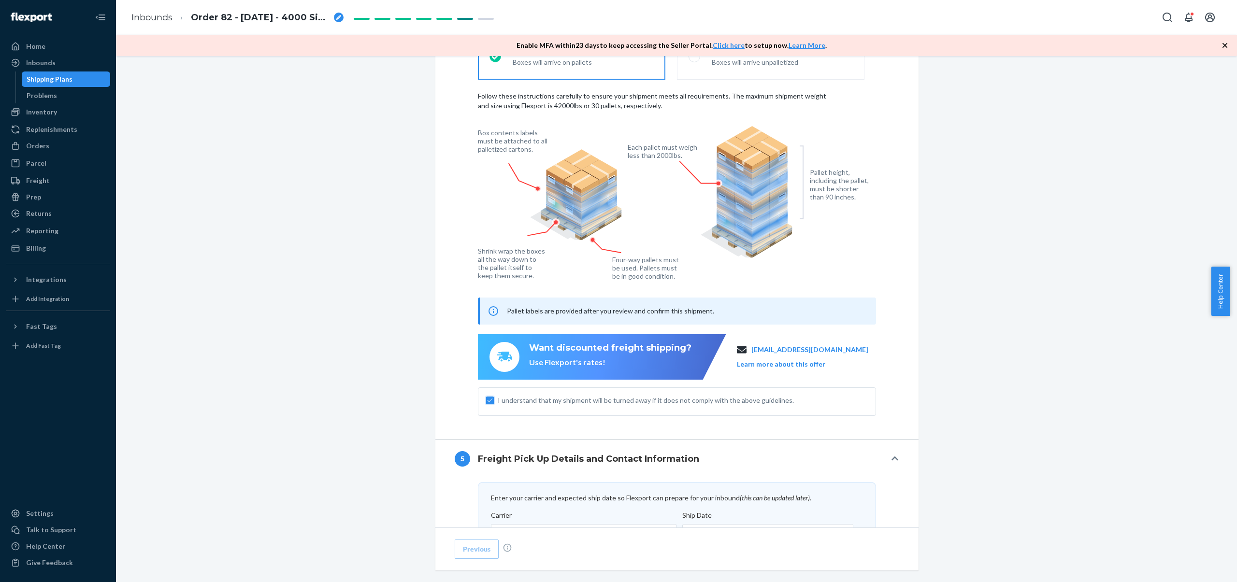
scroll to position [338, 0]
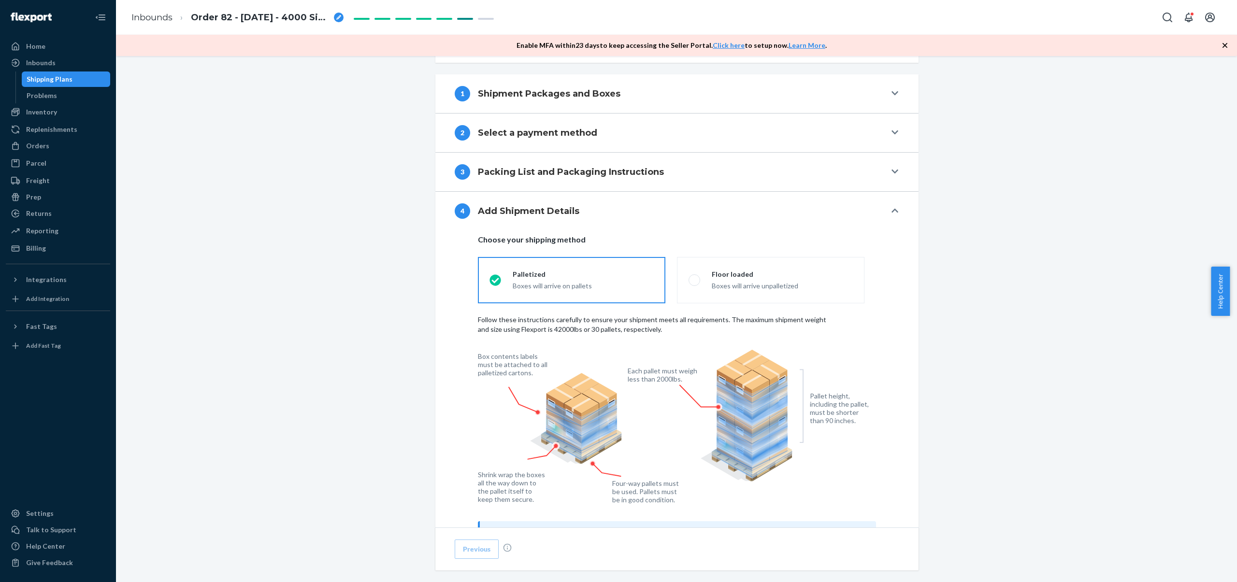
click at [609, 286] on div "Boxes will arrive on pallets" at bounding box center [583, 286] width 141 height 10
click at [496, 283] on input "Palletized Boxes will arrive on pallets" at bounding box center [493, 280] width 6 height 6
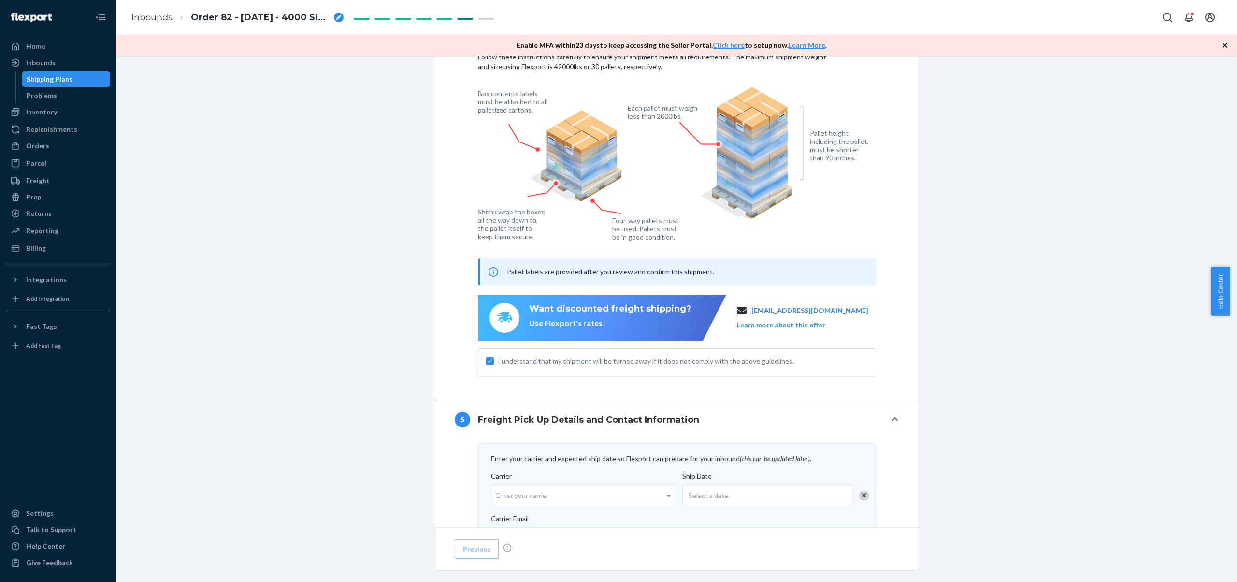
scroll to position [781, 0]
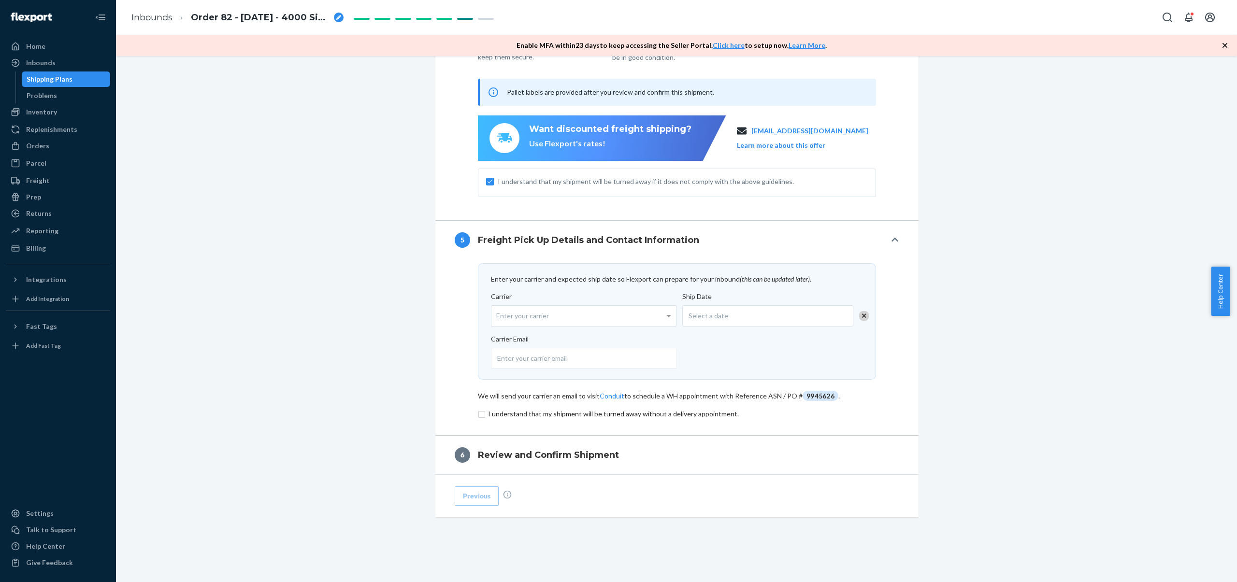
click at [812, 396] on span "9945626" at bounding box center [821, 396] width 36 height 10
copy span "9945626"
click at [625, 415] on input "checkbox" at bounding box center [677, 414] width 398 height 12
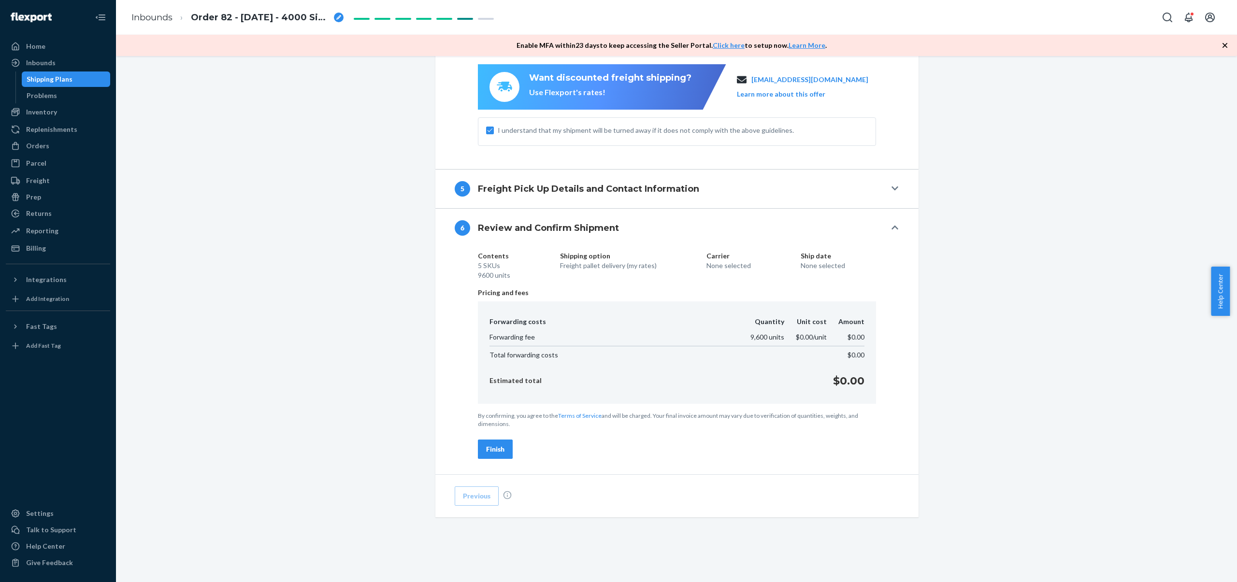
click at [494, 450] on div "Finish" at bounding box center [495, 450] width 18 height 10
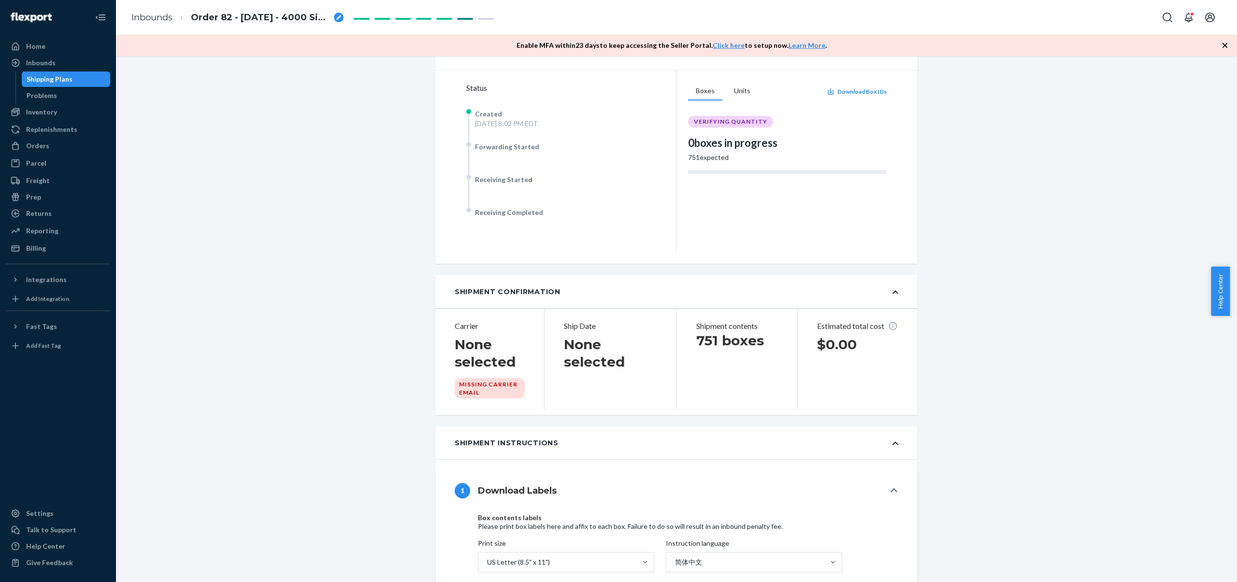
scroll to position [552, 0]
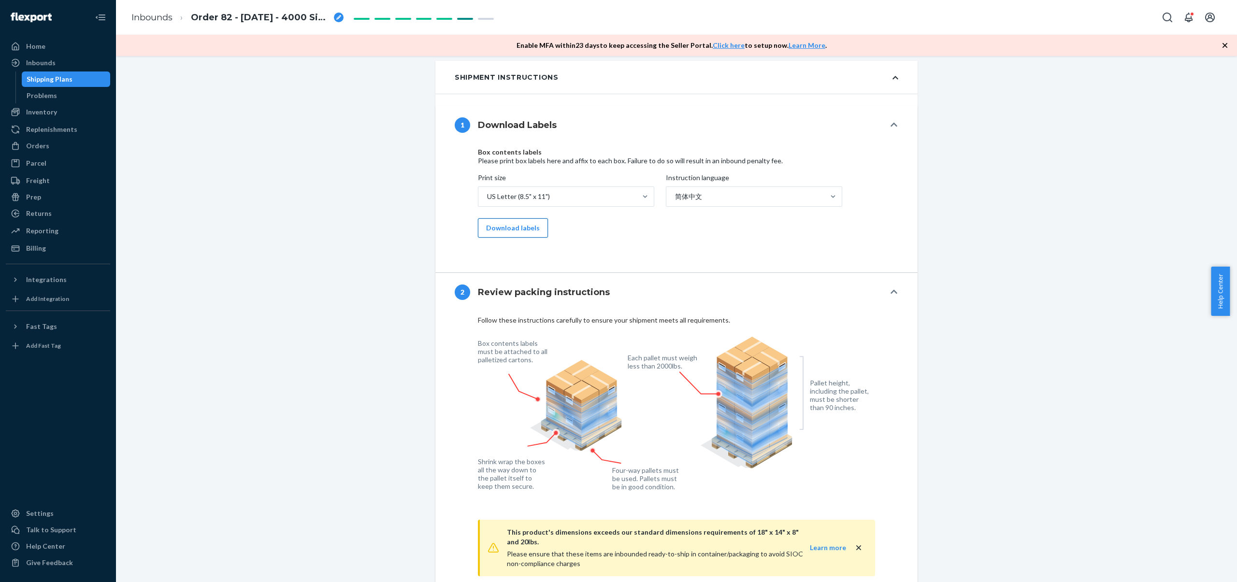
click at [518, 234] on button "Download labels" at bounding box center [513, 227] width 70 height 19
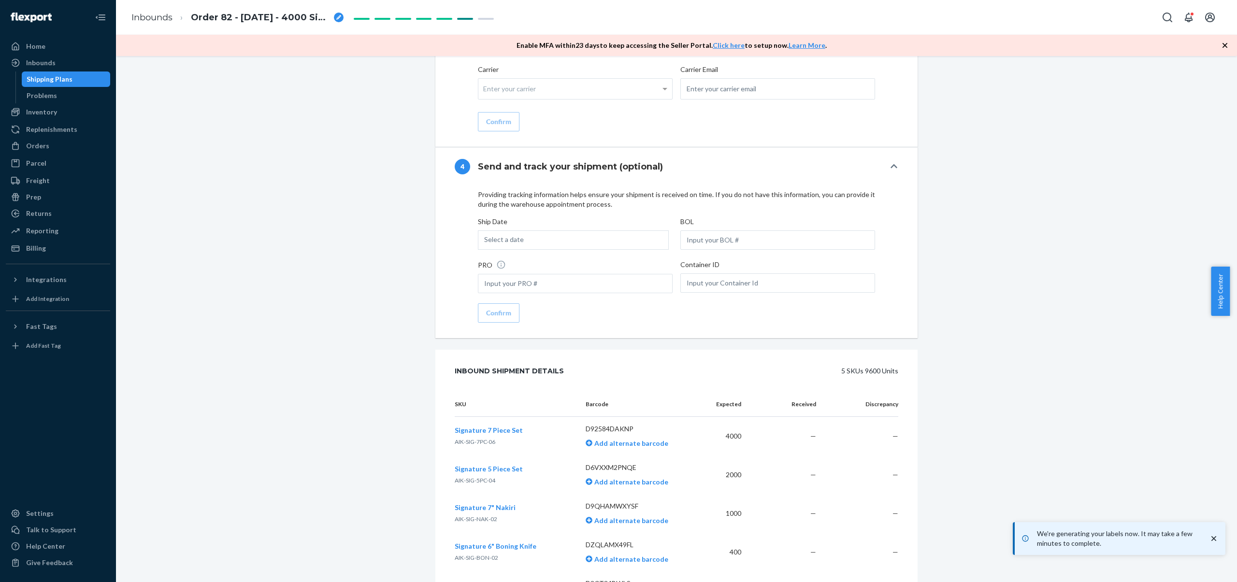
scroll to position [1289, 0]
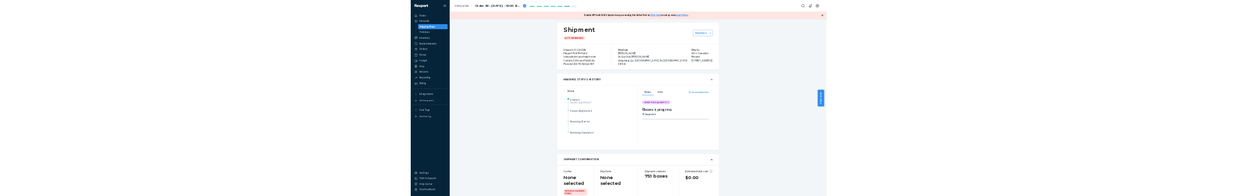
scroll to position [0, 0]
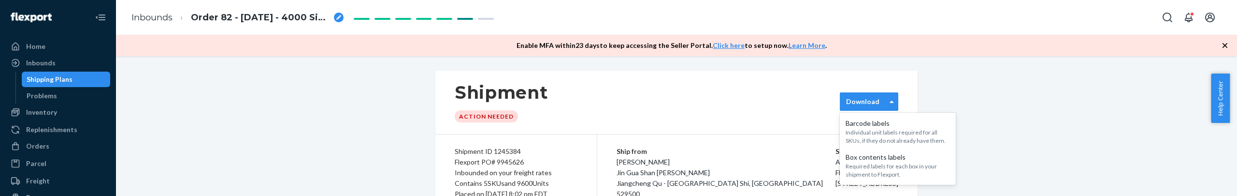
click at [877, 100] on div "Download" at bounding box center [863, 102] width 45 height 10
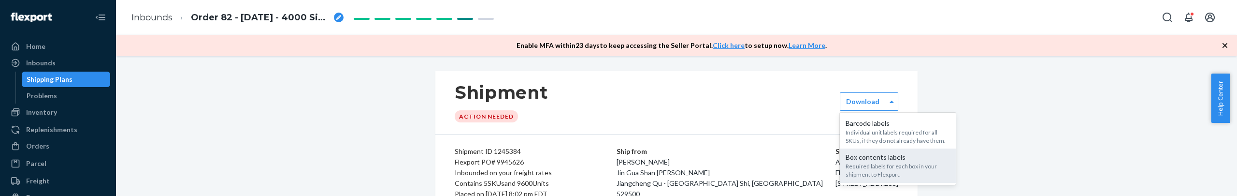
click at [899, 165] on div "Required labels for each box in your shipment to Flexport." at bounding box center [898, 170] width 104 height 16
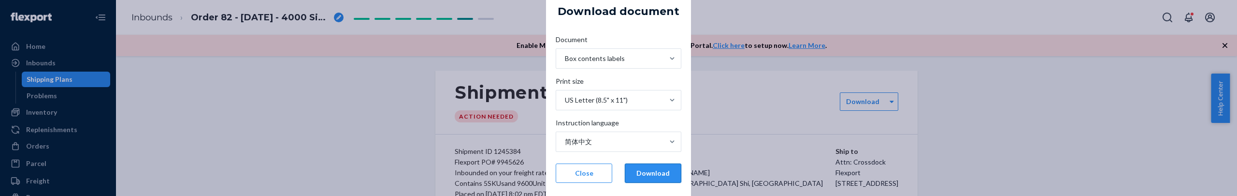
click at [649, 174] on button "Download" at bounding box center [653, 172] width 57 height 19
click at [667, 173] on button "Download" at bounding box center [653, 172] width 57 height 19
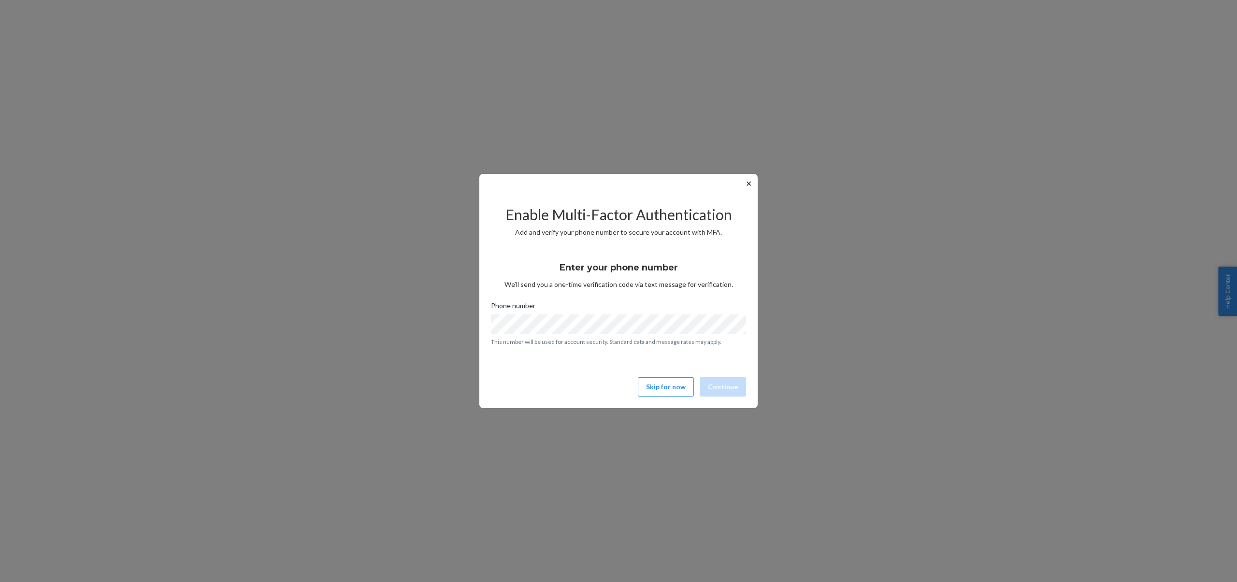
click at [750, 186] on button "✕" at bounding box center [749, 184] width 10 height 12
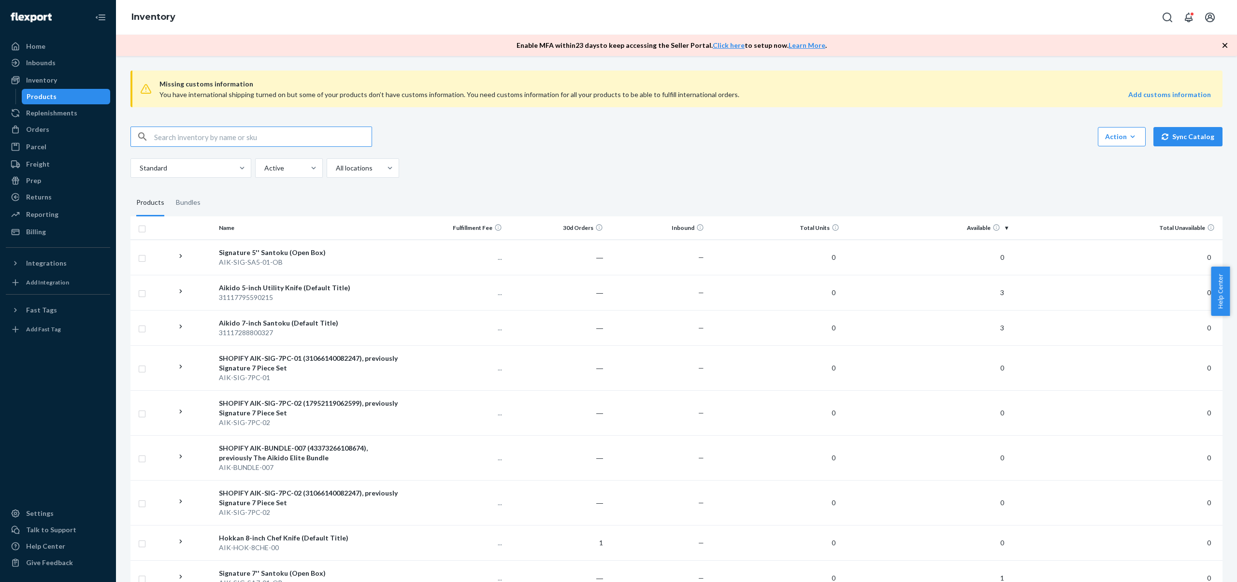
click at [1019, 146] on div "Action Create product Create bundle Bulk create products Bulk update products B…" at bounding box center [677, 137] width 1092 height 20
click at [1128, 140] on icon "button" at bounding box center [1133, 137] width 10 height 10
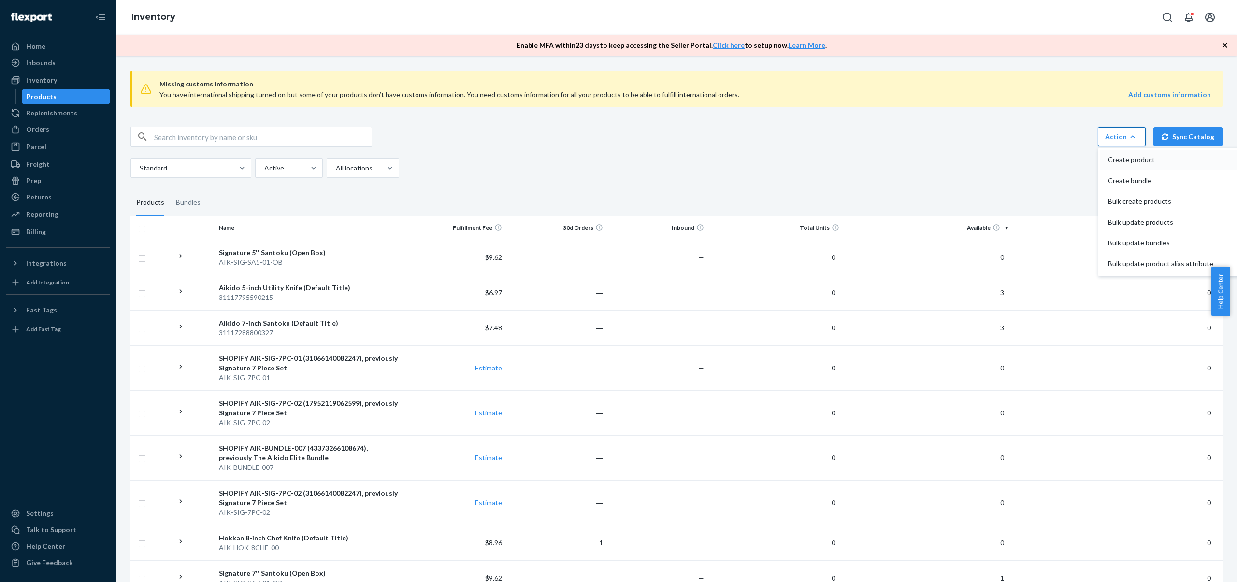
click at [1130, 163] on span "Create product" at bounding box center [1160, 160] width 105 height 7
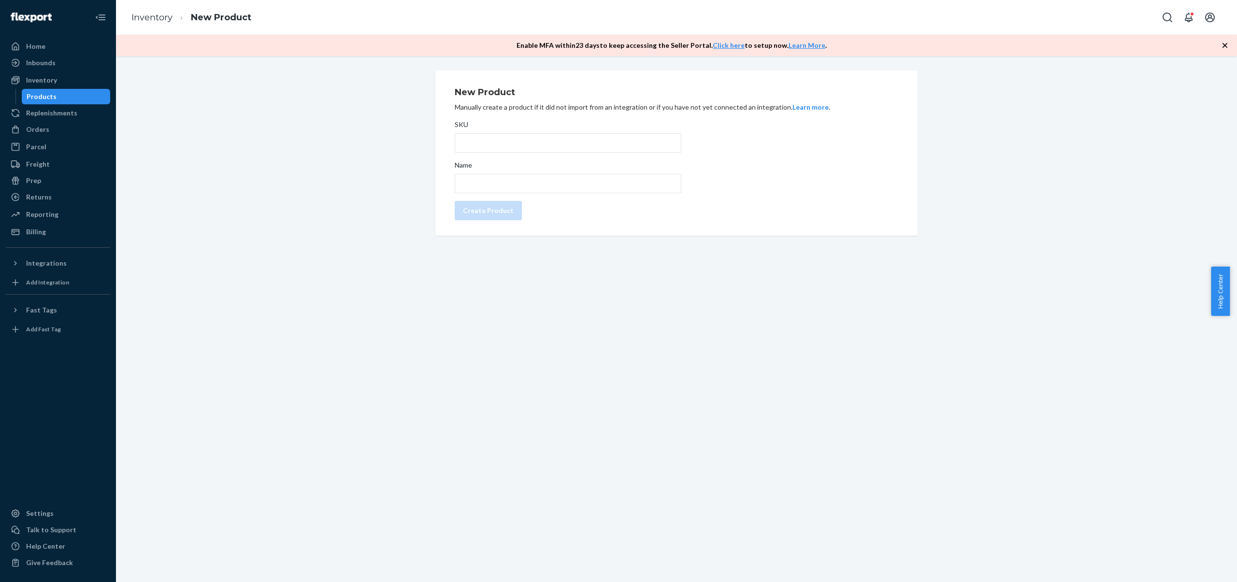
click at [509, 128] on div "SKU" at bounding box center [568, 127] width 227 height 14
click at [509, 133] on input "SKU" at bounding box center [568, 142] width 227 height 19
click at [515, 141] on input "SKU" at bounding box center [568, 142] width 227 height 19
type input "AIK-SIG-7PC-06"
type input "Signature 7 Piece Set"
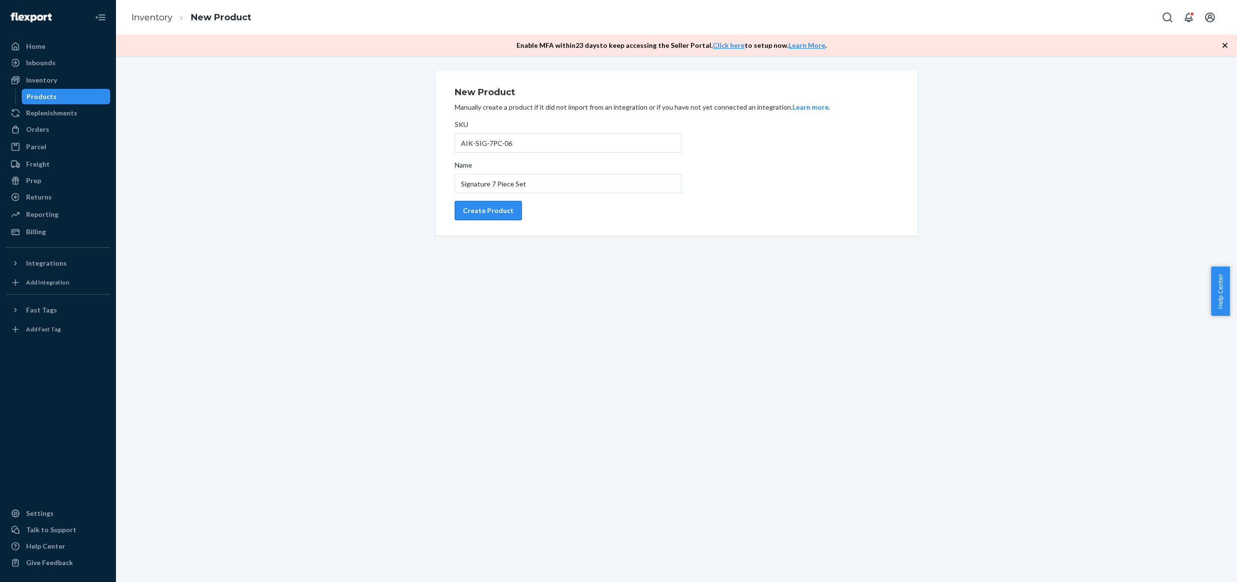
click at [491, 210] on div "Create Product" at bounding box center [488, 211] width 51 height 10
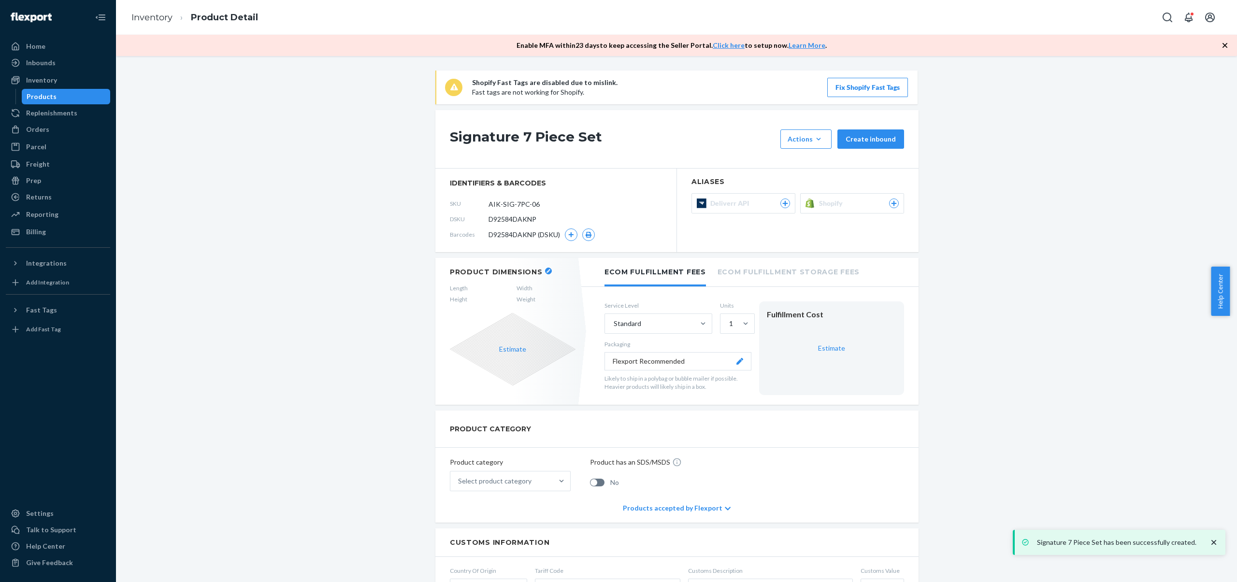
click at [148, 17] on link "Inventory" at bounding box center [151, 17] width 41 height 11
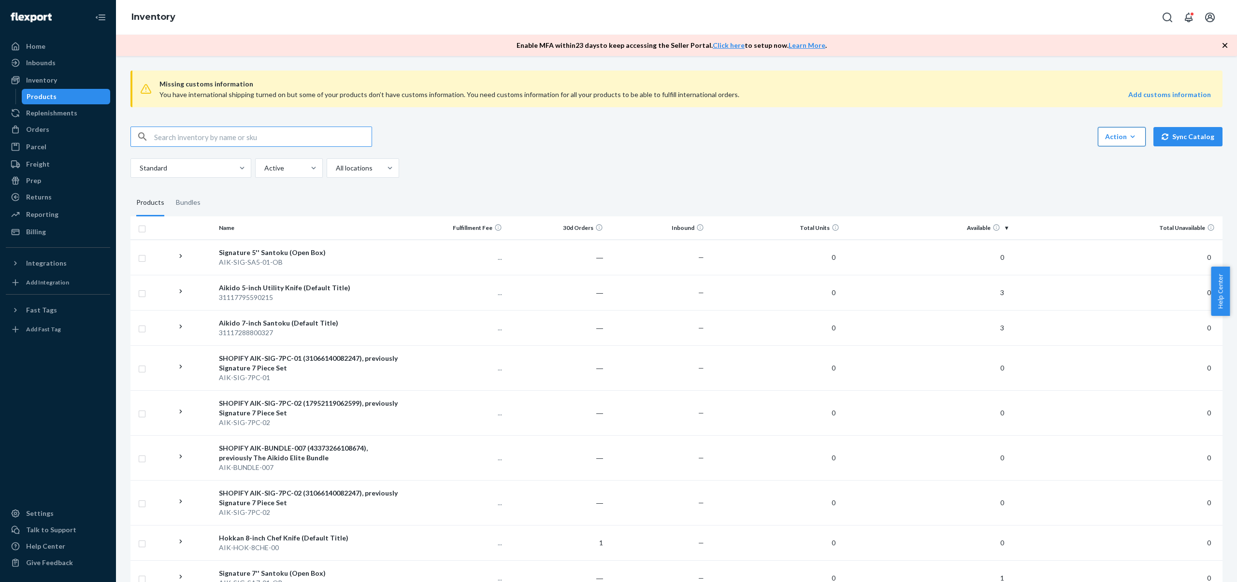
click at [1098, 137] on button "Action Create product Create bundle Bulk create products Bulk update products B…" at bounding box center [1122, 136] width 48 height 19
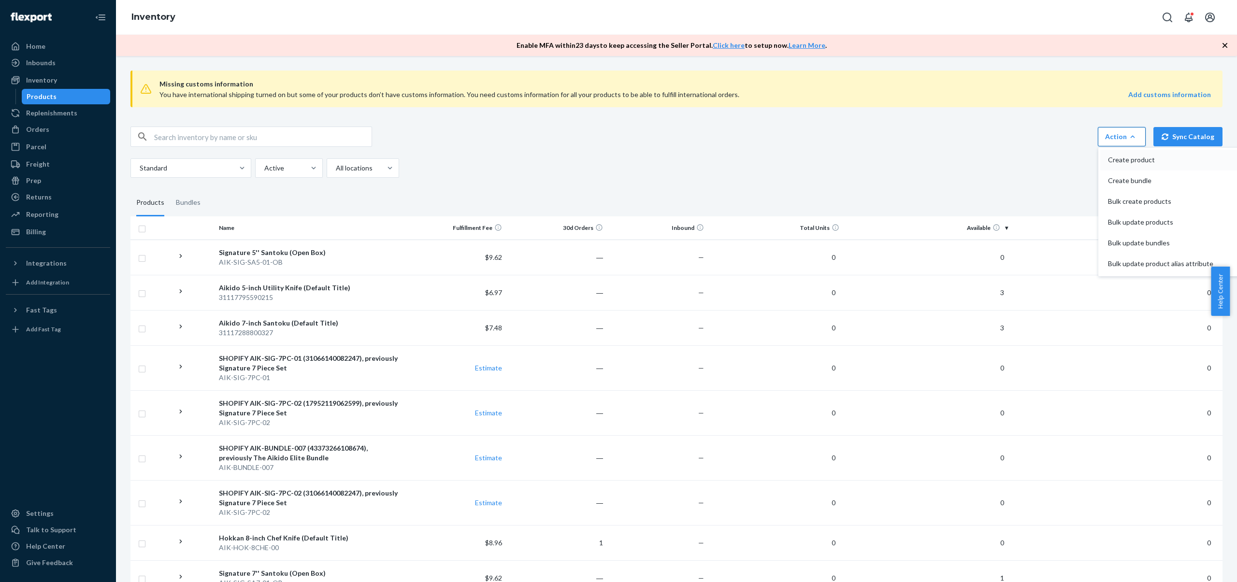
click at [1108, 159] on span "Create product" at bounding box center [1160, 160] width 105 height 7
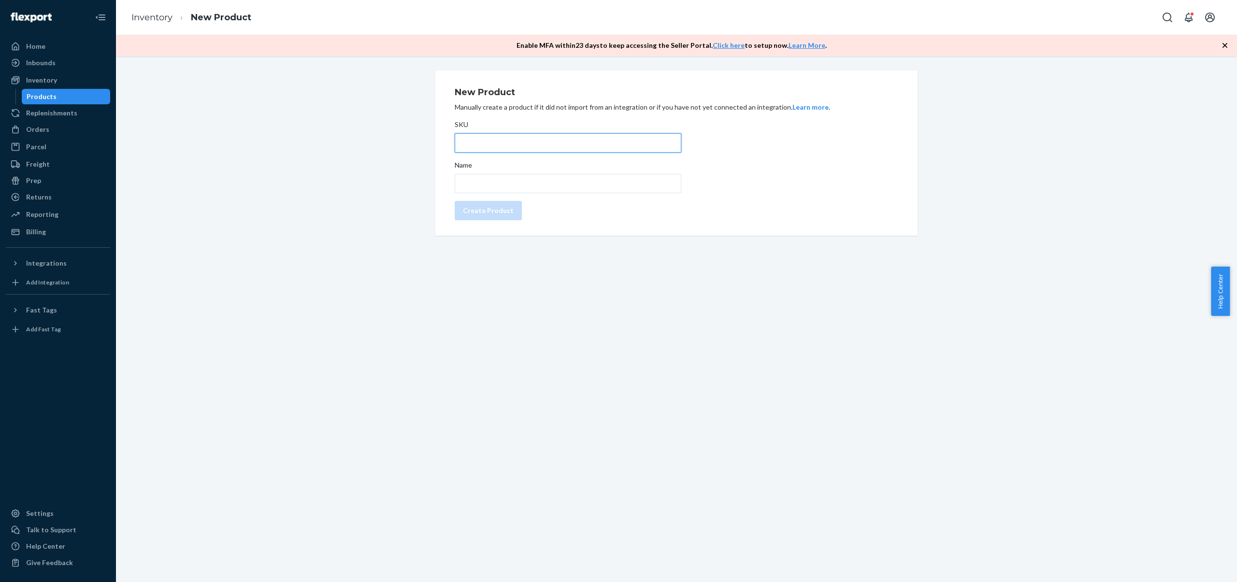
click at [509, 134] on input "SKU" at bounding box center [568, 142] width 227 height 19
paste input "Signature 7 Piece Set"
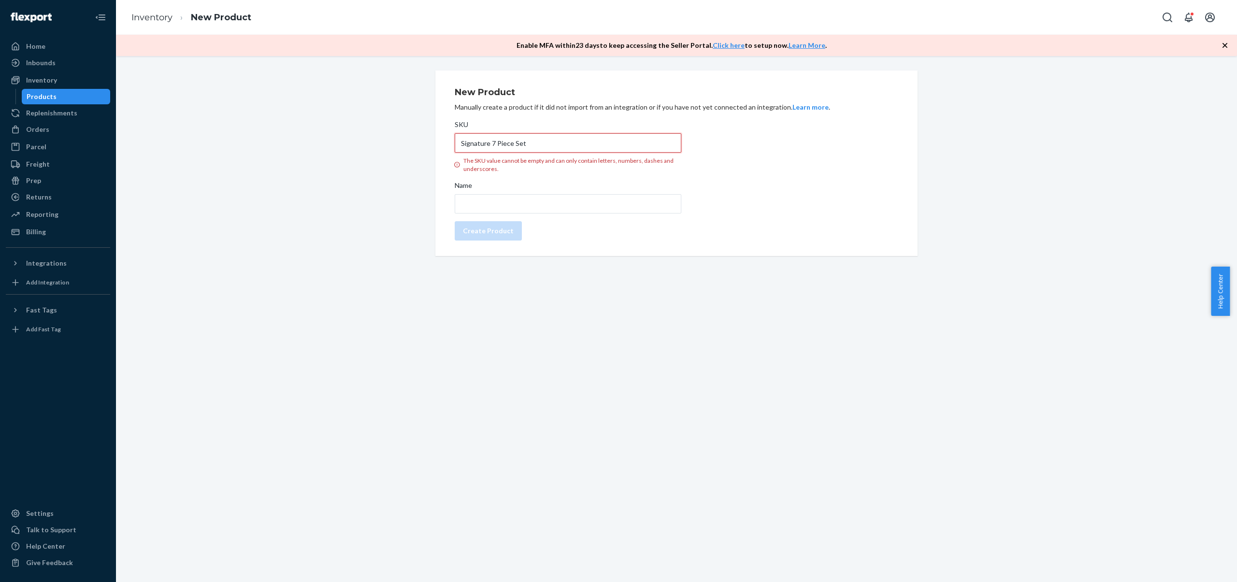
type input "Signature 7 Piece Set"
click at [510, 178] on div "SKU Signature 7 Piece Set The SKU value cannot be empty and can only contain le…" at bounding box center [568, 180] width 227 height 129
click at [514, 198] on input "Name" at bounding box center [568, 203] width 227 height 19
paste input "Signature 7 Piece Set"
type input "Signature 7 Piece Set"
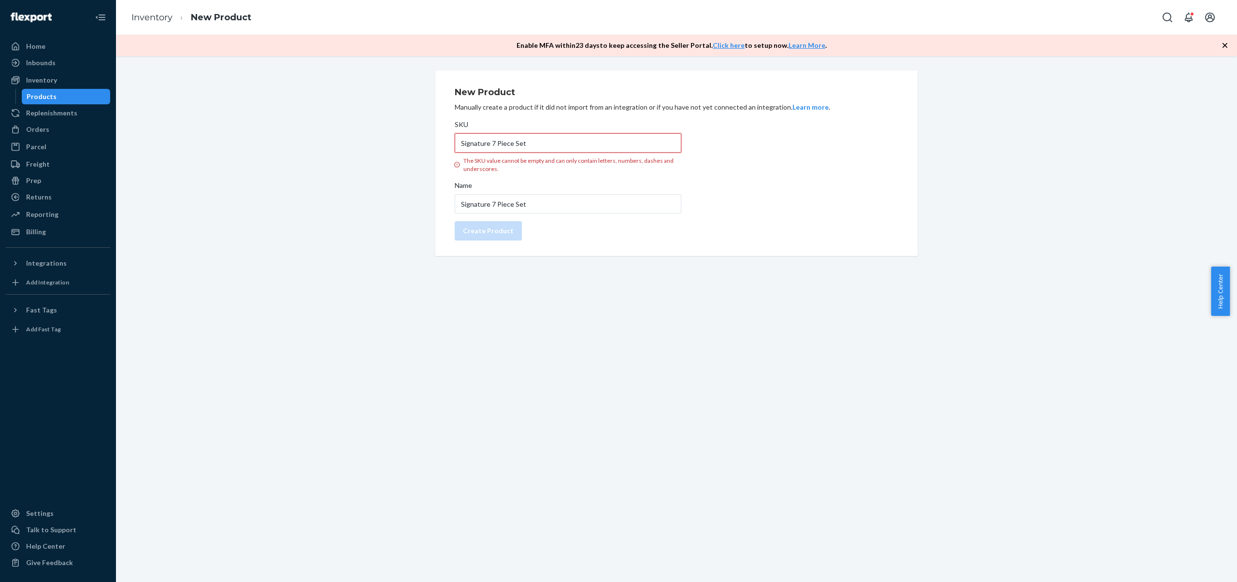
click at [525, 139] on input "Signature 7 Piece Set" at bounding box center [568, 142] width 227 height 19
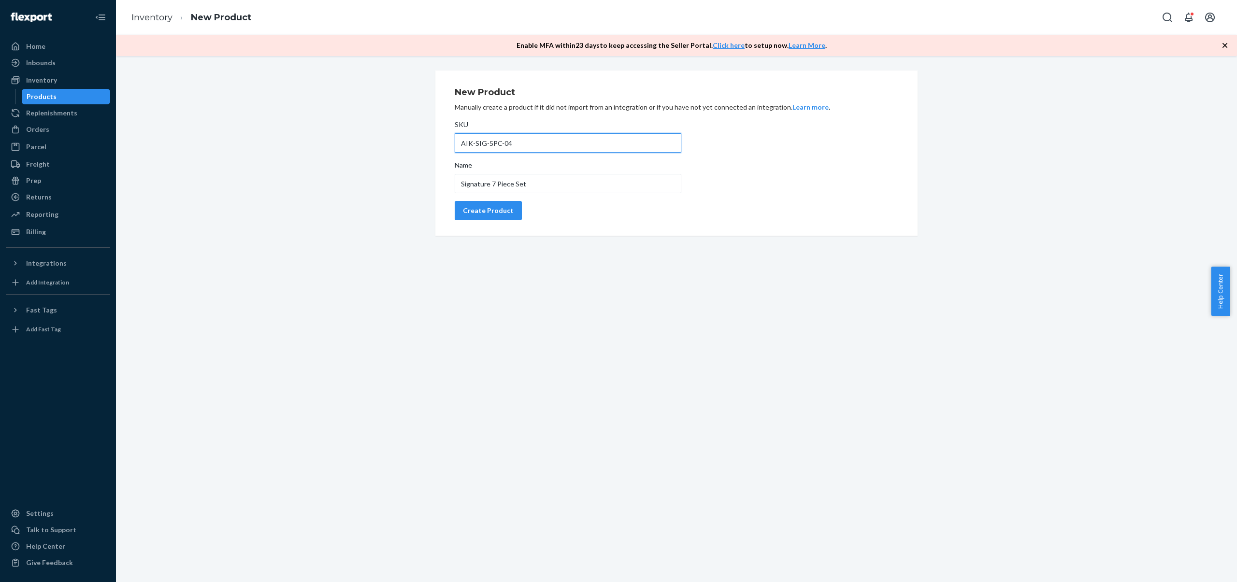
type input "AIK-SIG-5PC-04"
click at [470, 213] on div "Create Product" at bounding box center [488, 211] width 51 height 10
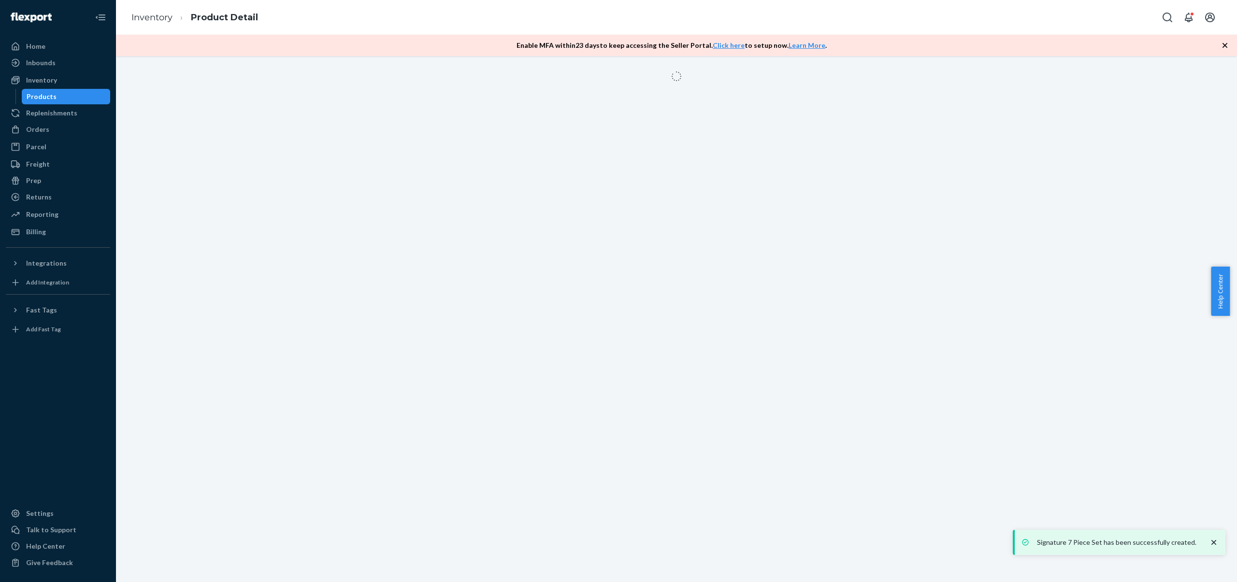
drag, startPoint x: 470, startPoint y: 213, endPoint x: 375, endPoint y: 197, distance: 96.6
click at [375, 197] on div at bounding box center [676, 319] width 1121 height 526
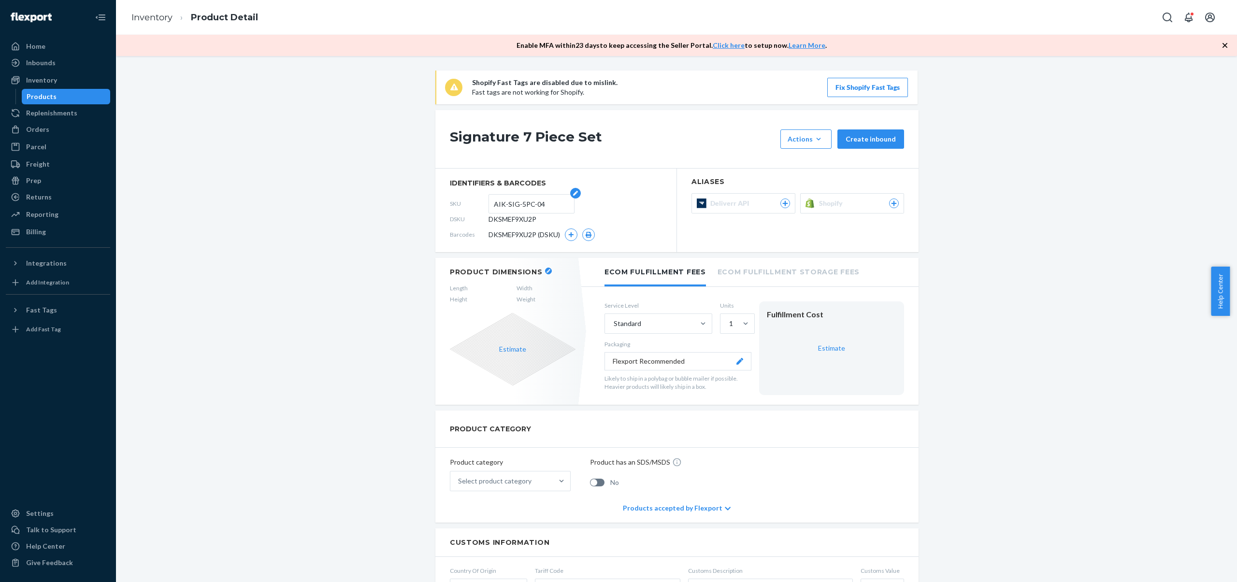
click at [518, 203] on input "AIK-SIG-5PC-04" at bounding box center [531, 204] width 75 height 18
click at [572, 192] on icon "button" at bounding box center [575, 193] width 7 height 5
click at [540, 209] on input "AIK-SIG-5PC-04" at bounding box center [531, 204] width 75 height 18
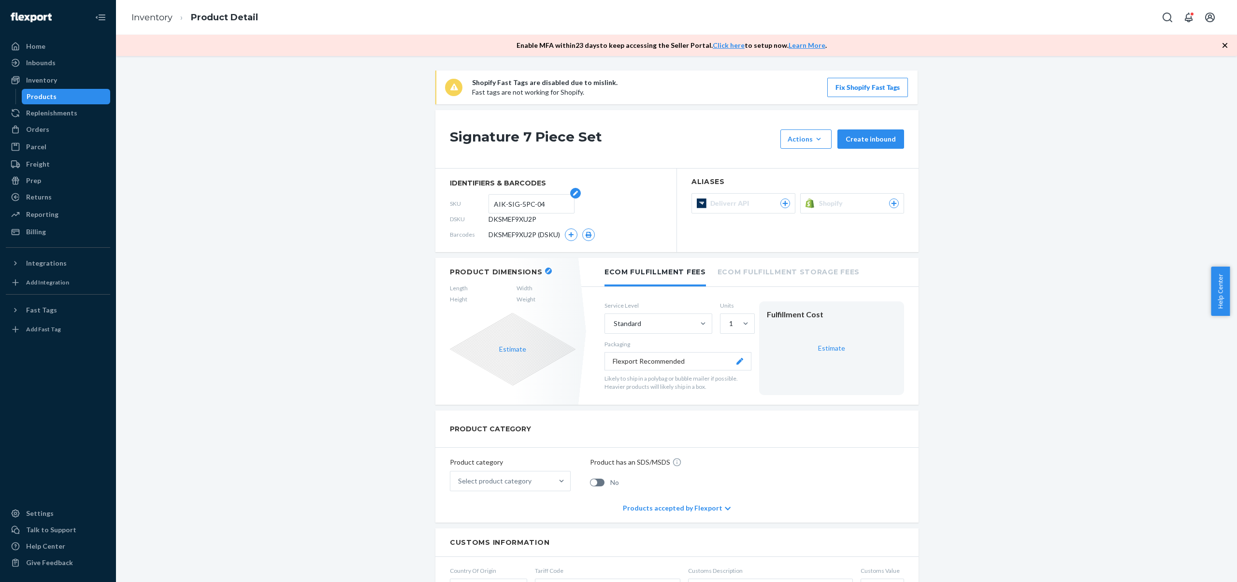
click at [517, 203] on input "AIK-SIG-5PC-04" at bounding box center [531, 204] width 75 height 18
type input "AIK-SIG-7PC-DNU"
click at [811, 145] on button "Actions Hide Set up as a bundle" at bounding box center [806, 139] width 51 height 19
click at [819, 162] on span "Hide" at bounding box center [821, 162] width 60 height 7
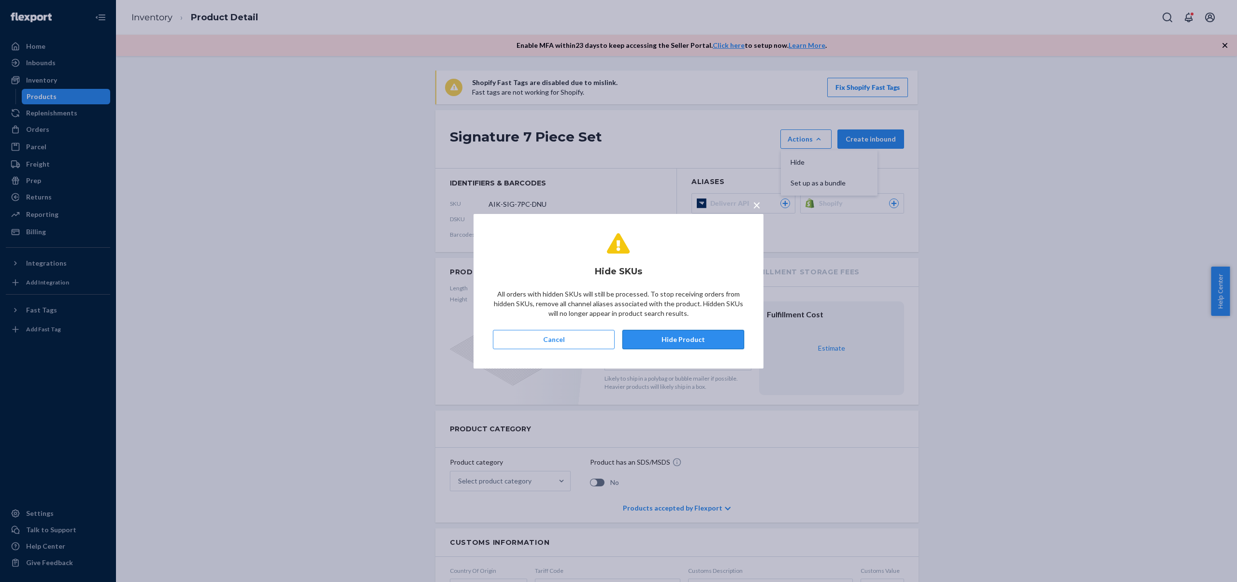
click at [700, 340] on button "Hide Product" at bounding box center [684, 339] width 122 height 19
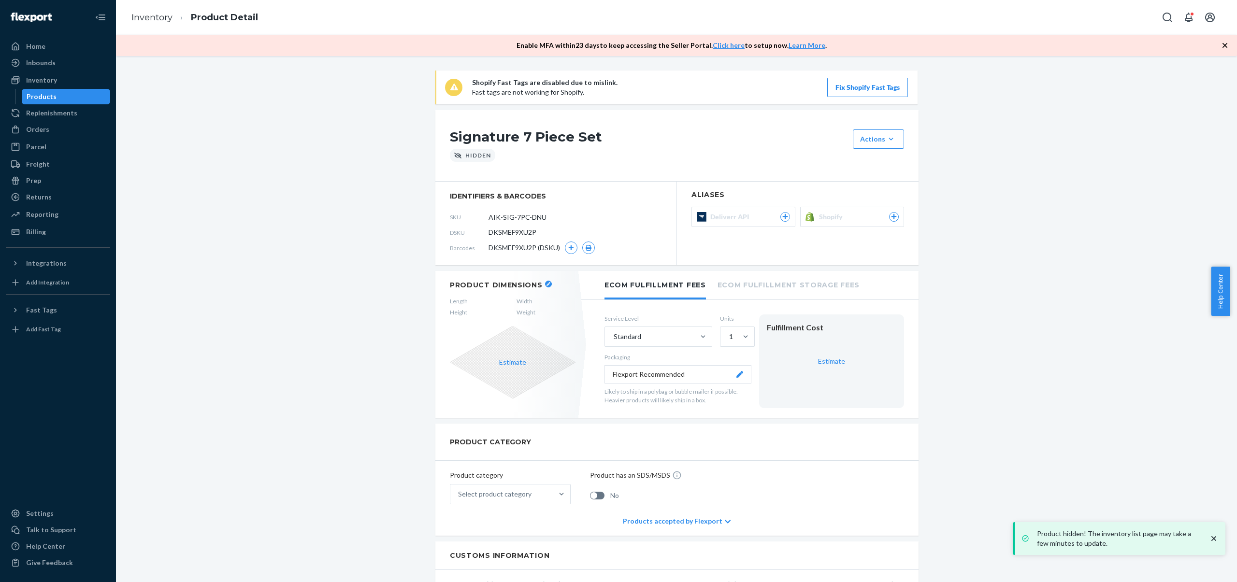
click at [158, 23] on li "Inventory" at bounding box center [151, 18] width 41 height 13
click at [170, 15] on link "Inventory" at bounding box center [151, 17] width 41 height 11
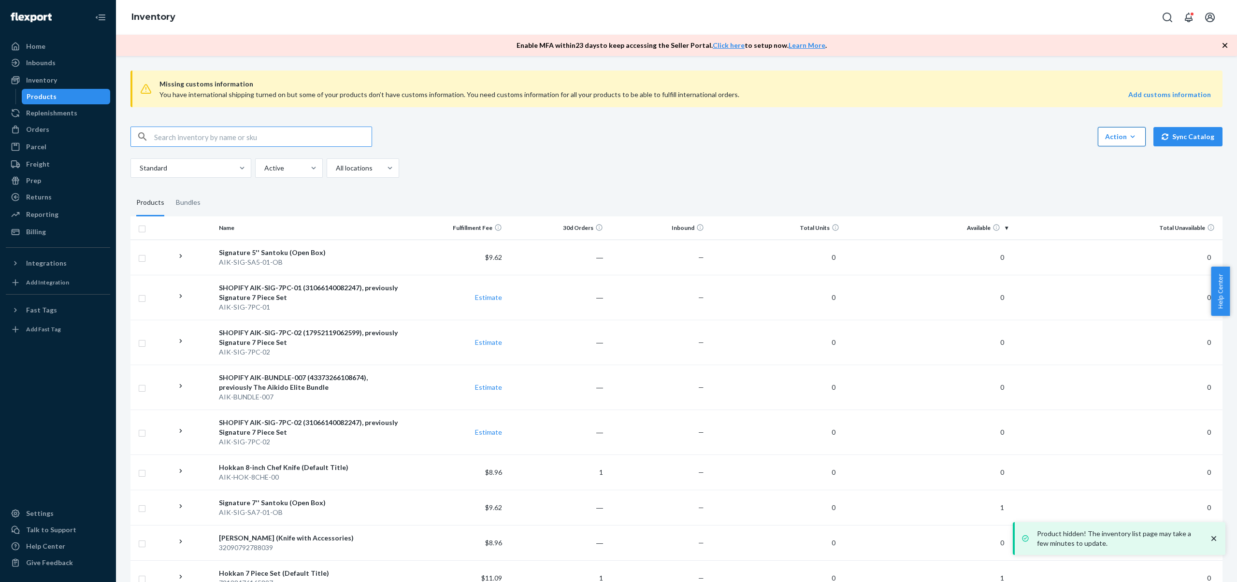
click at [1116, 143] on button "Action Create product Create bundle Bulk create products Bulk update products B…" at bounding box center [1122, 136] width 48 height 19
click at [1119, 159] on span "Create product" at bounding box center [1160, 160] width 105 height 7
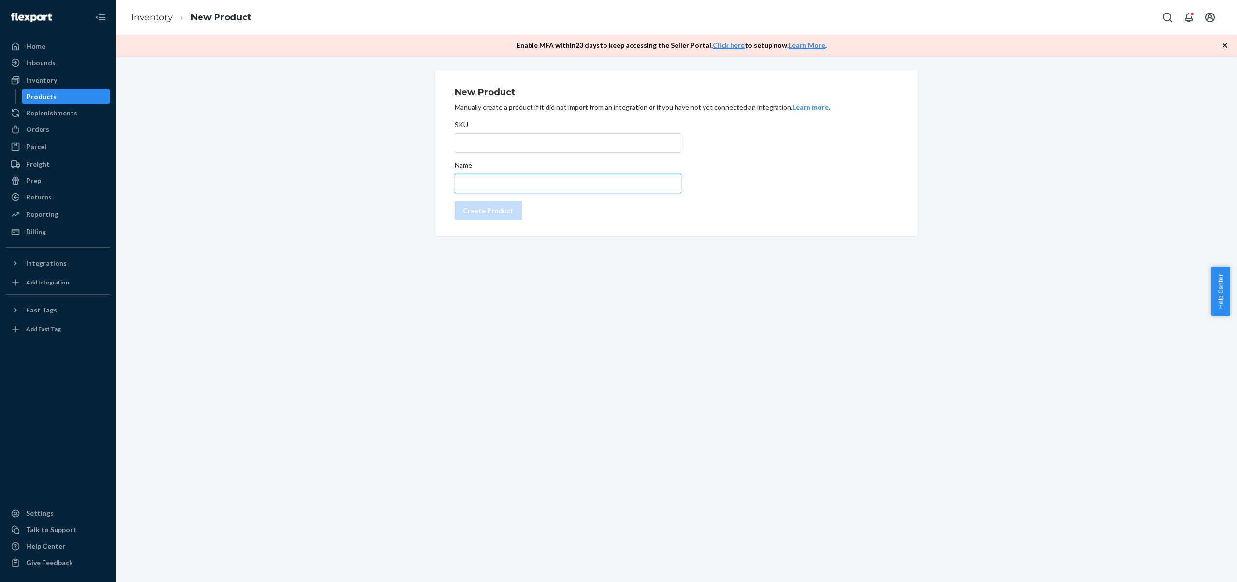
click at [509, 184] on input "Name" at bounding box center [568, 183] width 227 height 19
paste input "AIK-SIG-5PC-04"
type input "AIK-SIG-5PC-04"
click at [496, 145] on input "SKU" at bounding box center [568, 142] width 227 height 19
paste input "AIK-SIG-5PC-04"
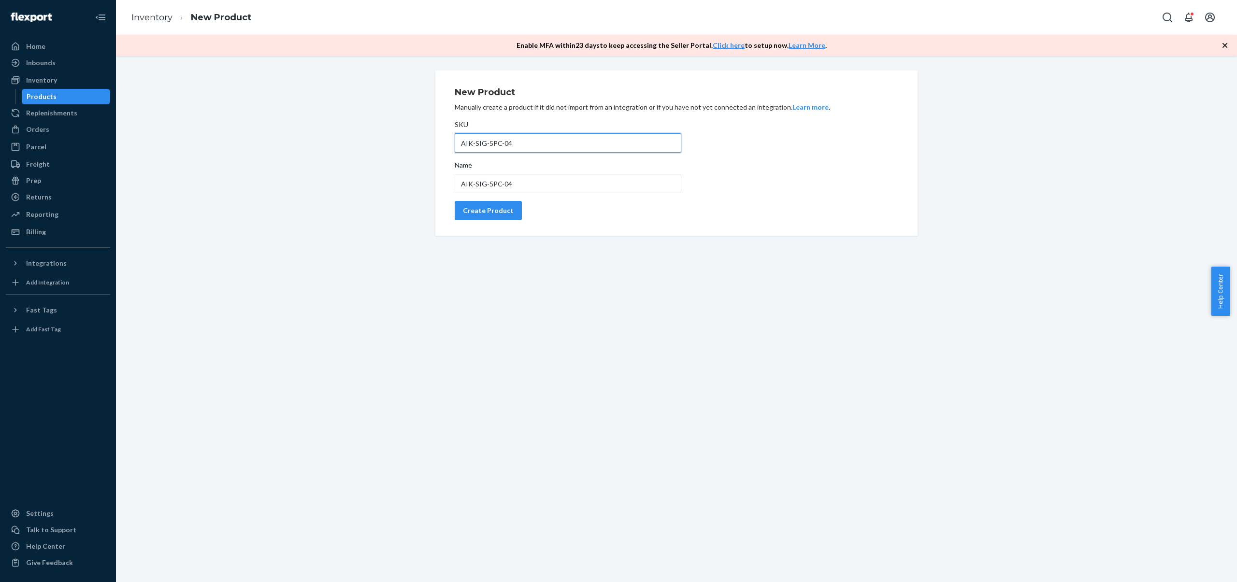
type input "AIK-SIG-5PC-04"
drag, startPoint x: 466, startPoint y: 178, endPoint x: 460, endPoint y: 178, distance: 6.3
click at [460, 178] on input "AIK-SIG-5PC-04" at bounding box center [568, 183] width 227 height 19
type input "Signature 5 Piece Set"
click at [654, 271] on div "New Product Manually create a product if it did not import from an integration …" at bounding box center [676, 319] width 1121 height 526
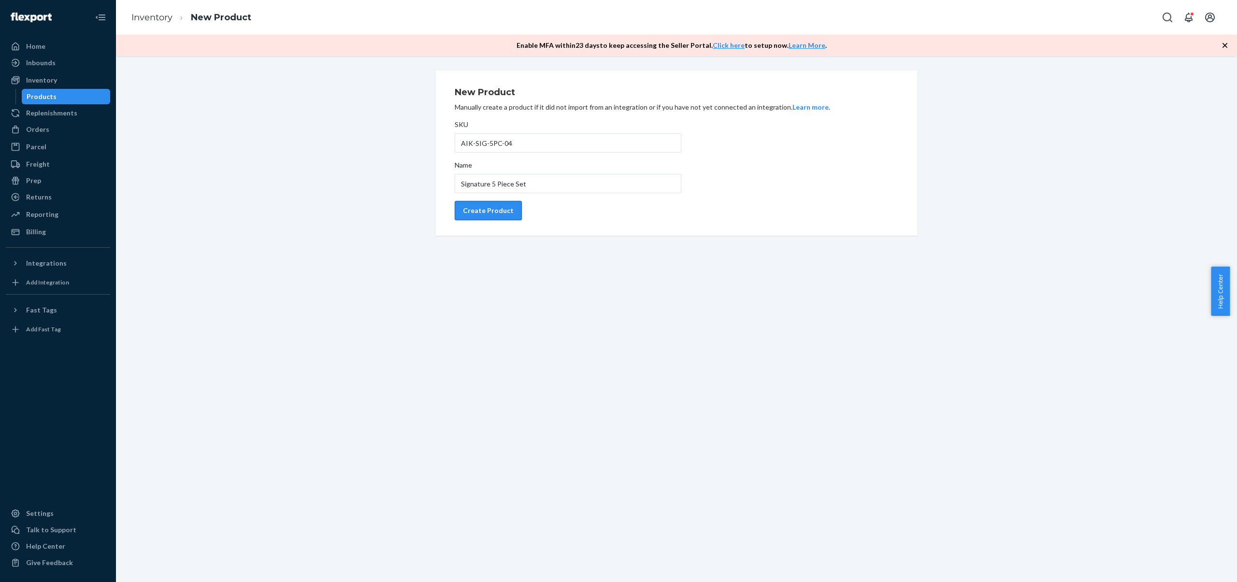
click at [486, 211] on div "Create Product" at bounding box center [488, 211] width 51 height 10
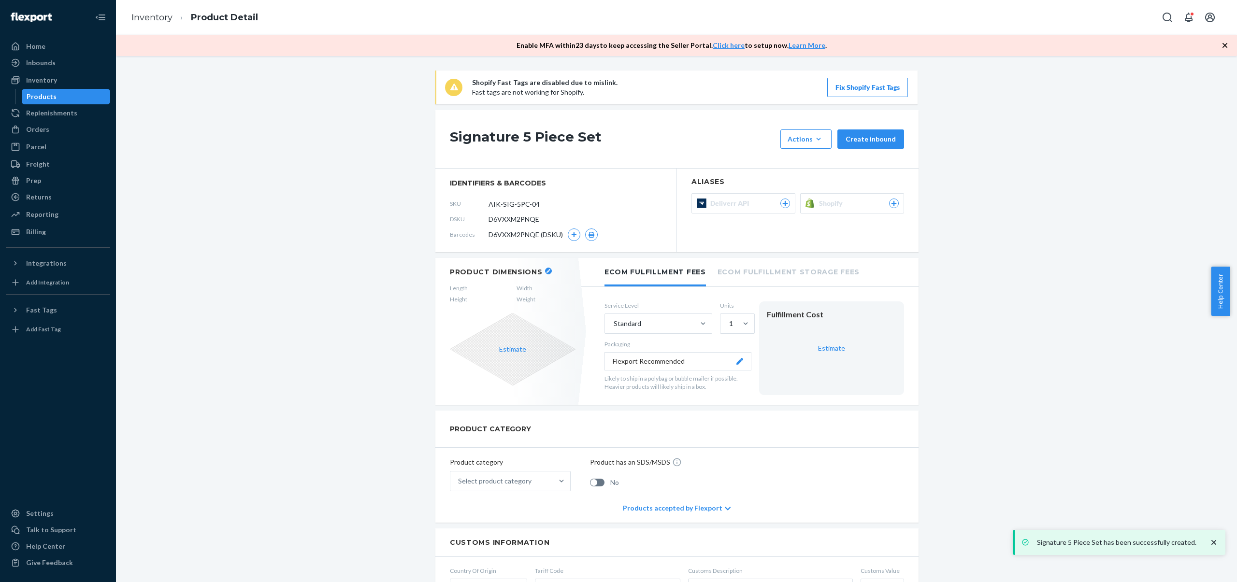
click at [148, 20] on link "Inventory" at bounding box center [151, 17] width 41 height 11
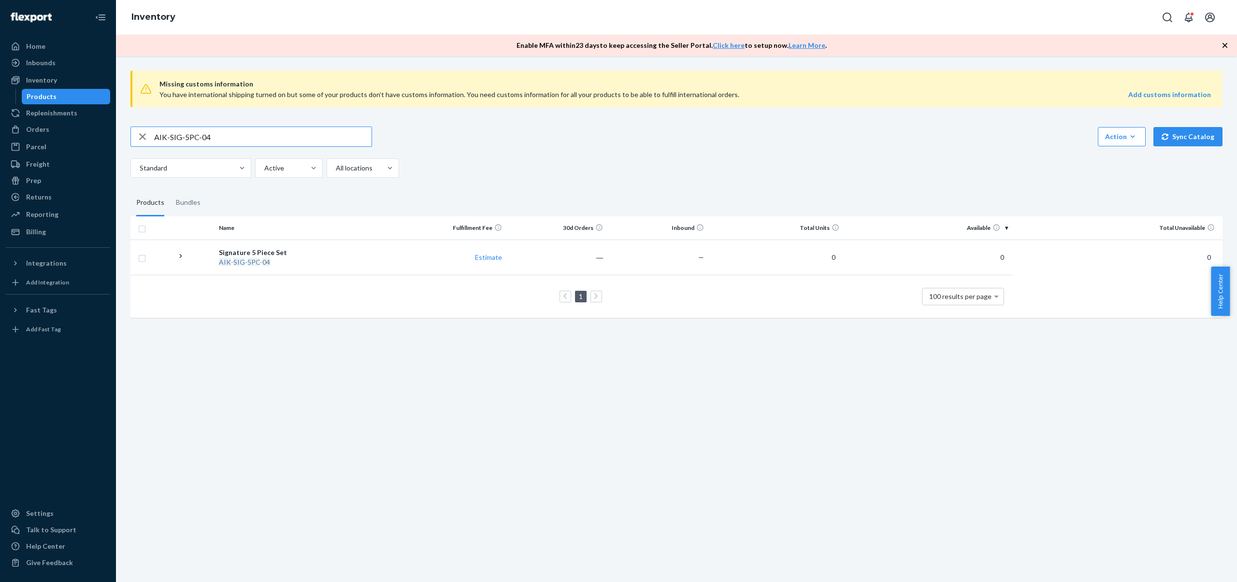
drag, startPoint x: 191, startPoint y: 135, endPoint x: 273, endPoint y: 139, distance: 81.8
click at [272, 139] on input "AIK-SIG-5PC-04" at bounding box center [263, 136] width 218 height 19
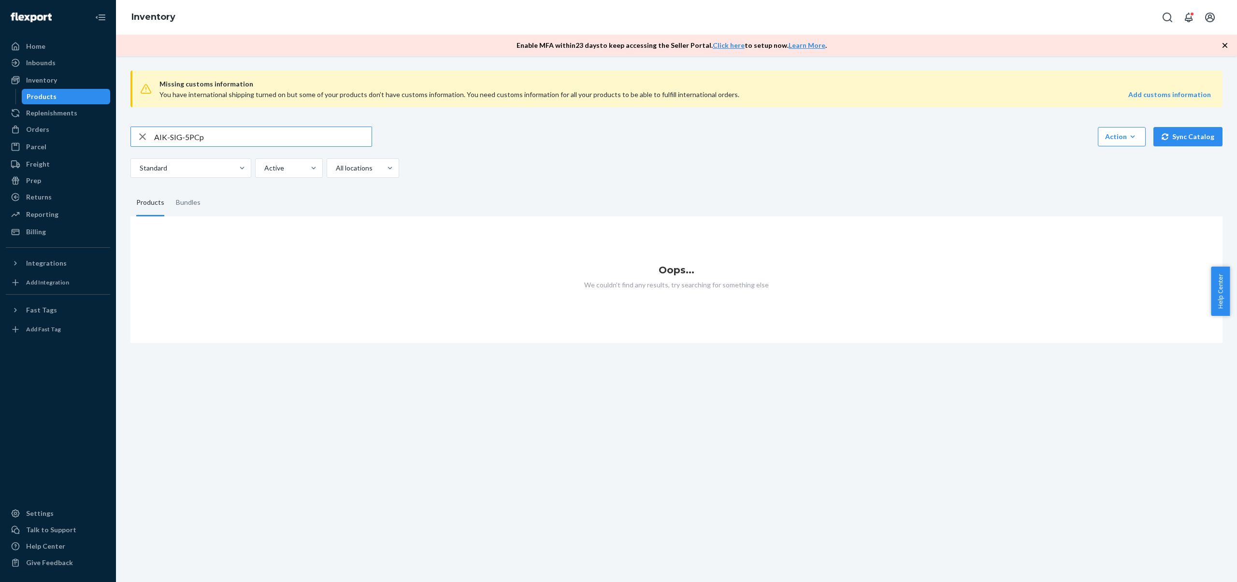
click at [256, 139] on input "AIK-SIG-5PCp" at bounding box center [263, 136] width 218 height 19
type input "AIK-SIG-5p"
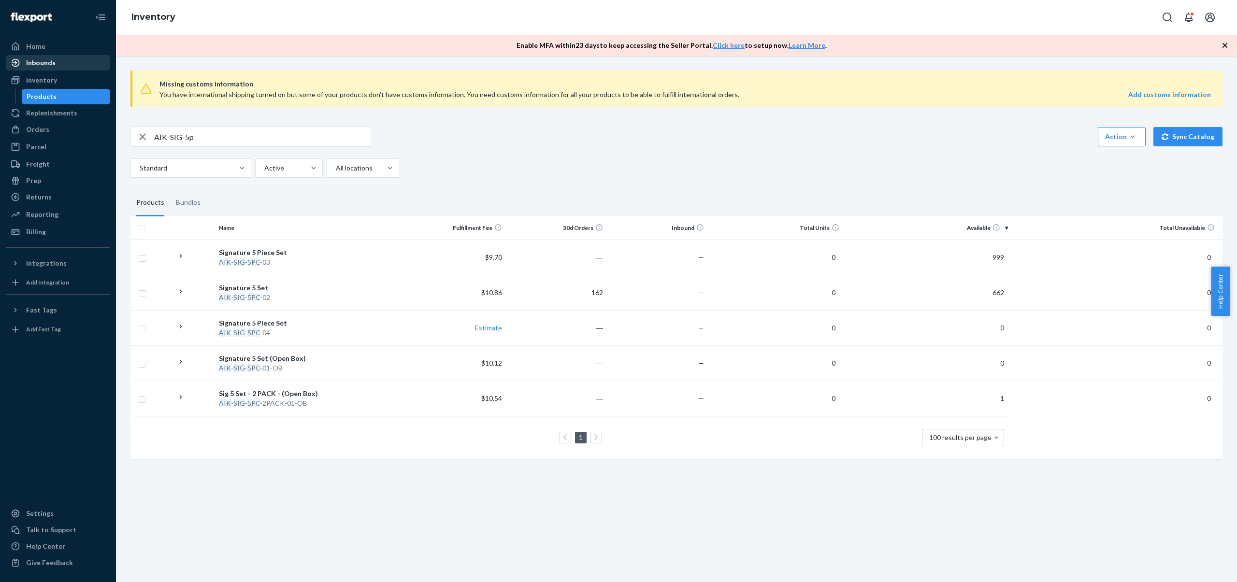
click at [38, 66] on div "Inbounds" at bounding box center [40, 63] width 29 height 10
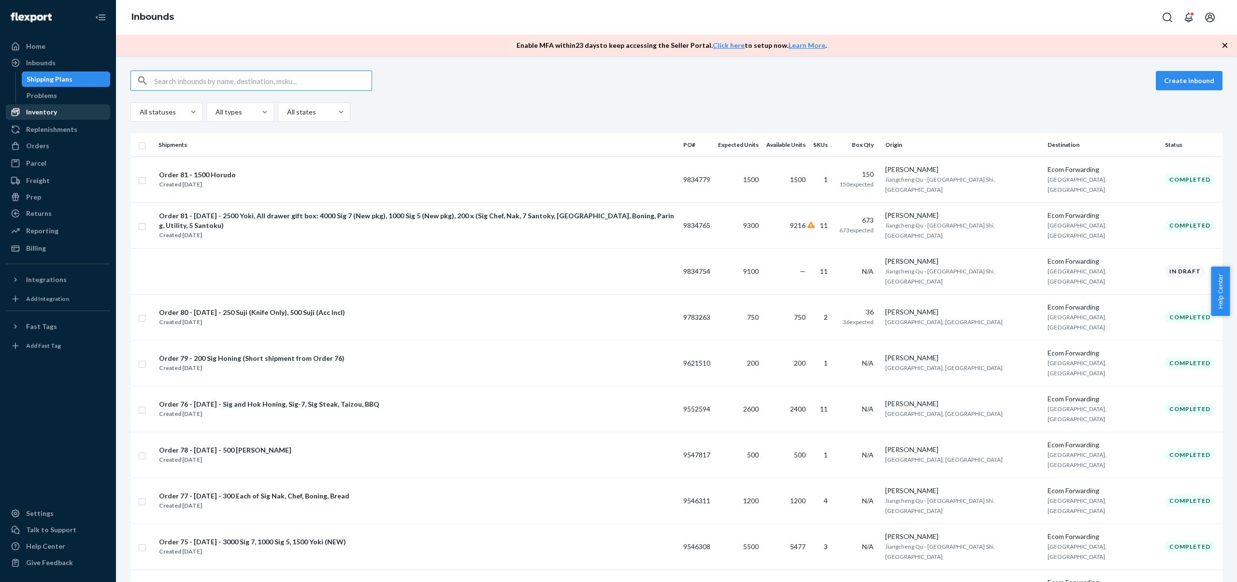
click at [35, 111] on div "Inventory" at bounding box center [41, 112] width 31 height 10
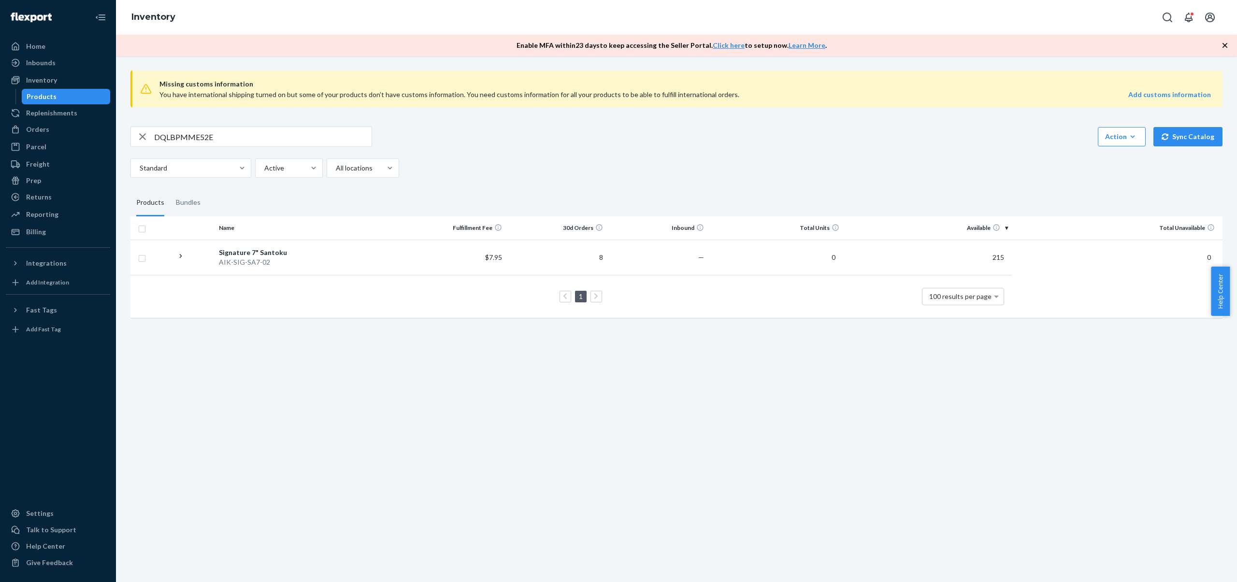
click at [212, 133] on input "DQLBPMME52E" at bounding box center [263, 136] width 218 height 19
type input "aik-sig-7pc"
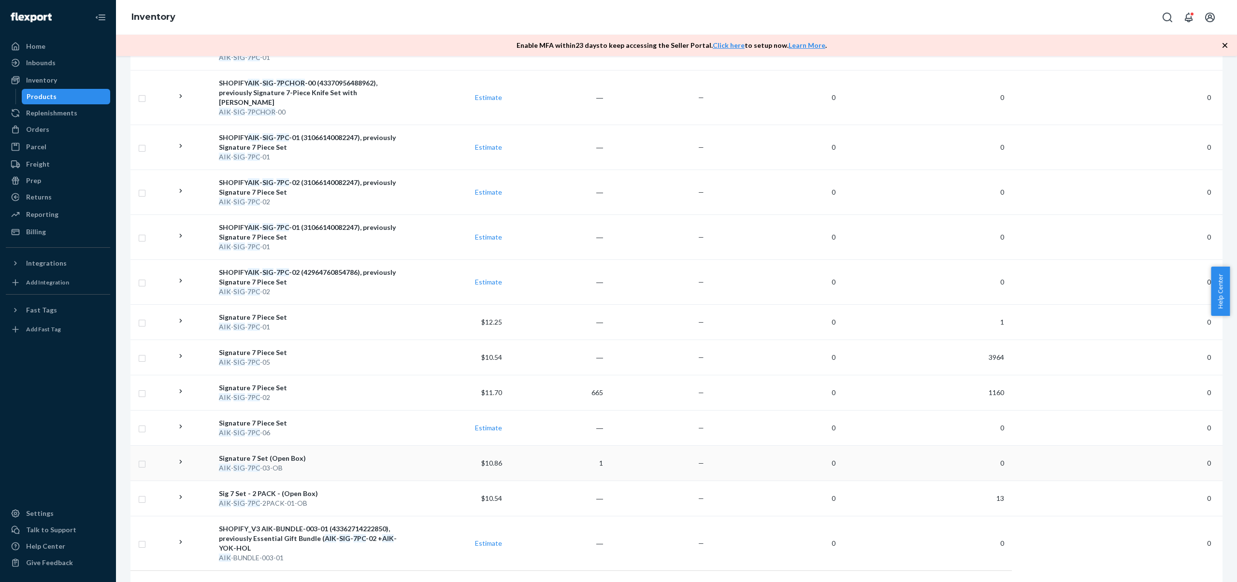
scroll to position [603, 0]
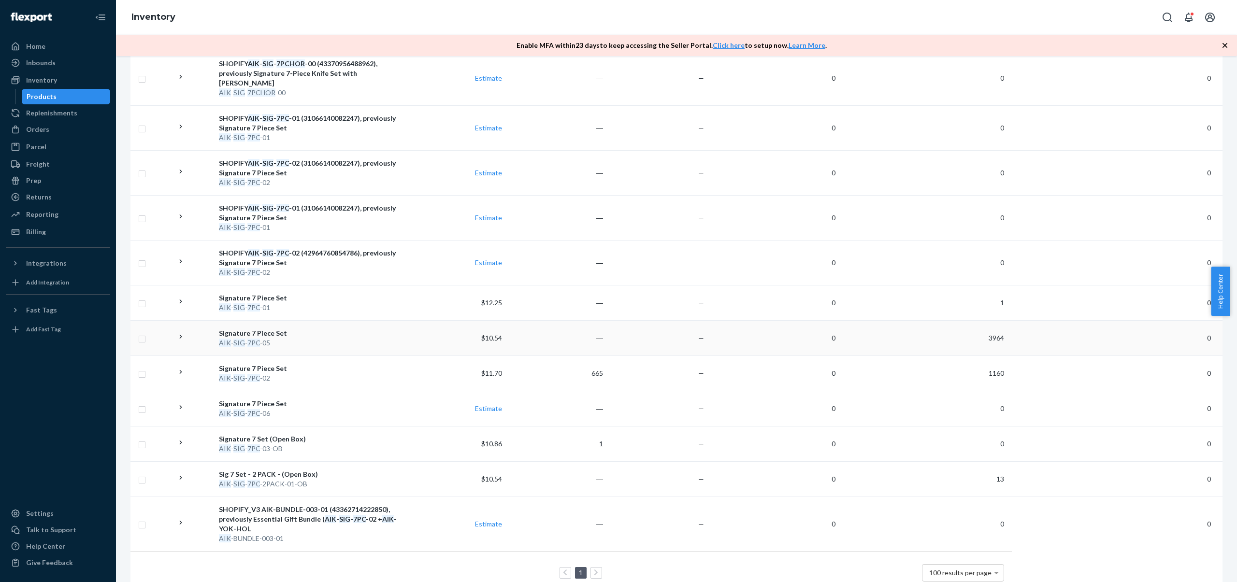
click at [423, 320] on td "$10.54" at bounding box center [455, 337] width 101 height 35
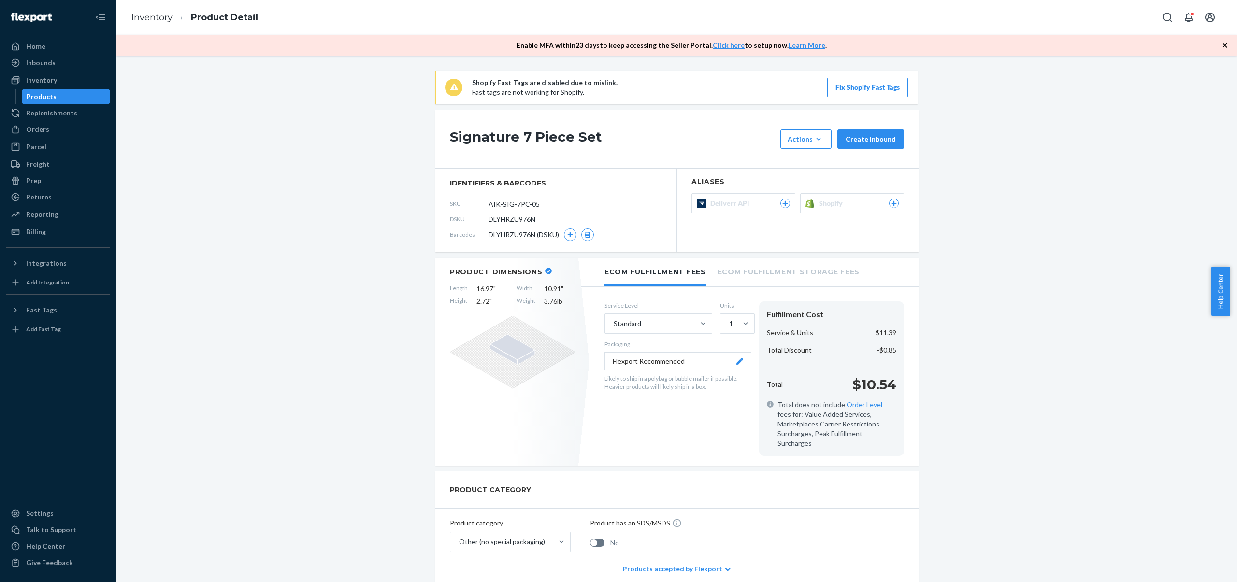
click at [73, 96] on div "Products" at bounding box center [66, 97] width 87 height 14
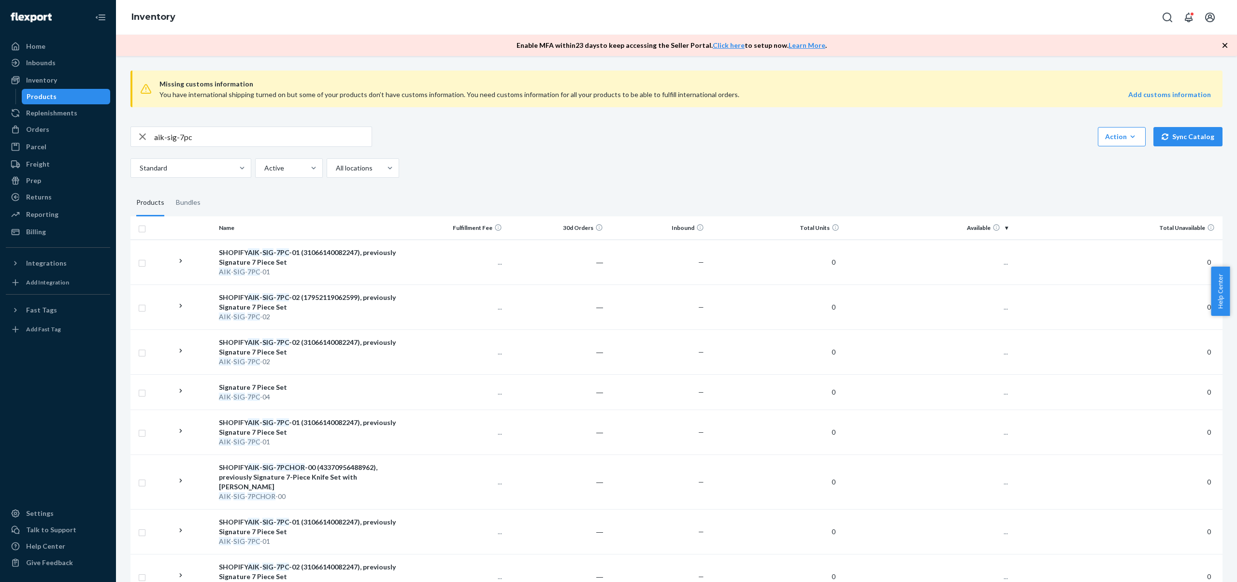
click at [281, 140] on input "aik-sig-7pc" at bounding box center [263, 136] width 218 height 19
paste input "DQLBPMME52E"
type input "DQLBPMME52E"
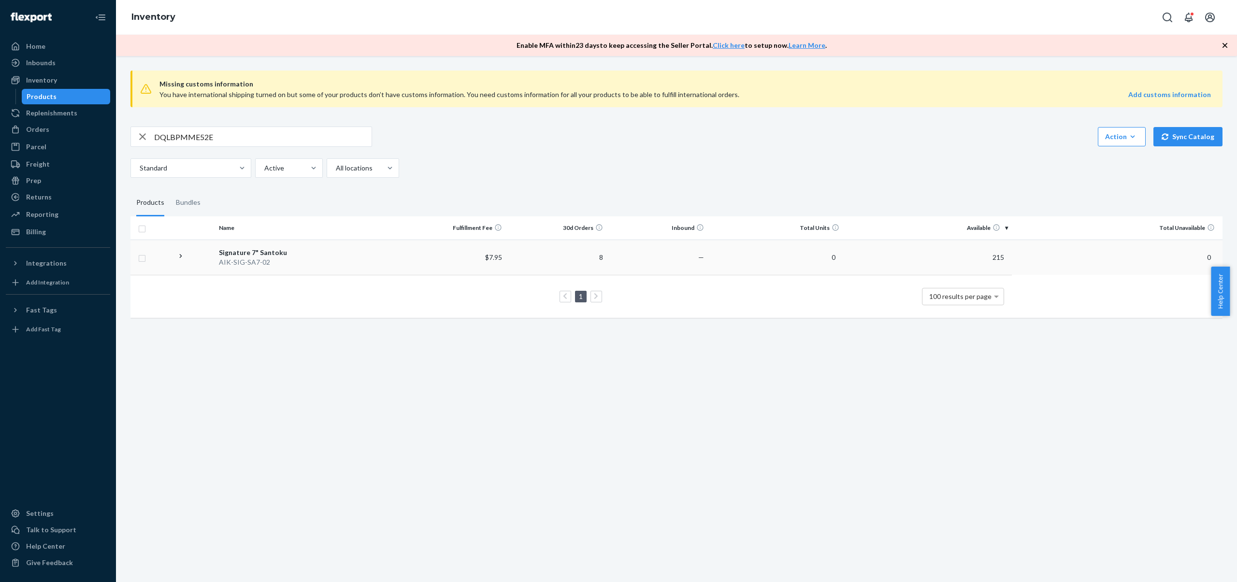
click at [318, 260] on div "AIK-SIG-SA7-02" at bounding box center [310, 263] width 182 height 10
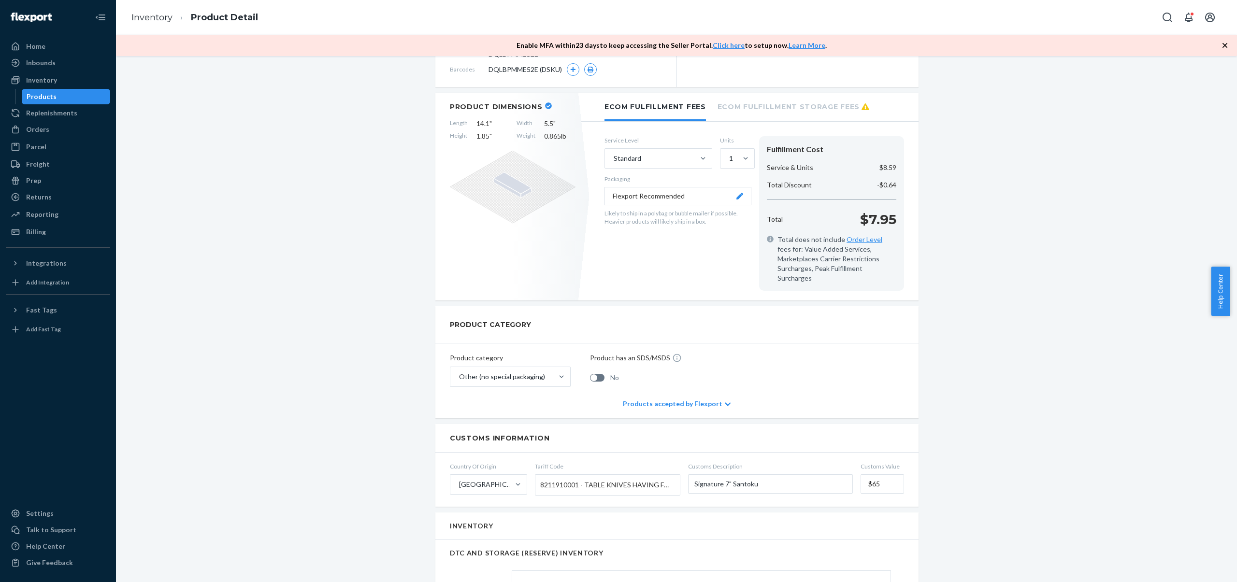
scroll to position [198, 0]
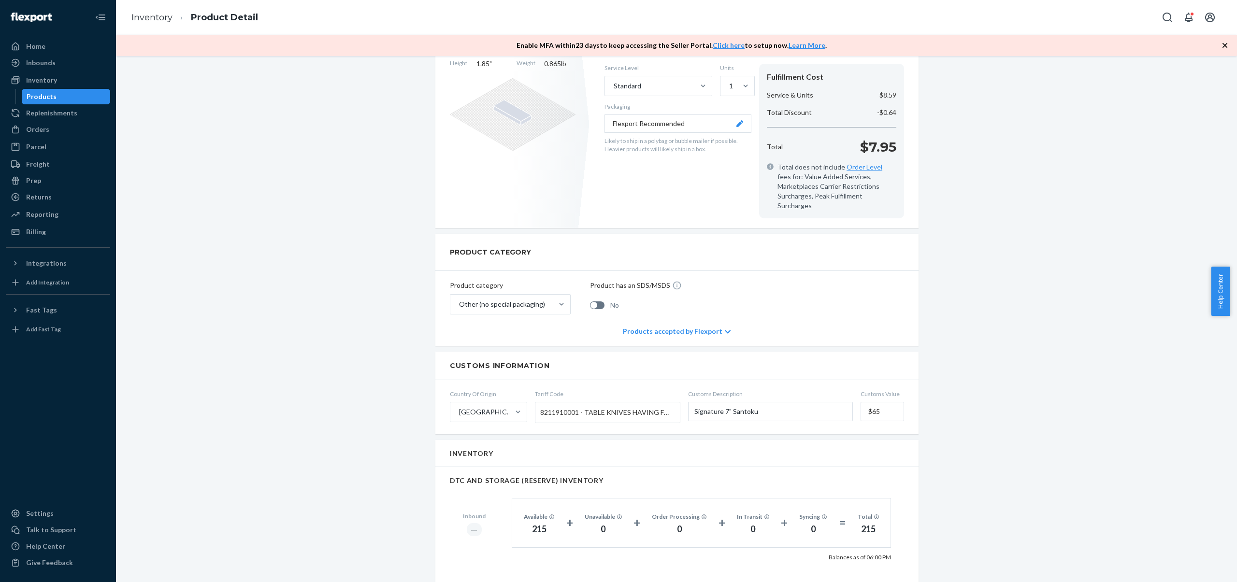
click at [557, 405] on span "8211910001 - TABLE KNIVES HAVING FIXED BLADES" at bounding box center [605, 413] width 130 height 16
click at [543, 404] on input "Tariff Code 8211910001 - TABLE KNIVES HAVING FIXED BLADES" at bounding box center [541, 413] width 2 height 18
click at [558, 405] on span "8211910001 - TABLE KNIVES HAVING FIXED BLADES" at bounding box center [605, 413] width 130 height 16
click at [543, 404] on input "Tariff Code 8211910001 - TABLE KNIVES HAVING FIXED BLADES Type to search" at bounding box center [541, 413] width 2 height 18
click at [558, 405] on span "8211910001 - TABLE KNIVES HAVING FIXED BLADES" at bounding box center [605, 413] width 130 height 16
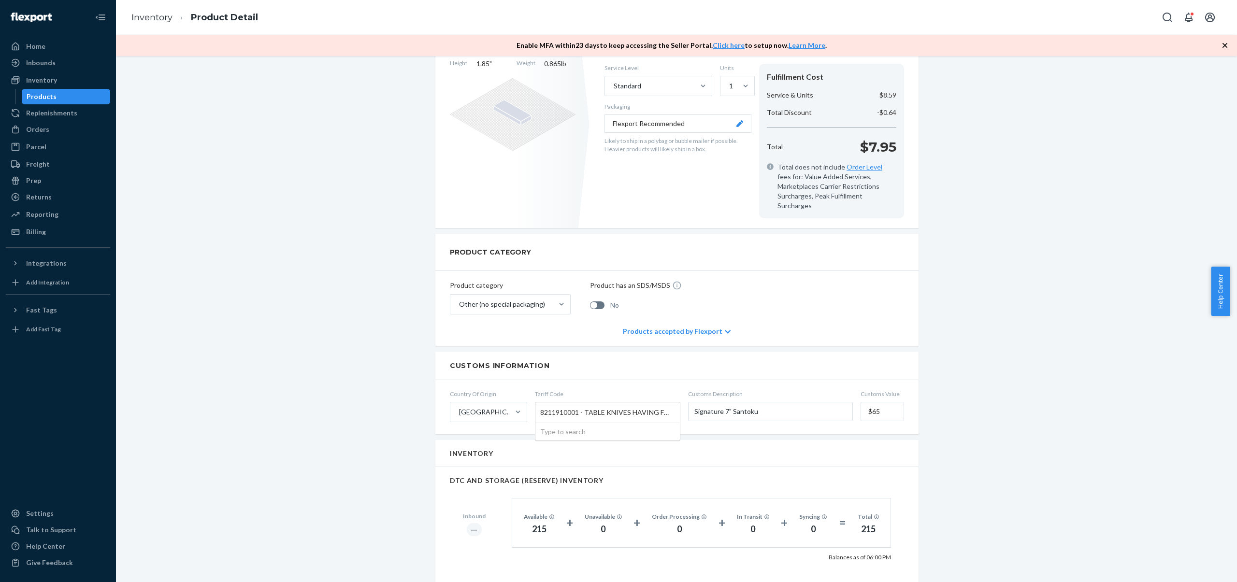
click at [543, 404] on input "Tariff Code 8211910001 - TABLE KNIVES HAVING FIXED BLADES Type to search" at bounding box center [541, 413] width 2 height 18
click at [558, 405] on span "8211910001 - TABLE KNIVES HAVING FIXED BLADES" at bounding box center [605, 413] width 130 height 16
click at [543, 404] on input "Tariff Code 8211910001 - TABLE KNIVES HAVING FIXED BLADES Type to search" at bounding box center [541, 413] width 2 height 18
click at [558, 405] on span "8211910001 - TABLE KNIVES HAVING FIXED BLADES" at bounding box center [605, 413] width 130 height 16
click at [543, 404] on input "Tariff Code 8211910001 - TABLE KNIVES HAVING FIXED BLADES Type to search" at bounding box center [541, 413] width 2 height 18
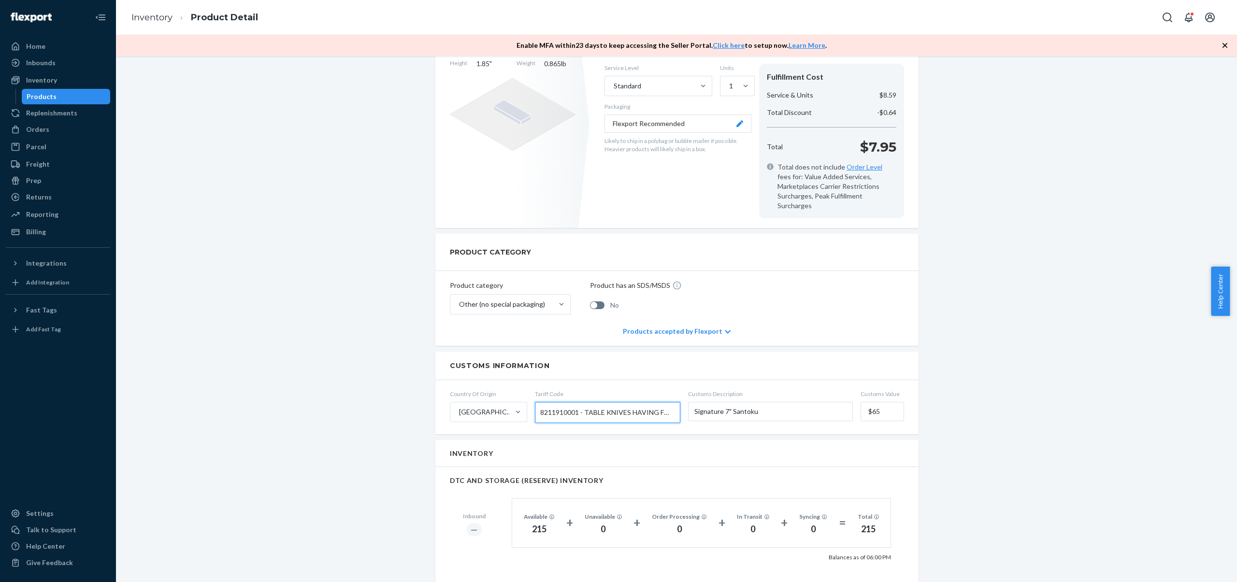
click at [155, 75] on div "Signature 7" Santoku Actions Hide Request removal Create inbound identifiers & …" at bounding box center [676, 413] width 1107 height 1083
click at [68, 62] on div "Inbounds" at bounding box center [58, 63] width 102 height 14
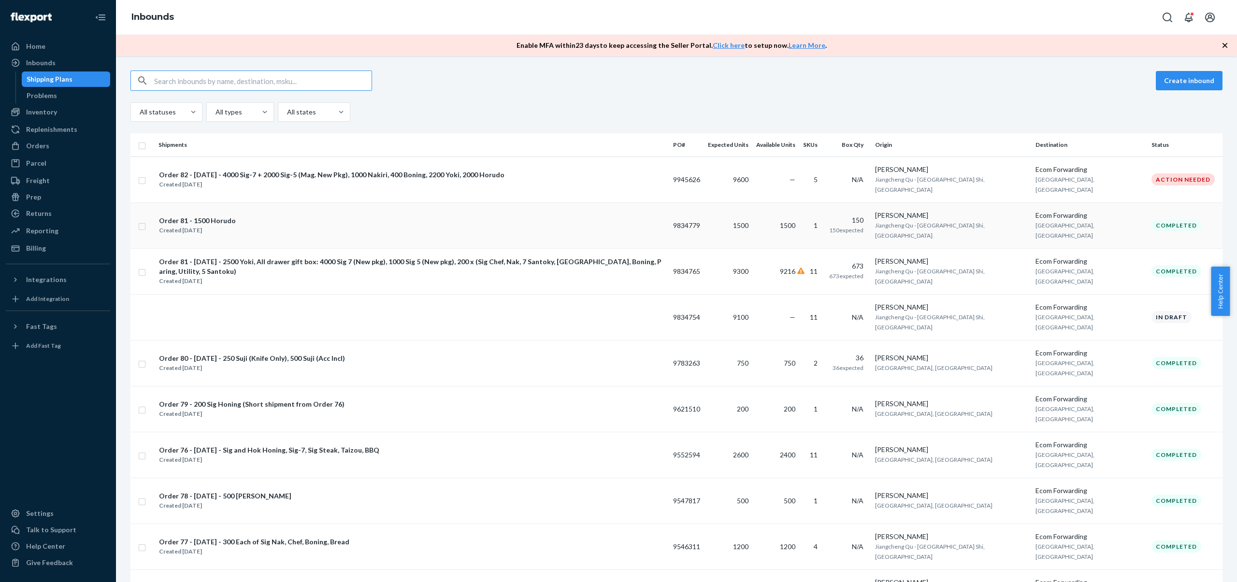
click at [415, 216] on div "Order 81 - 1500 Horudo Created Jun 30, 2025" at bounding box center [412, 226] width 507 height 20
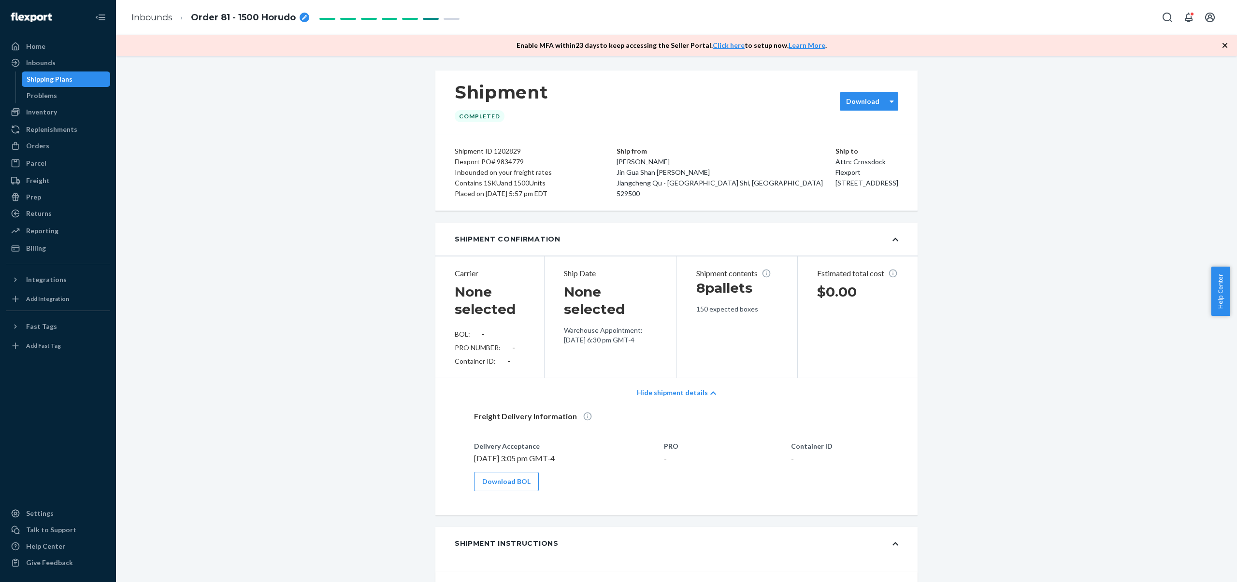
click at [846, 97] on label "Download" at bounding box center [862, 102] width 33 height 10
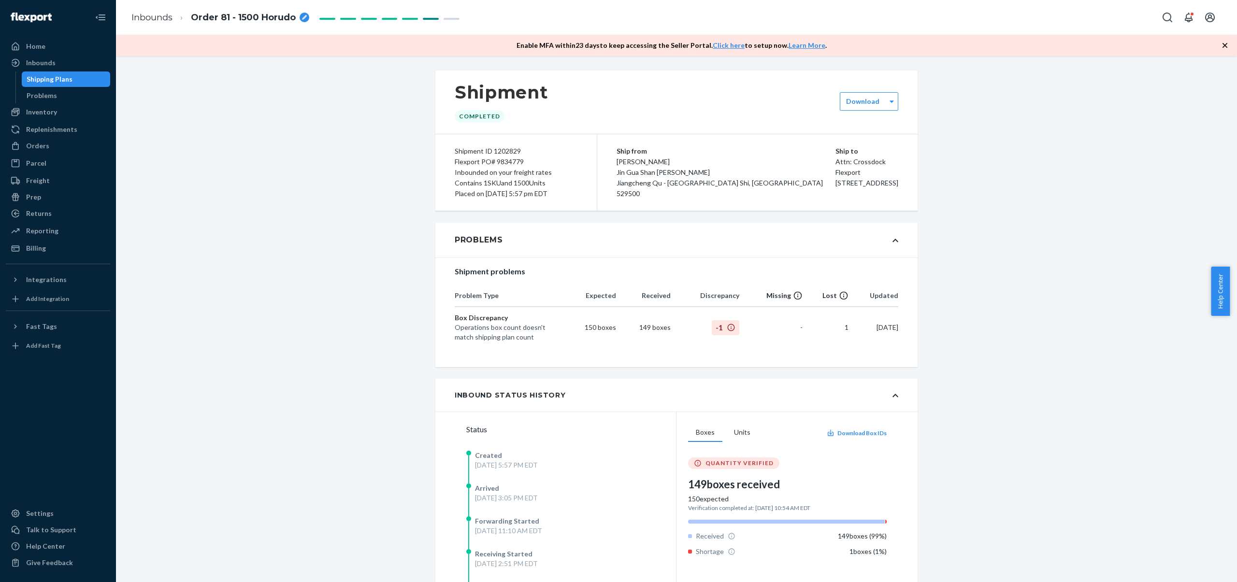
click at [862, 101] on label "Download" at bounding box center [862, 102] width 33 height 10
click at [874, 162] on div "Required labels for each box in your shipment to Flexport." at bounding box center [898, 170] width 104 height 16
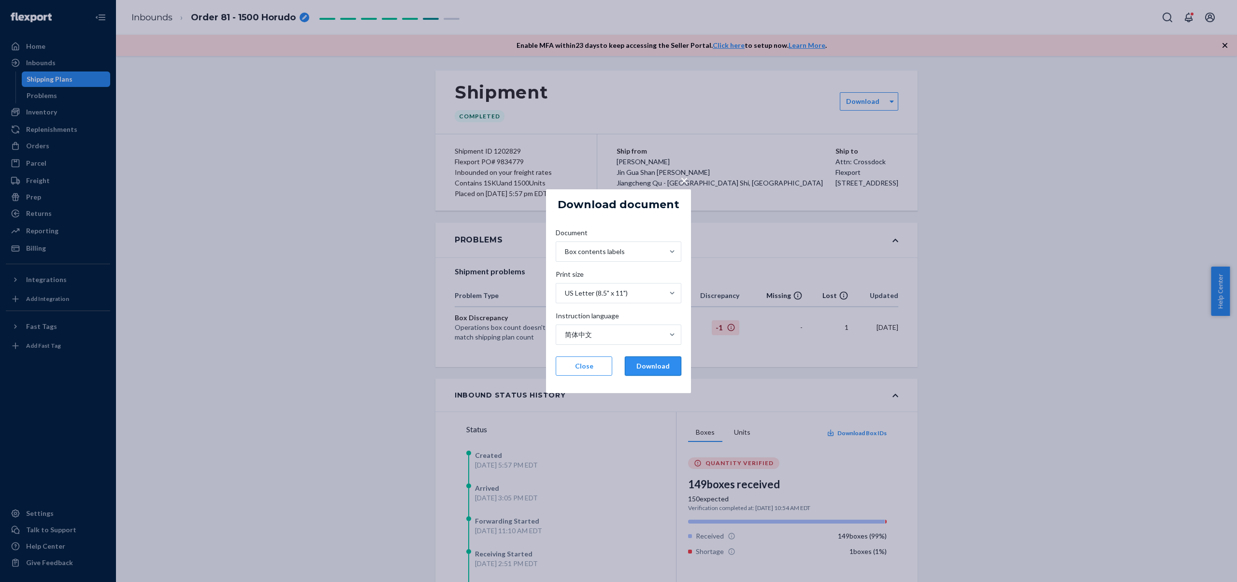
click at [649, 361] on button "Download" at bounding box center [653, 366] width 57 height 19
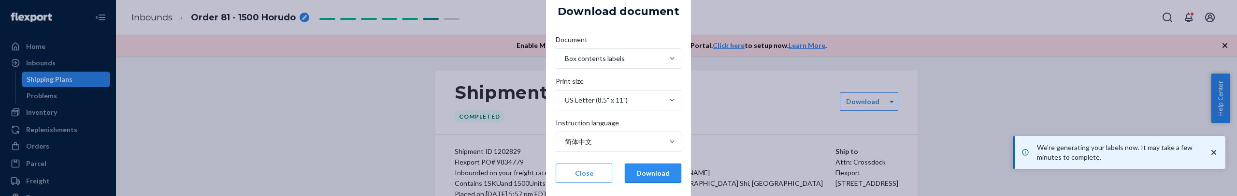
click at [660, 177] on button "Download" at bounding box center [653, 172] width 57 height 19
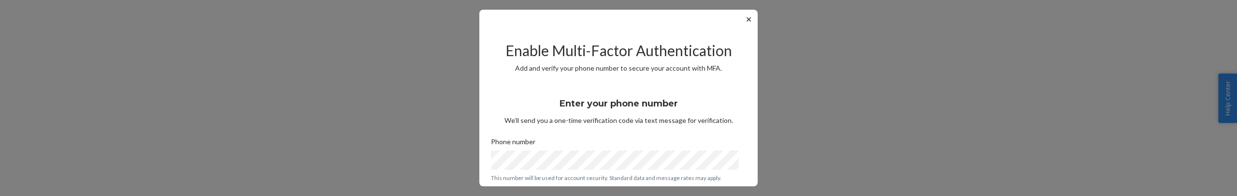
click at [744, 19] on button "✕" at bounding box center [749, 20] width 10 height 12
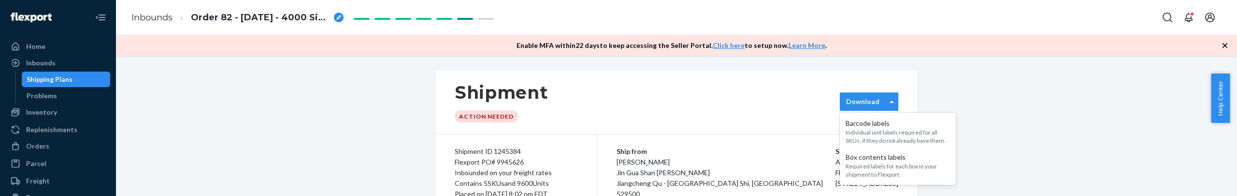
click at [868, 104] on label "Download" at bounding box center [862, 102] width 33 height 10
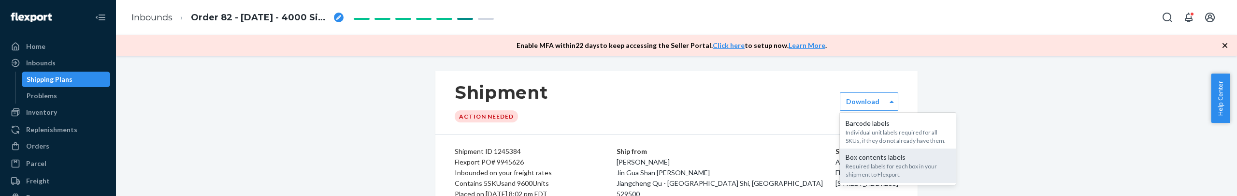
click at [875, 159] on div "Box contents labels" at bounding box center [898, 157] width 104 height 10
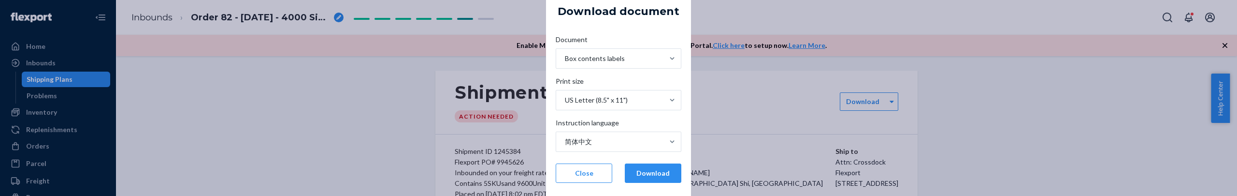
click at [633, 184] on div "Document Box contents labels Print size US Letter (8.5" x 11") Instruction lang…" at bounding box center [618, 108] width 141 height 163
click at [640, 176] on button "Download" at bounding box center [653, 172] width 57 height 19
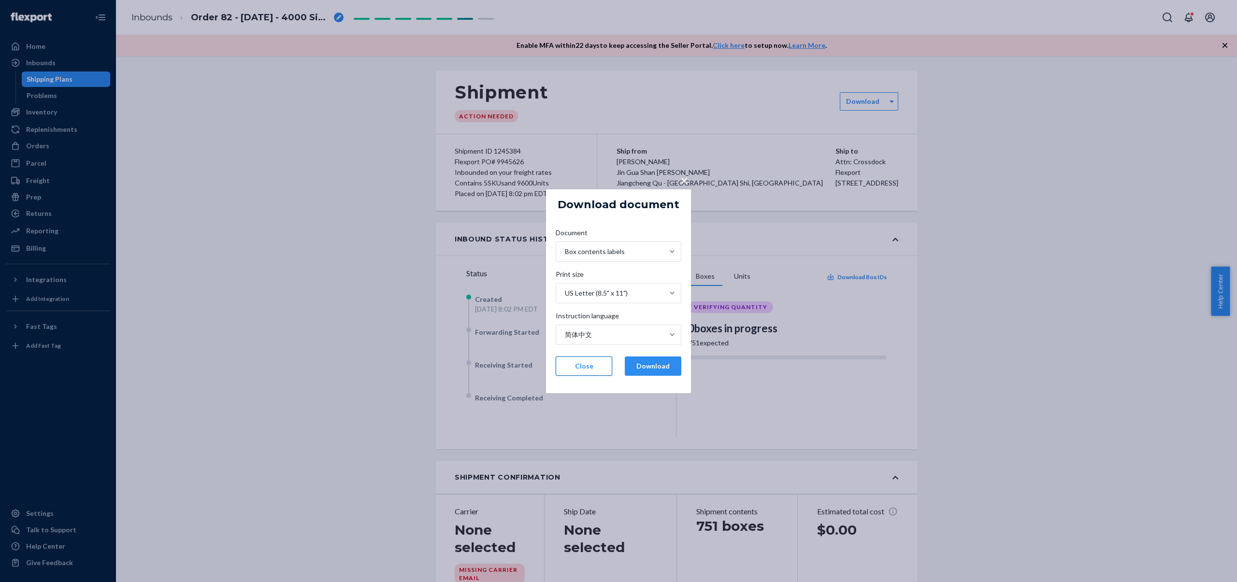
click at [595, 195] on button "Close" at bounding box center [584, 366] width 57 height 19
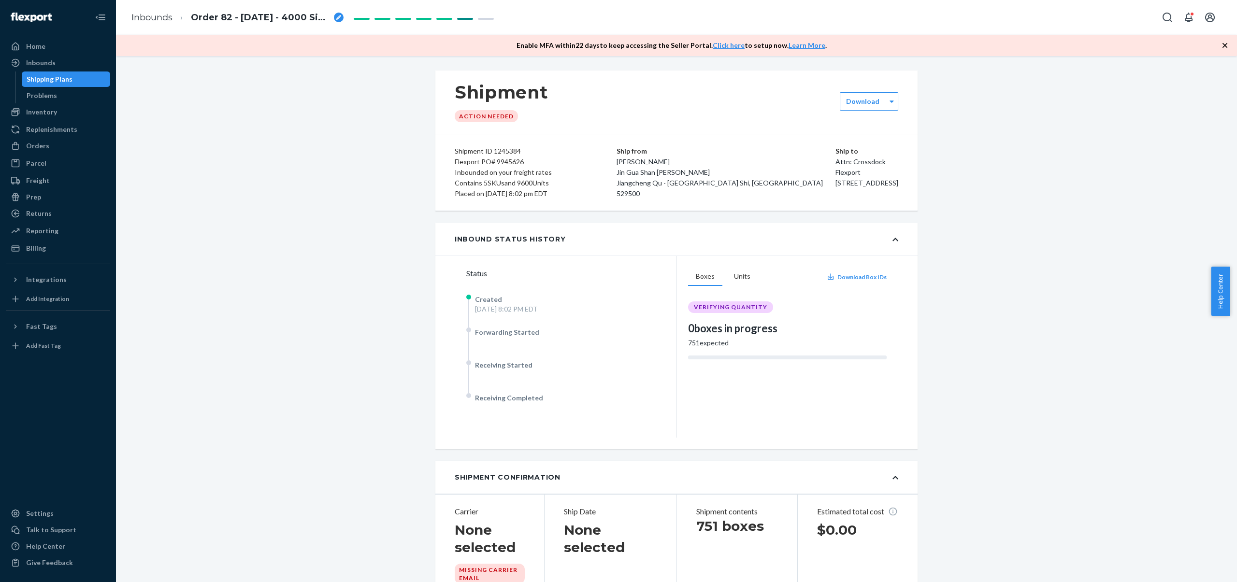
click at [38, 81] on div "Shipping Plans" at bounding box center [50, 79] width 46 height 10
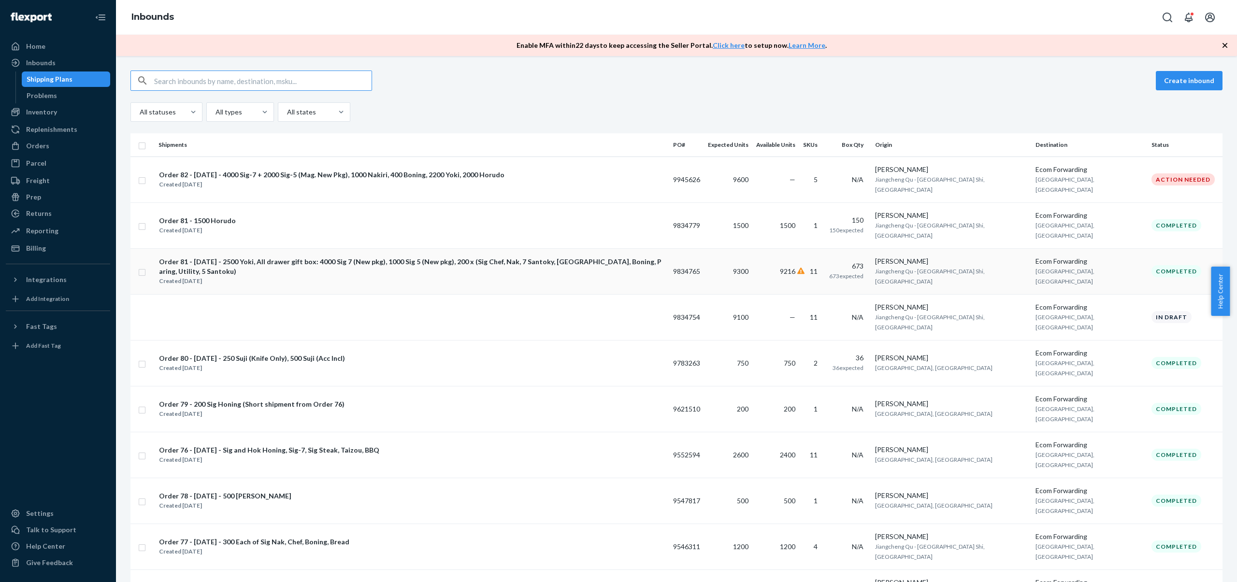
click at [143, 195] on input "checkbox" at bounding box center [142, 271] width 8 height 10
click at [142, 195] on input "checkbox" at bounding box center [142, 271] width 8 height 10
checkbox input "false"
click at [143, 195] on input "checkbox" at bounding box center [142, 225] width 8 height 10
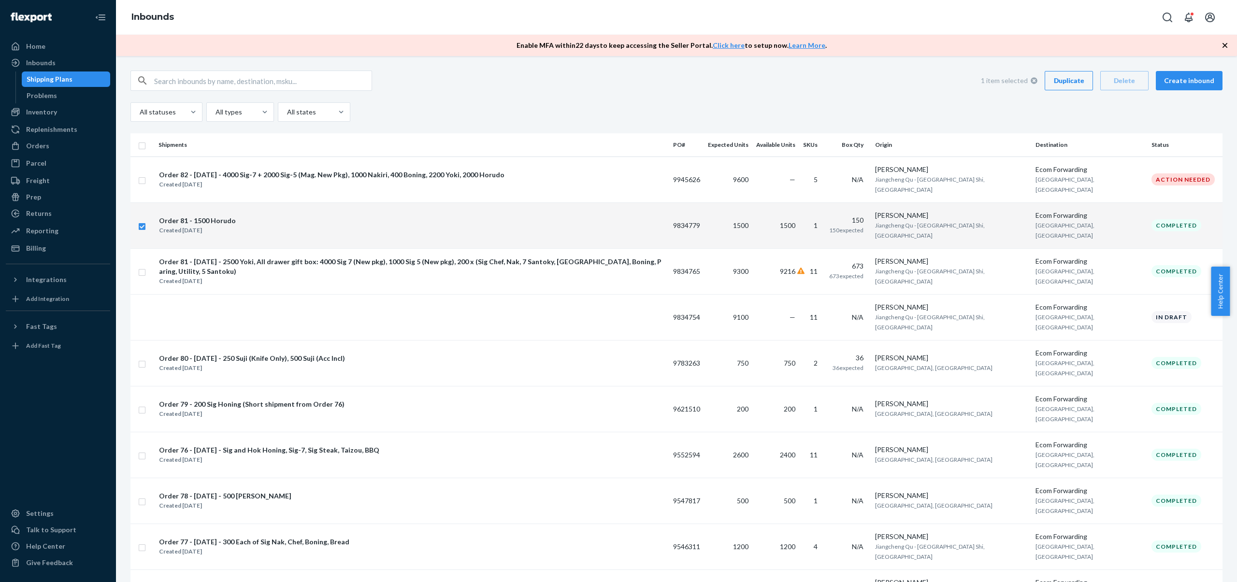
click at [1075, 80] on div "Duplicate" at bounding box center [1069, 81] width 32 height 10
checkbox input "false"
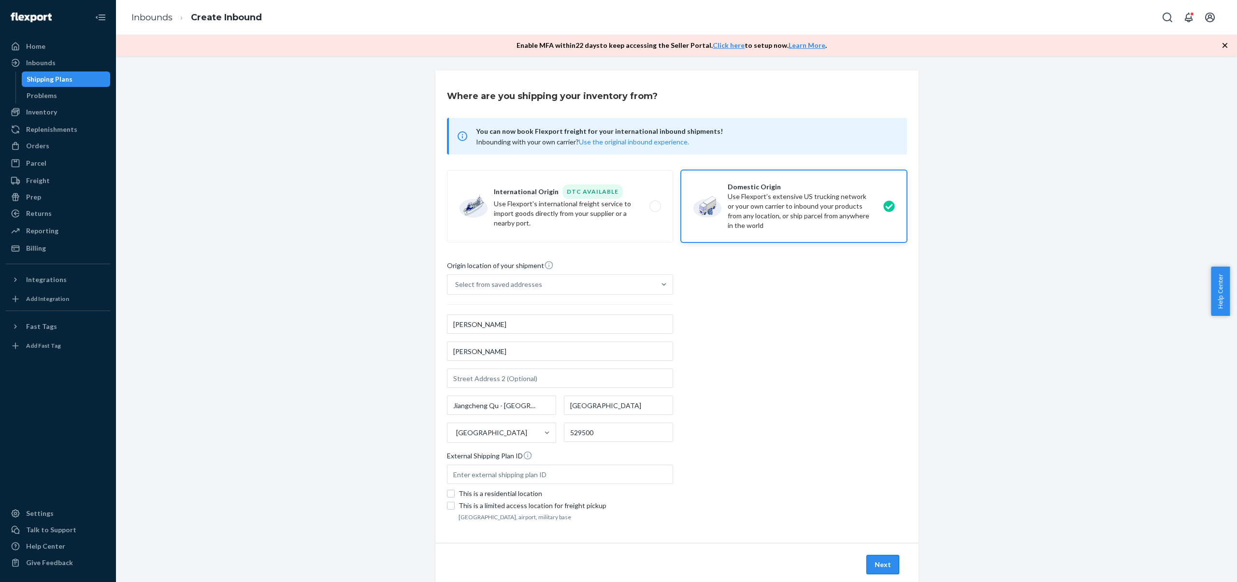
click at [877, 195] on button "Next" at bounding box center [883, 564] width 33 height 19
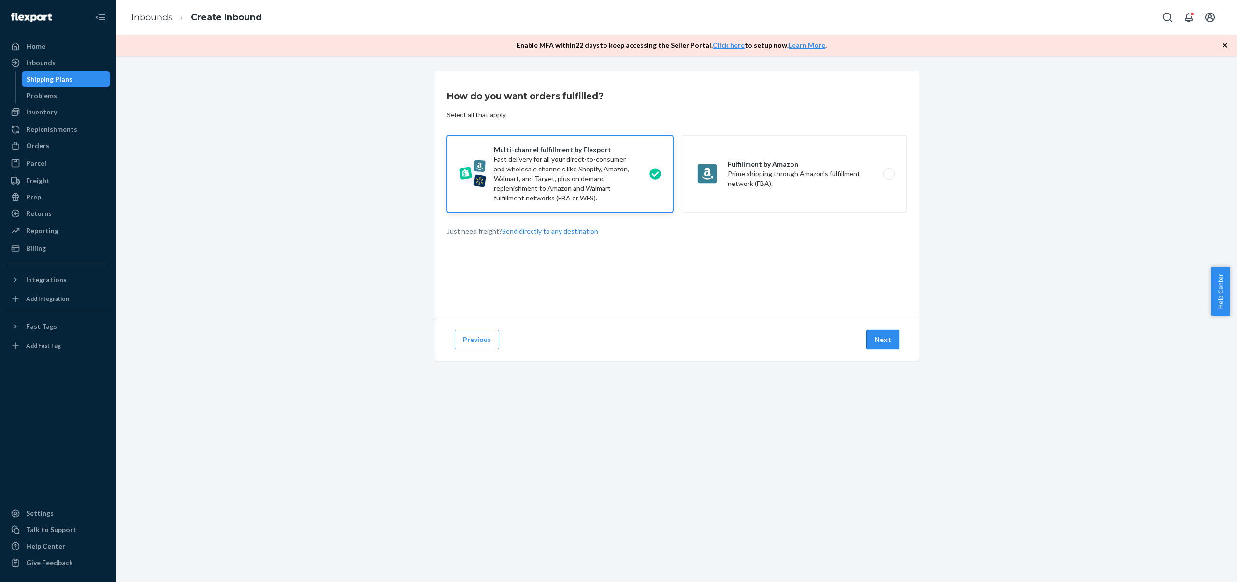
click at [879, 195] on button "Next" at bounding box center [883, 339] width 33 height 19
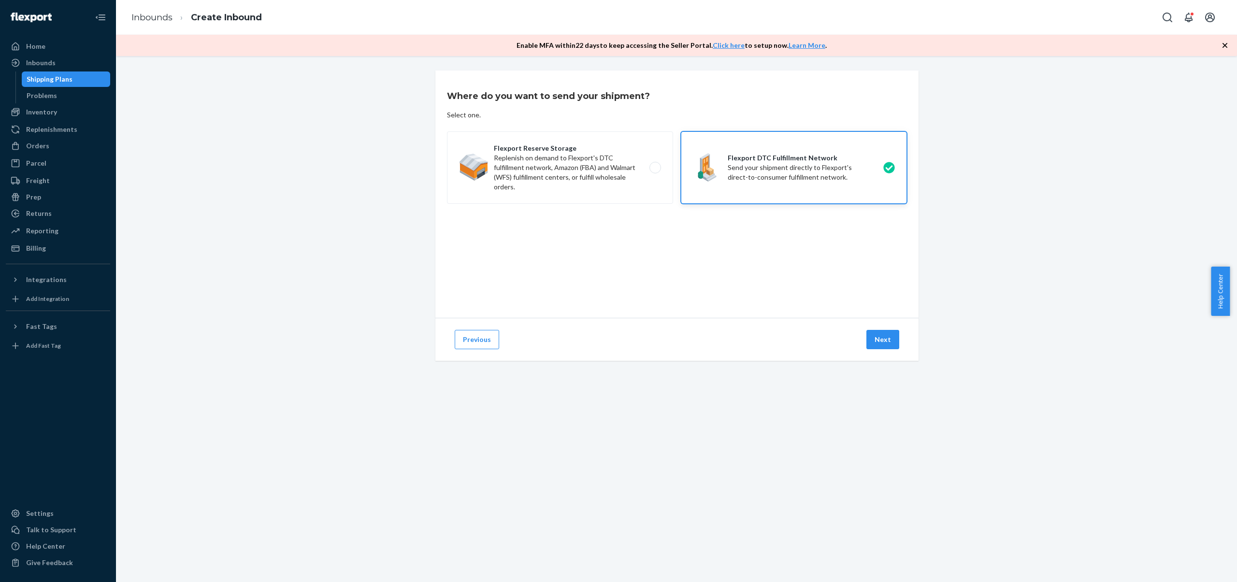
click at [879, 195] on button "Next" at bounding box center [883, 339] width 33 height 19
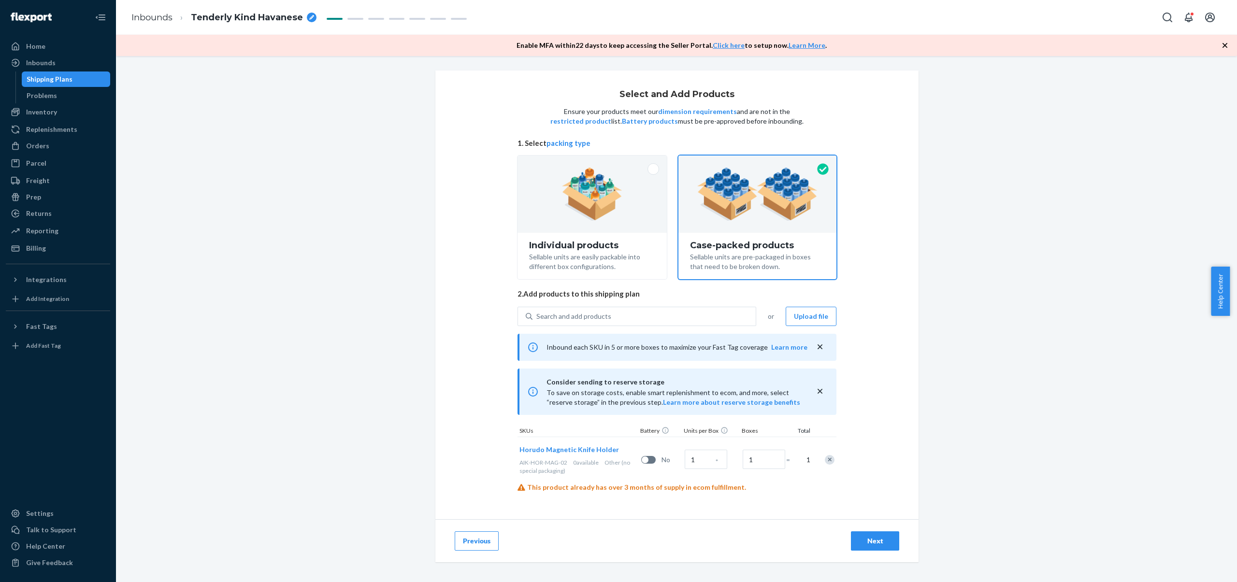
click at [254, 13] on span "Tenderly Kind Havanese" at bounding box center [247, 18] width 112 height 13
type input "Order 82 - 2000 Horudo"
click at [622, 195] on div at bounding box center [592, 194] width 149 height 77
click at [596, 162] on input "Individual products Sellable units are easily packable into different box confi…" at bounding box center [592, 159] width 6 height 6
radio input "true"
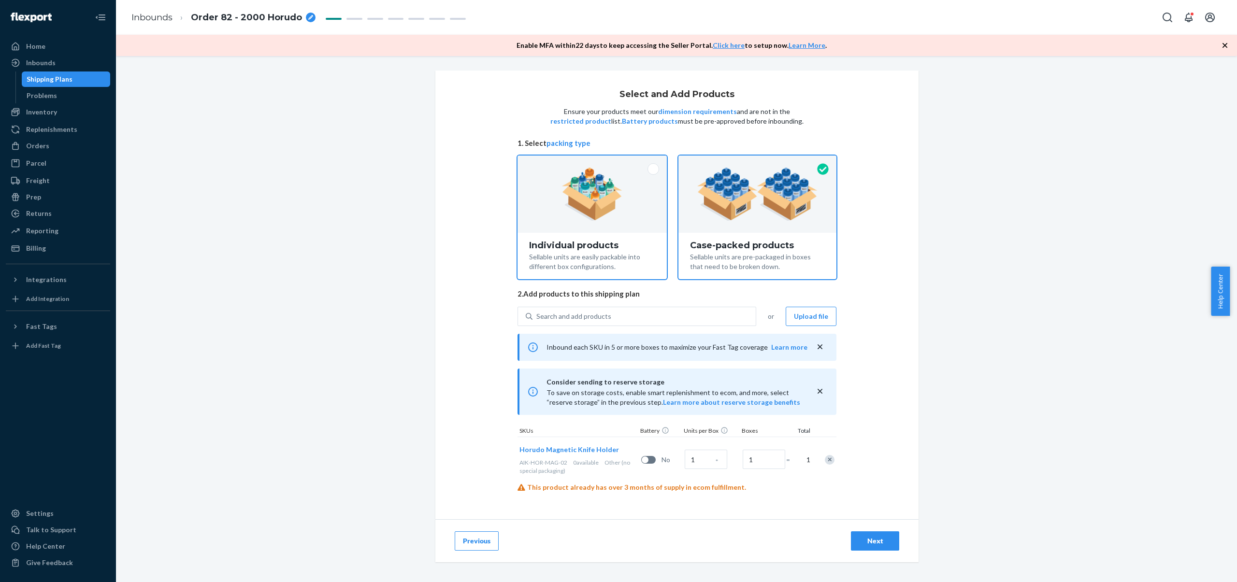
radio input "false"
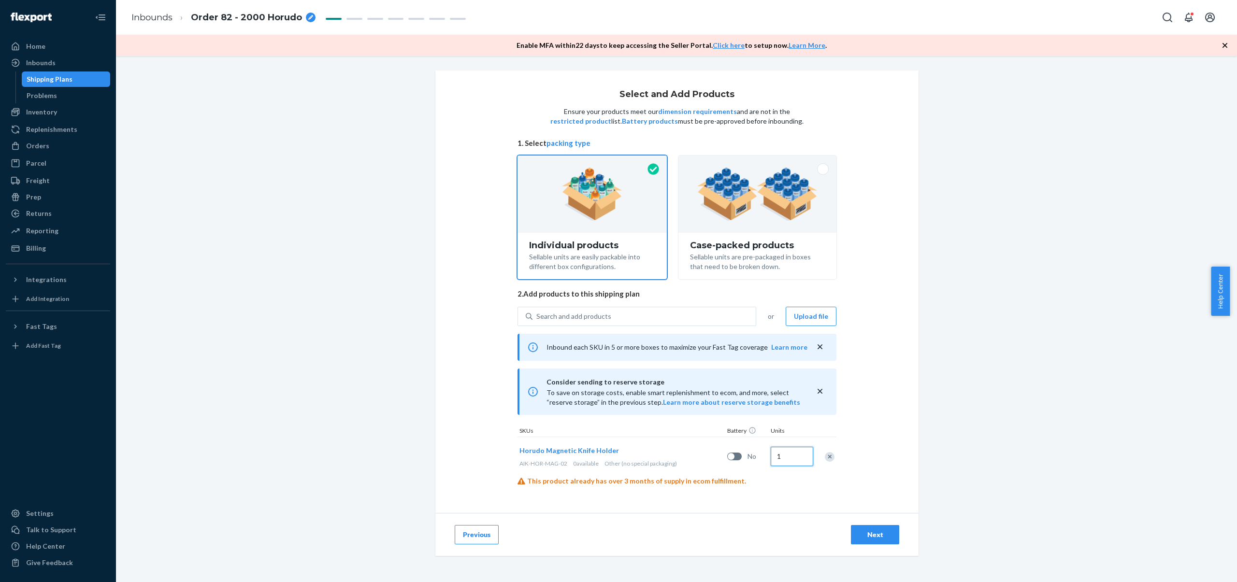
click at [778, 195] on input "1" at bounding box center [792, 456] width 43 height 19
type input "2000"
click at [1045, 195] on div "Select and Add Products Ensure your products meet our dimension requirements an…" at bounding box center [676, 240] width 1107 height 338
click at [876, 195] on div "Next" at bounding box center [875, 535] width 32 height 10
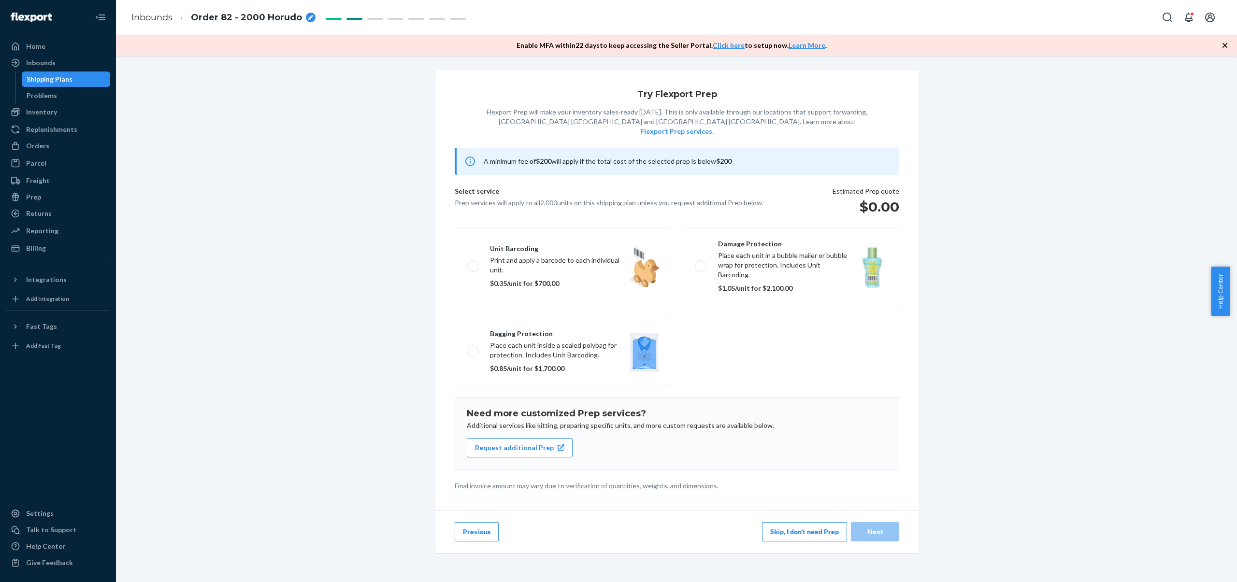
click at [775, 195] on button "Skip, I don't need Prep" at bounding box center [804, 532] width 85 height 19
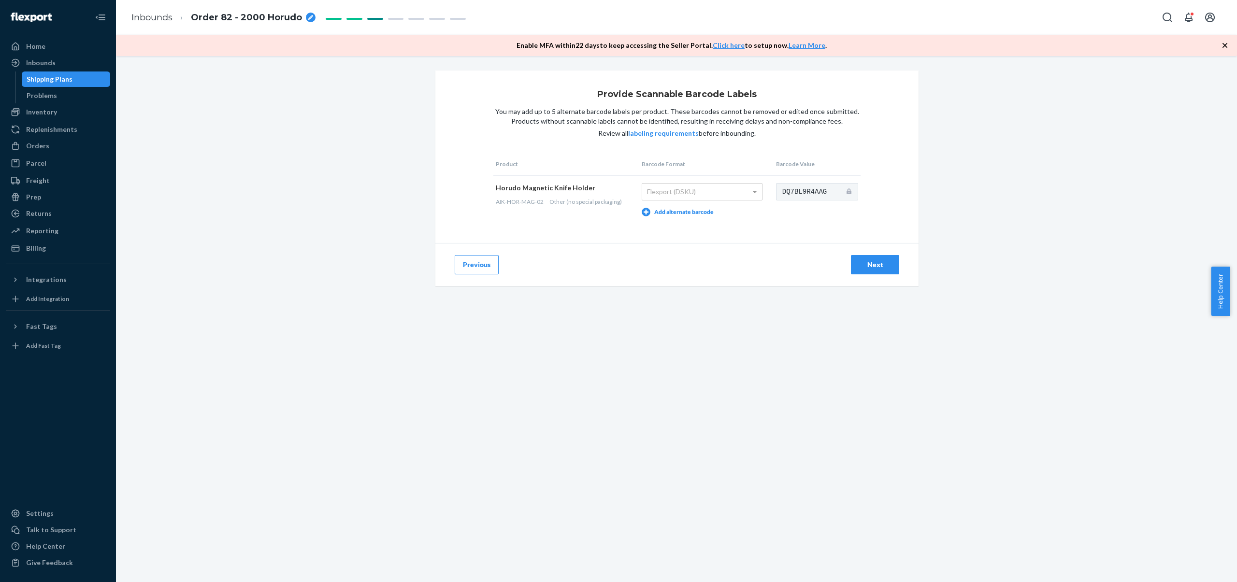
click at [887, 195] on div "Next" at bounding box center [875, 265] width 32 height 10
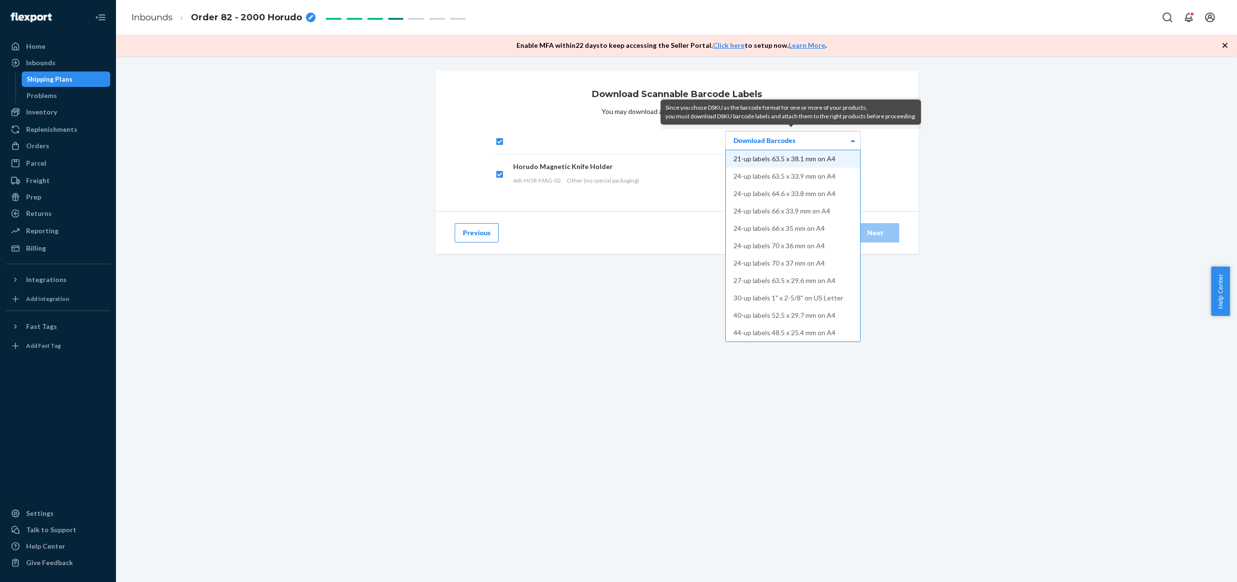
click at [820, 139] on div "Download Barcodes" at bounding box center [793, 140] width 134 height 18
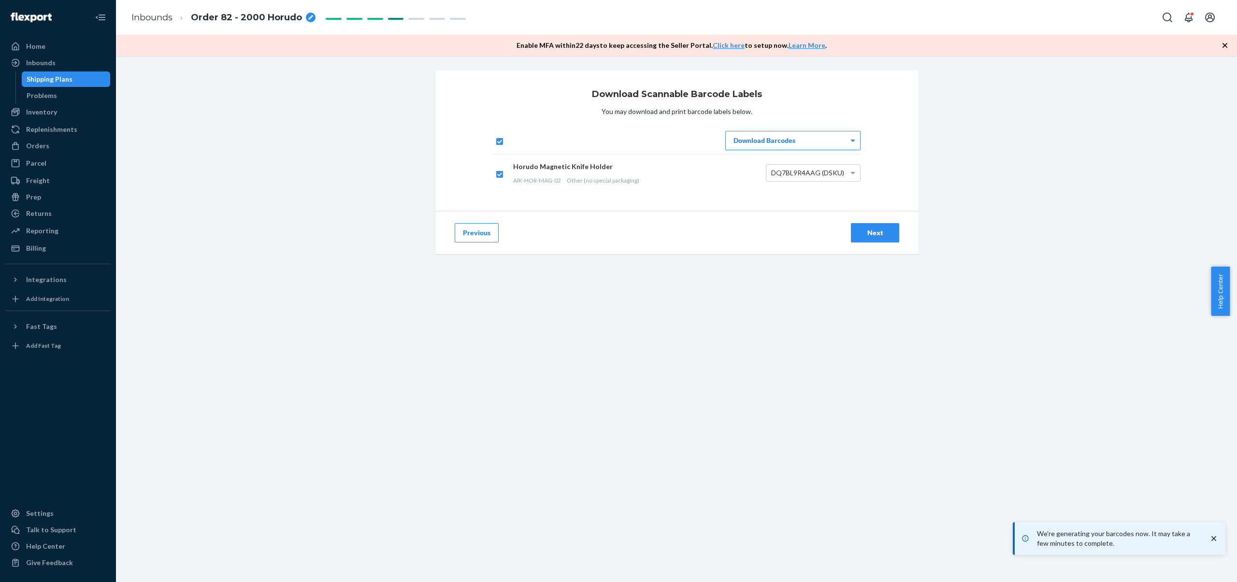
click at [877, 195] on button "Next" at bounding box center [875, 232] width 48 height 19
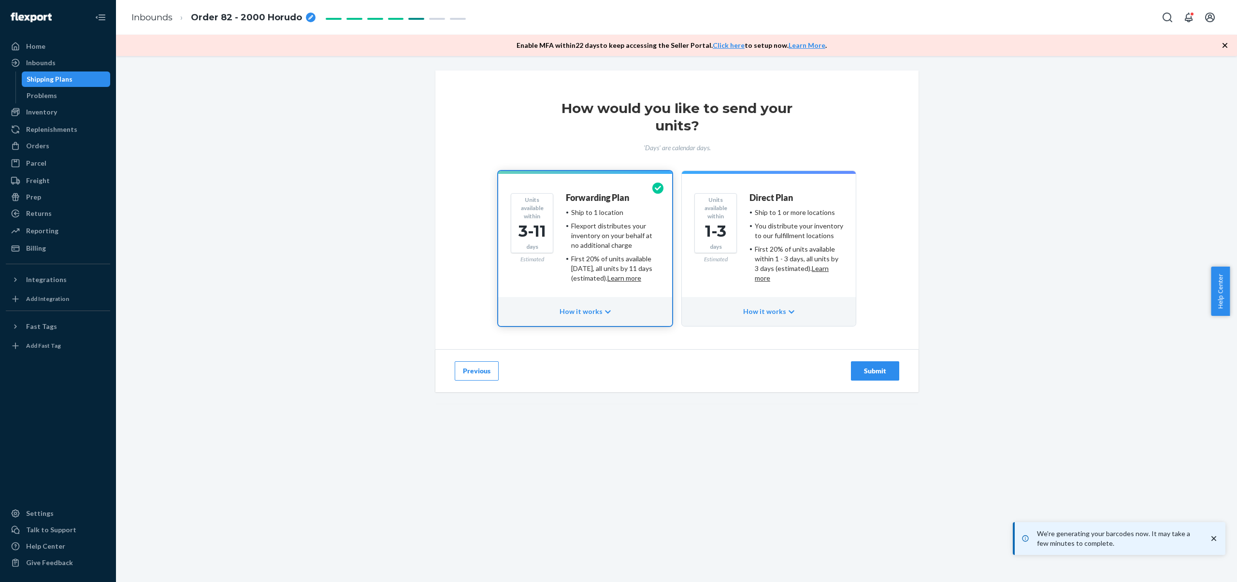
click at [881, 195] on div "Submit" at bounding box center [875, 371] width 32 height 10
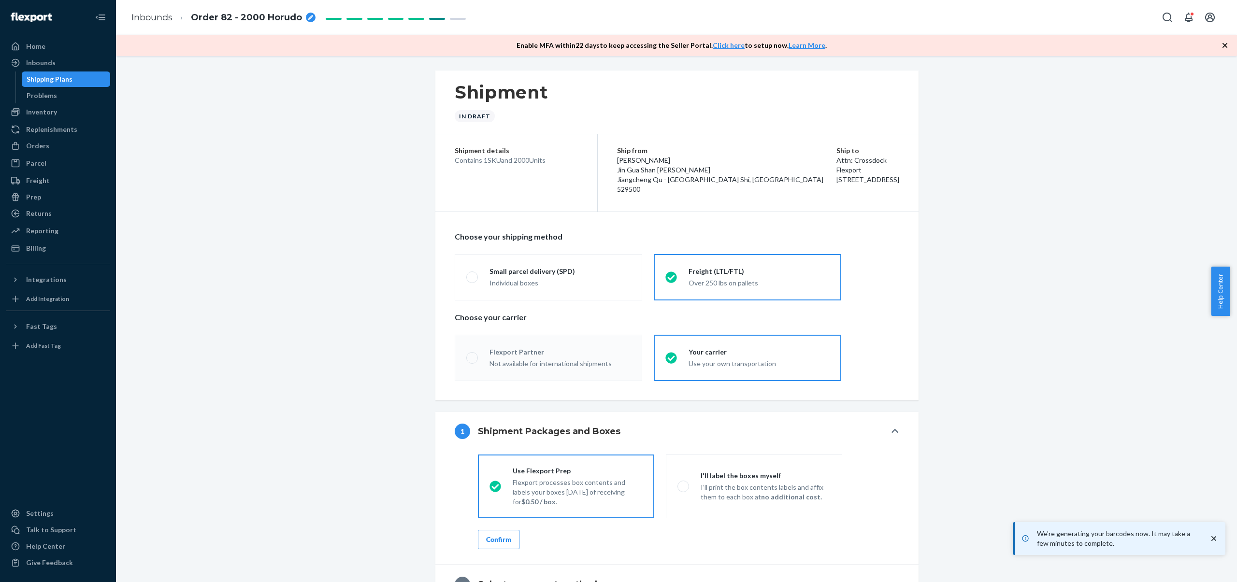
radio input "true"
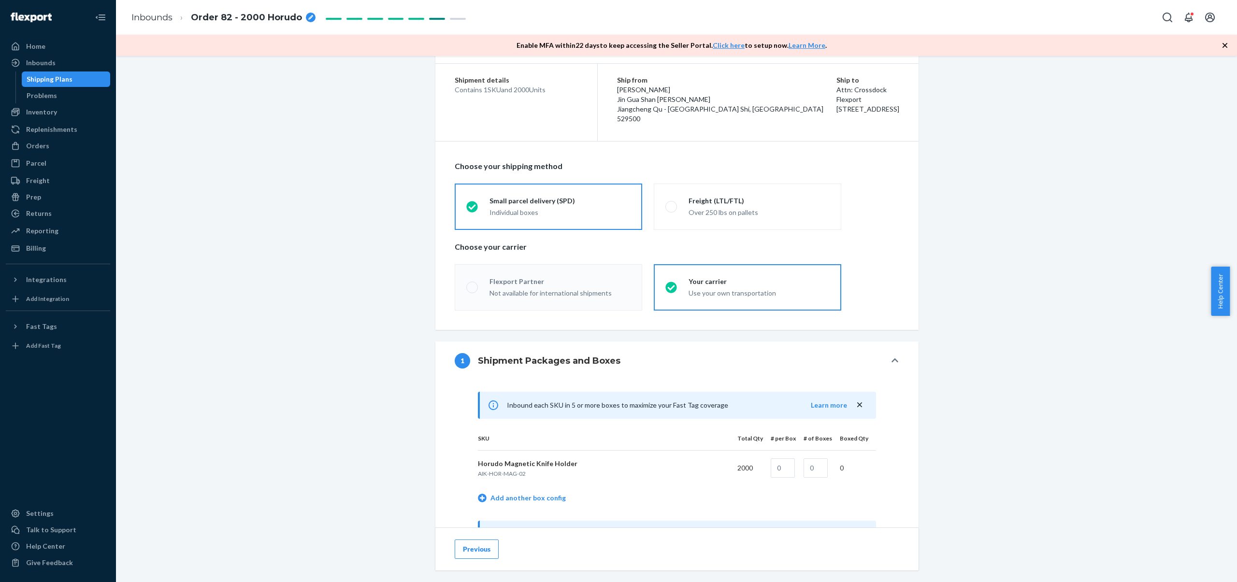
scroll to position [71, 0]
click at [724, 195] on div "Over 250 lbs on pallets" at bounding box center [759, 212] width 141 height 10
click at [672, 195] on input "Freight (LTL/FTL) Over 250 lbs on pallets" at bounding box center [669, 206] width 6 height 6
radio input "true"
radio input "false"
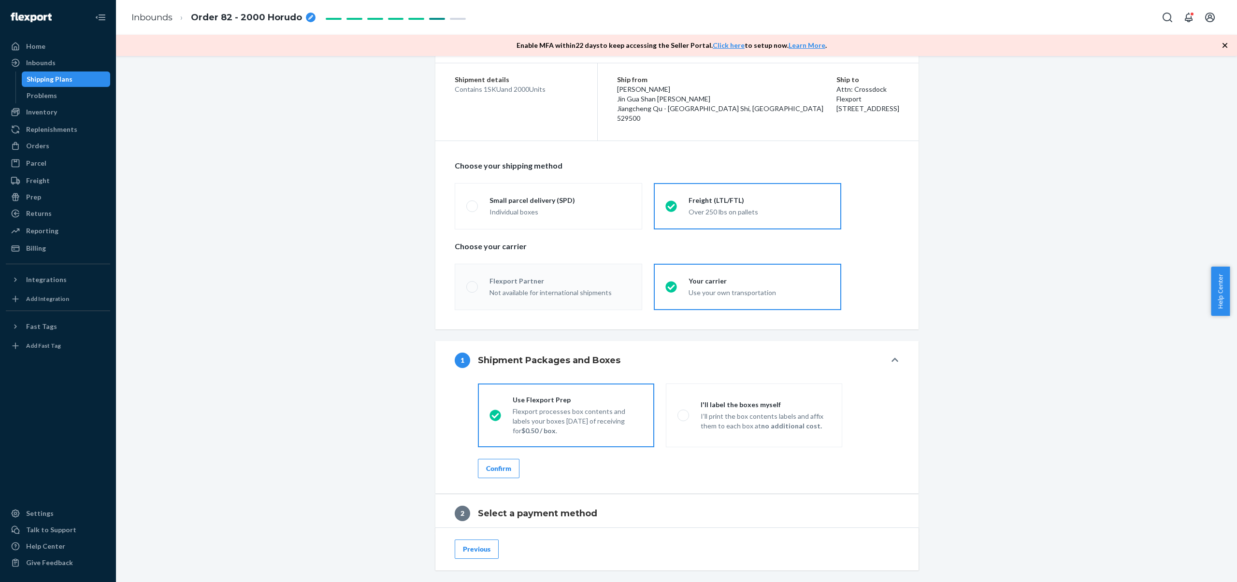
scroll to position [286, 0]
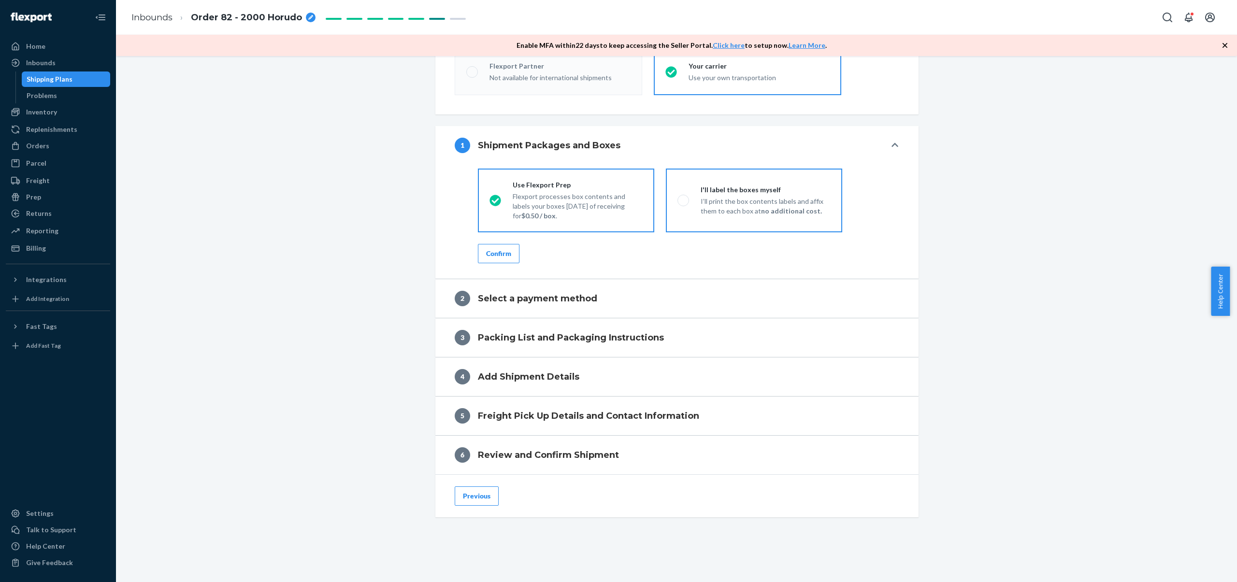
click at [714, 194] on div "I'll label the boxes myself" at bounding box center [766, 190] width 130 height 10
click at [684, 195] on input "I'll label the boxes myself I’ll print the box contents labels and affix them t…" at bounding box center [681, 200] width 6 height 6
radio input "true"
radio input "false"
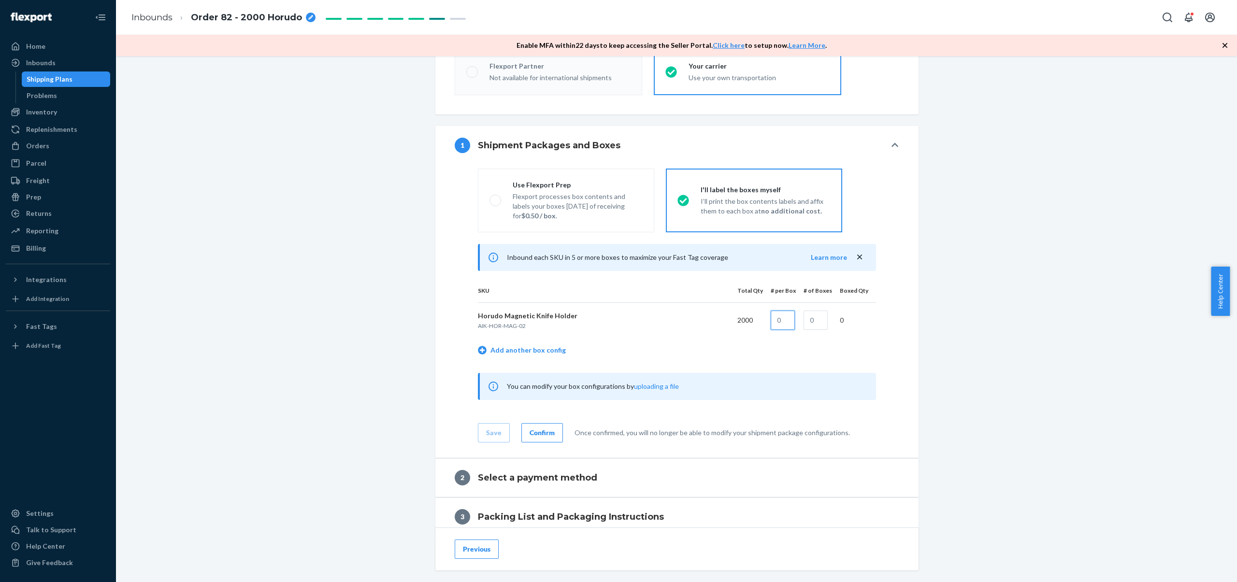
click at [794, 195] on input "text" at bounding box center [783, 320] width 24 height 19
type input "10"
type input "200"
drag, startPoint x: 466, startPoint y: 437, endPoint x: 471, endPoint y: 436, distance: 4.9
click at [466, 195] on div "Use Flexport Prep Flexport processes box contents and labels your boxes [DATE] …" at bounding box center [677, 304] width 445 height 278
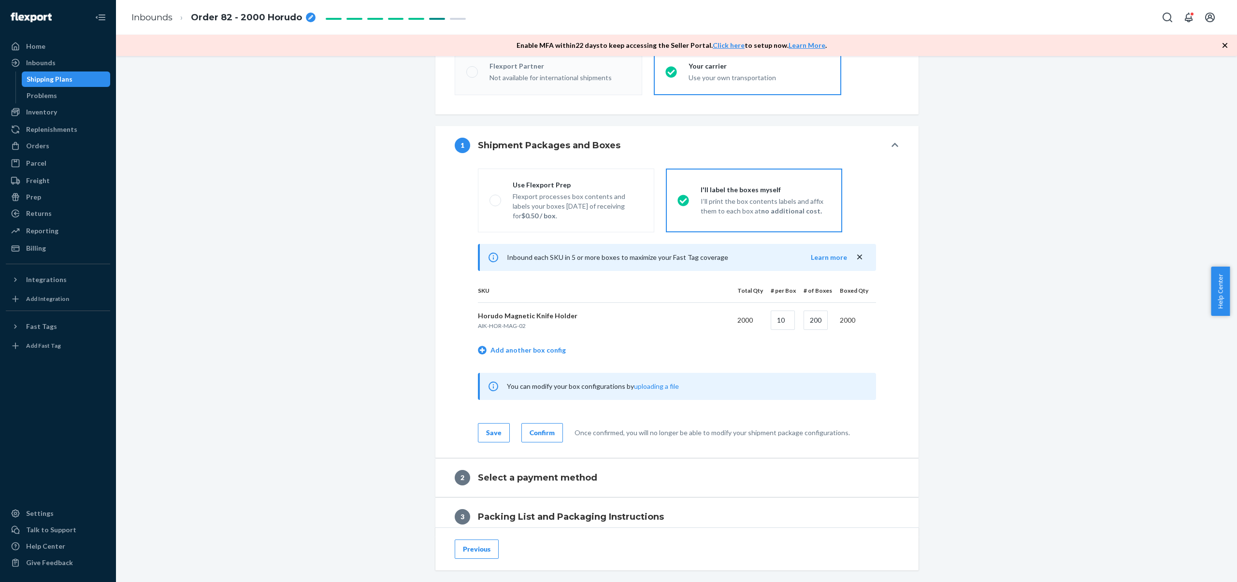
click at [490, 195] on div "Save" at bounding box center [493, 433] width 15 height 10
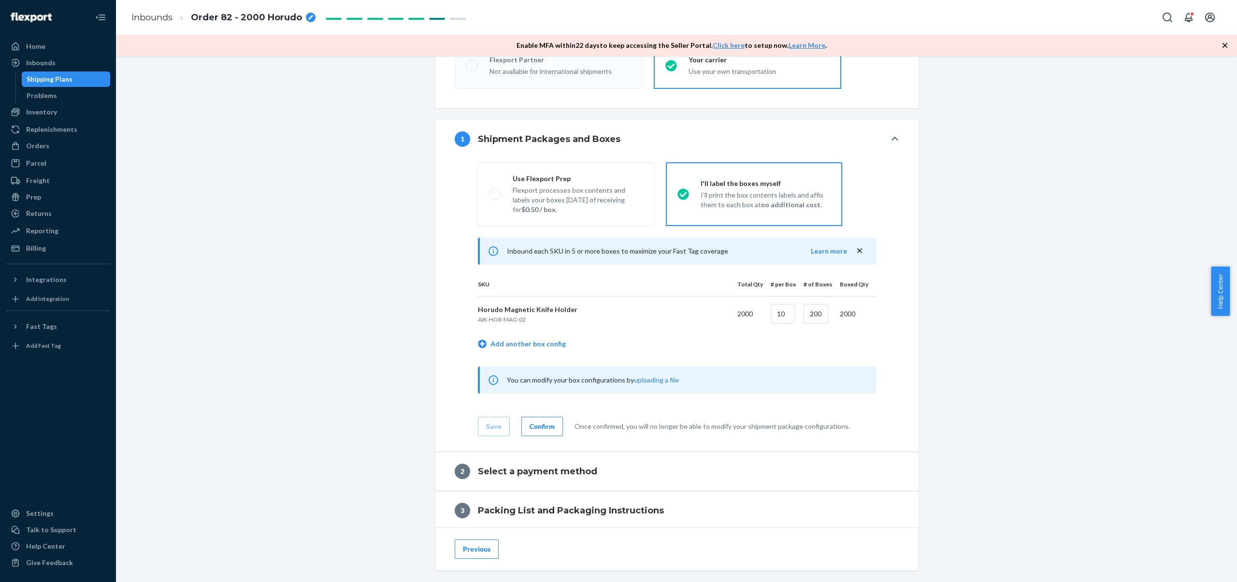
scroll to position [382, 0]
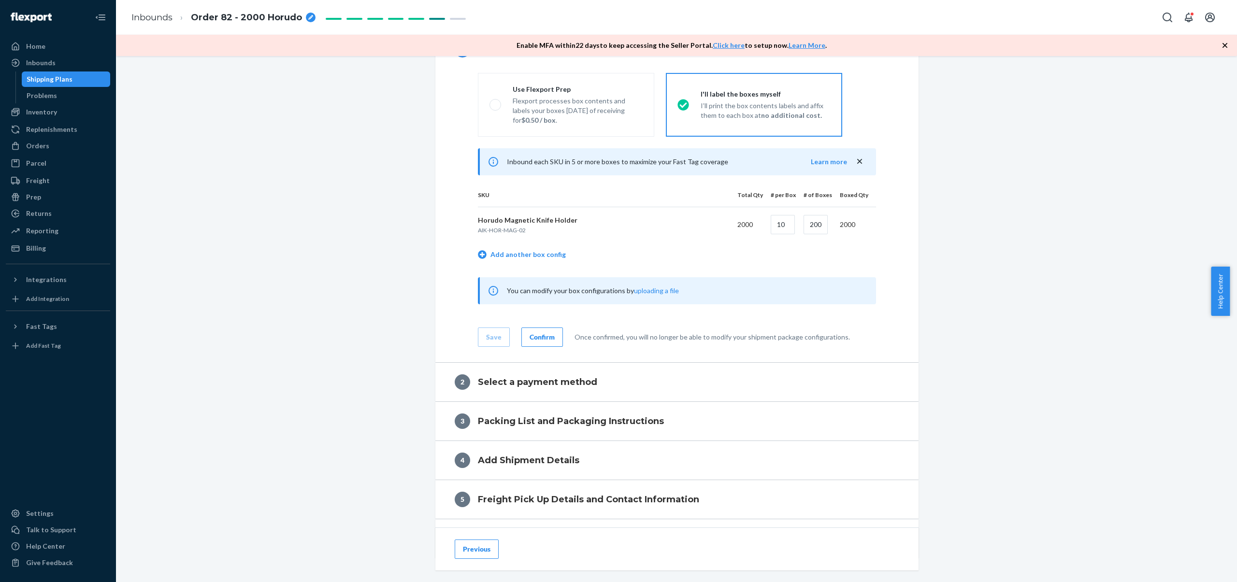
click at [530, 195] on div "Confirm" at bounding box center [542, 338] width 25 height 10
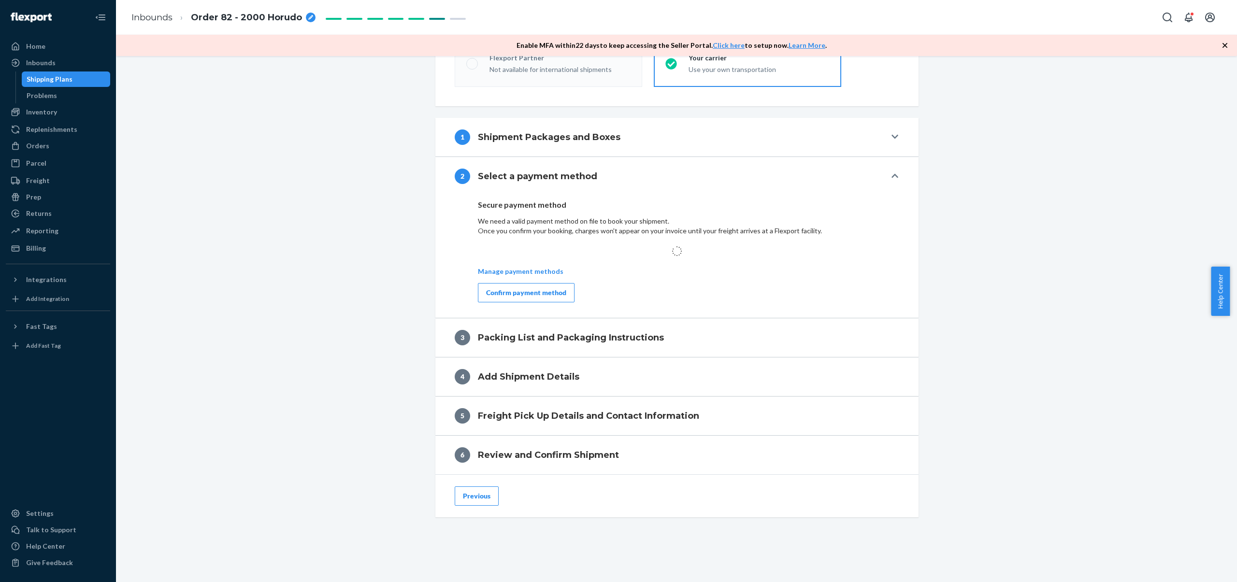
scroll to position [298, 0]
click at [512, 195] on div "Confirm payment method" at bounding box center [526, 293] width 80 height 10
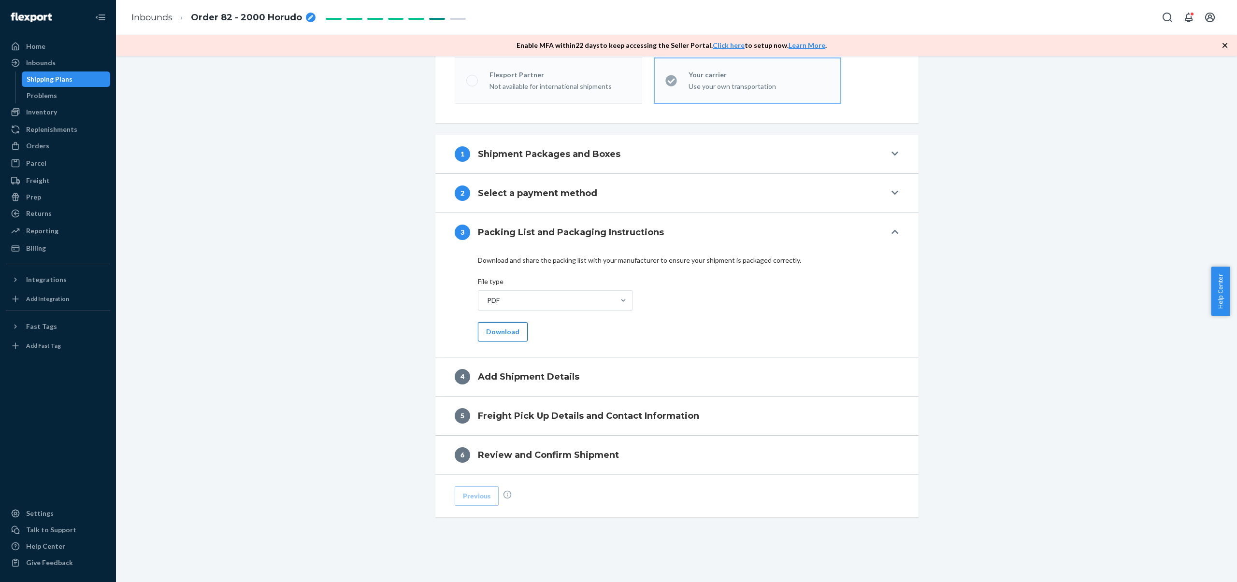
click at [509, 195] on button "Download" at bounding box center [503, 331] width 50 height 19
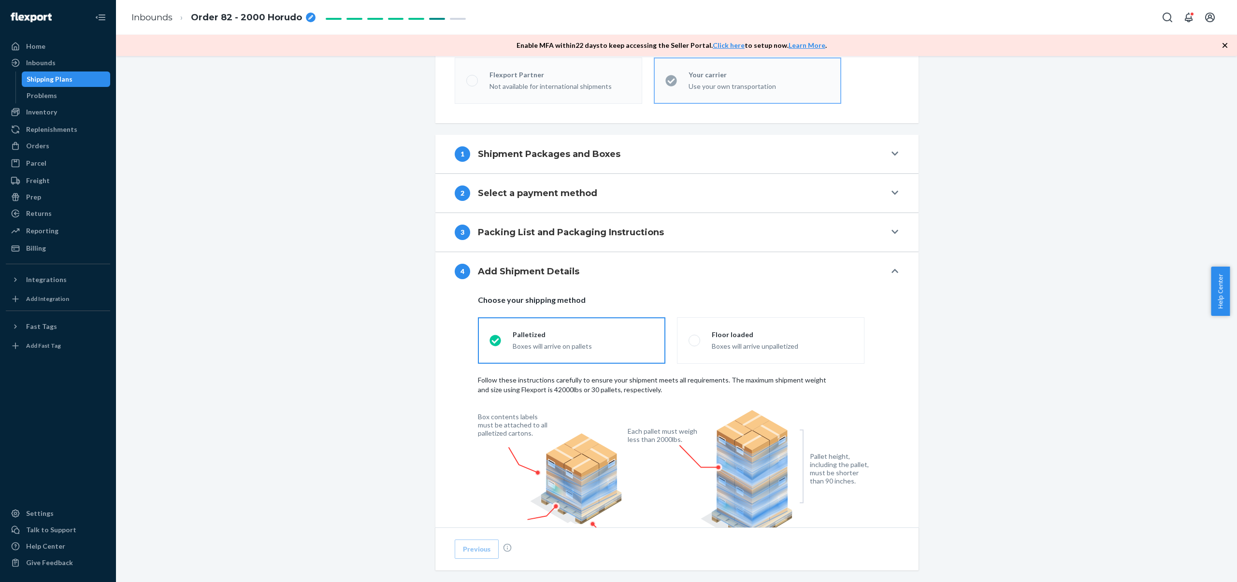
scroll to position [605, 0]
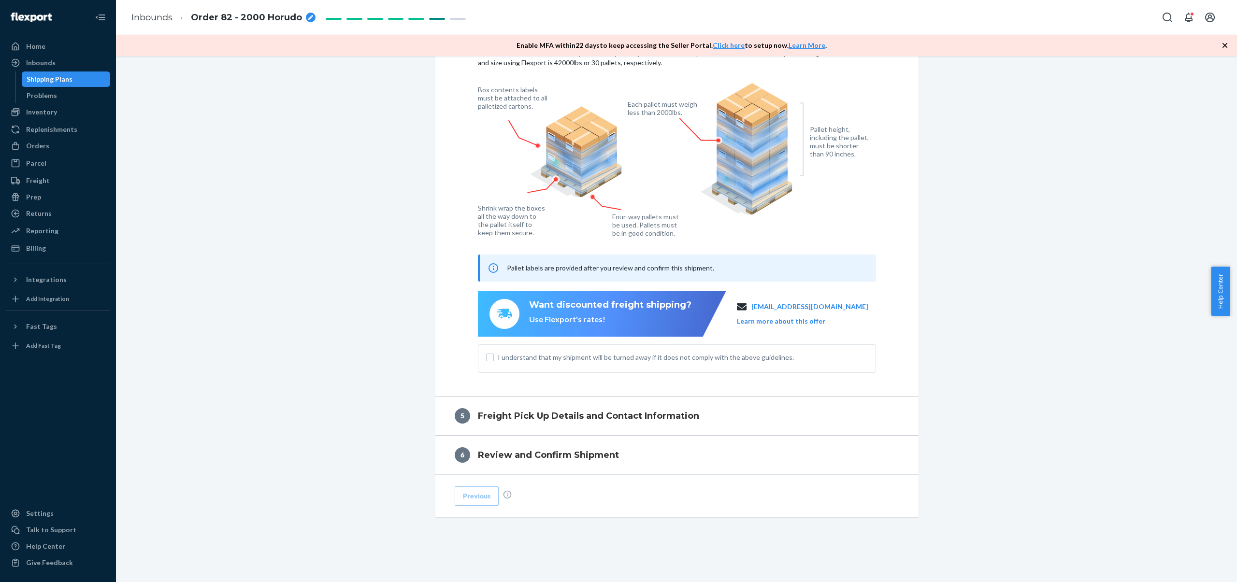
click at [577, 195] on span "I understand that my shipment will be turned away if it does not comply with th…" at bounding box center [683, 358] width 370 height 10
click at [494, 195] on input "I understand that my shipment will be turned away if it does not comply with th…" at bounding box center [490, 358] width 8 height 8
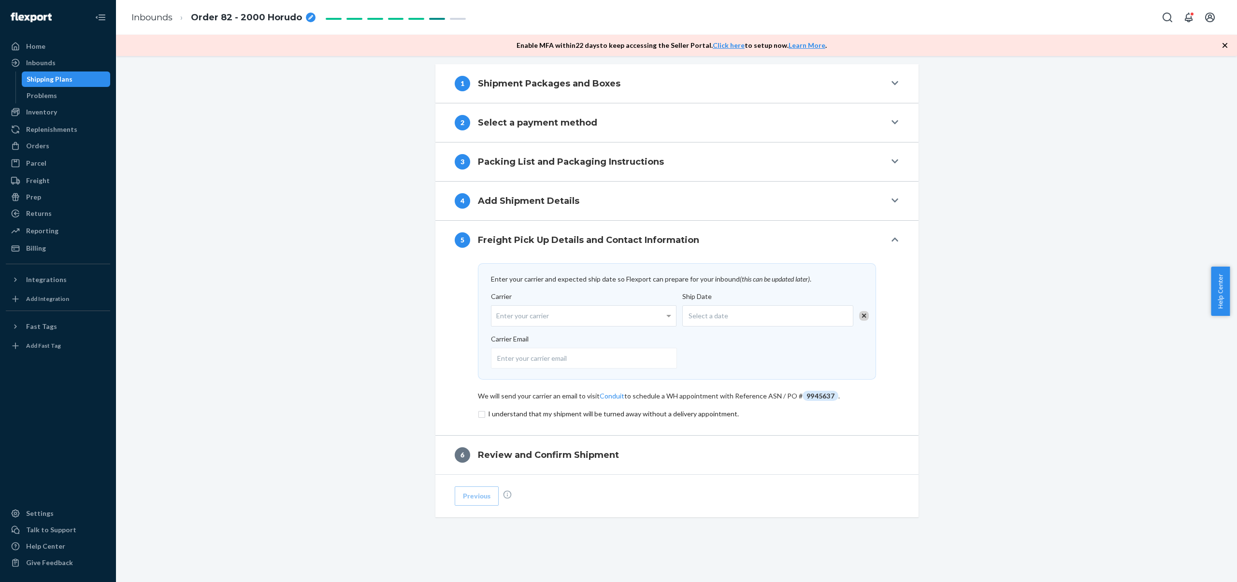
scroll to position [348, 0]
click at [809, 195] on span "9945637" at bounding box center [821, 396] width 36 height 10
copy span "9945637"
click at [504, 195] on input "checkbox" at bounding box center [677, 414] width 398 height 12
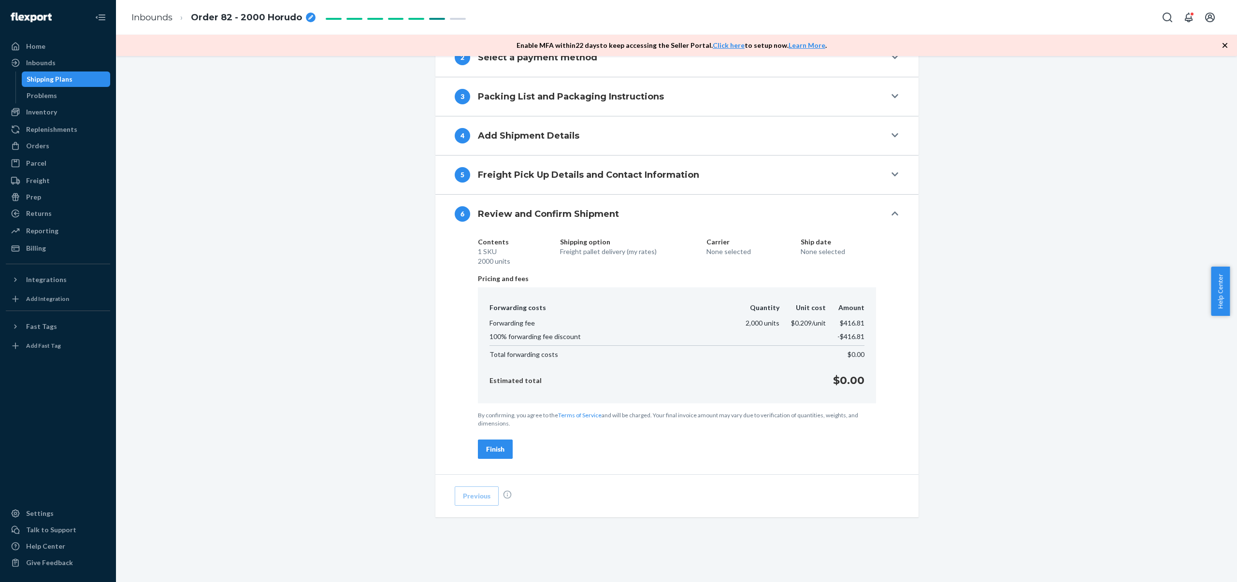
click at [493, 195] on button "Finish" at bounding box center [495, 449] width 35 height 19
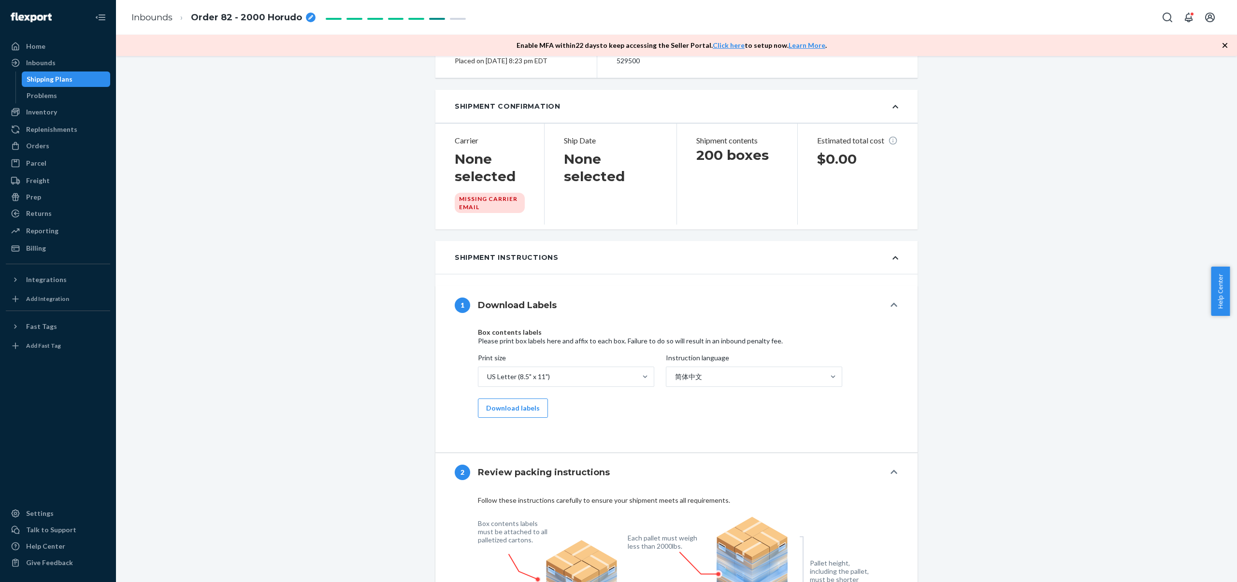
scroll to position [0, 0]
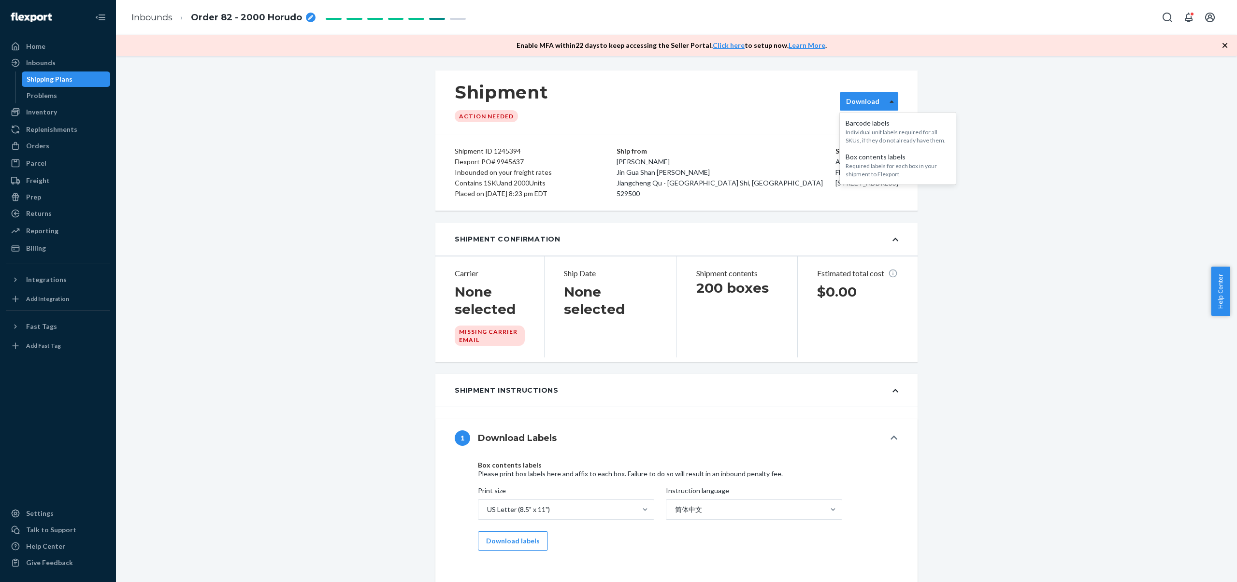
click at [886, 106] on div at bounding box center [892, 101] width 12 height 15
click at [879, 166] on div "Required labels for each box in your shipment to Flexport." at bounding box center [898, 170] width 104 height 16
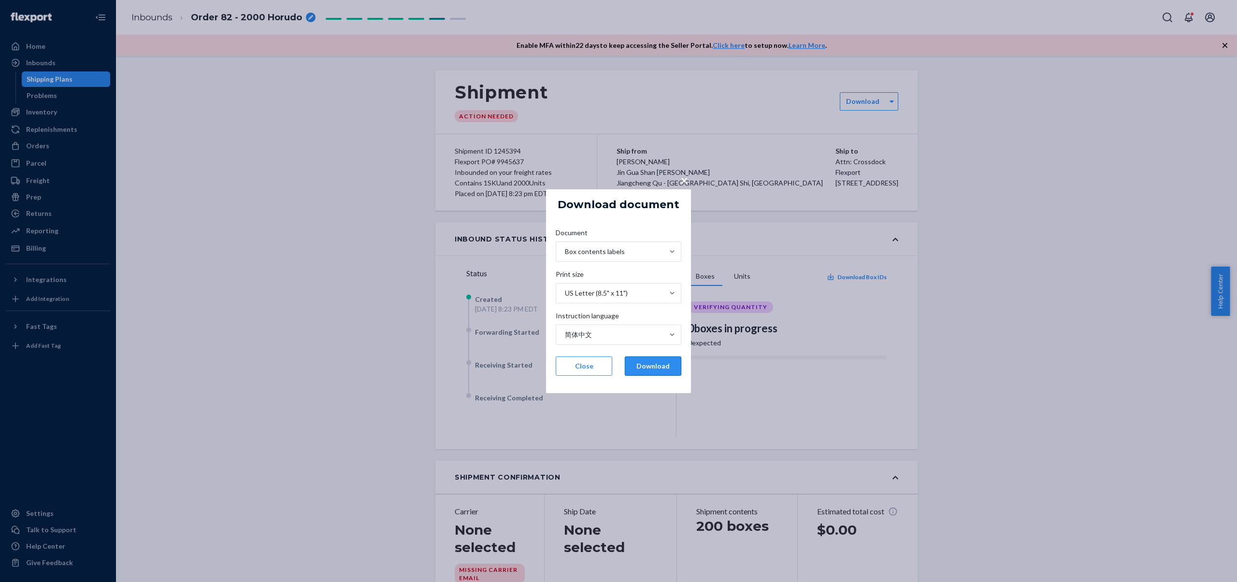
click at [651, 195] on button "Download" at bounding box center [653, 366] width 57 height 19
